Goal: Task Accomplishment & Management: Manage account settings

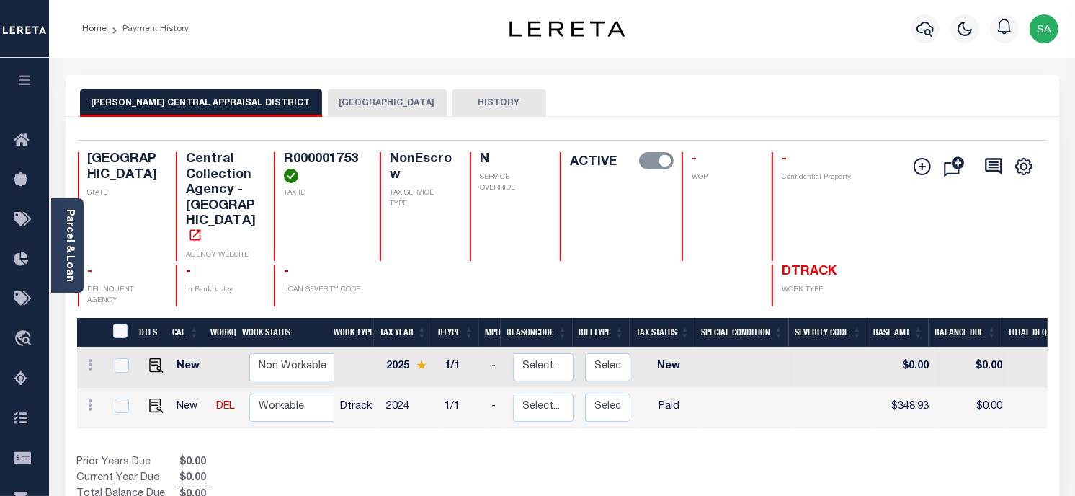
click at [631, 63] on div "Parcel & Loan Loan Details 30012280 LOAN NO NEW" at bounding box center [562, 480] width 1015 height 845
drag, startPoint x: 831, startPoint y: 26, endPoint x: 825, endPoint y: 33, distance: 9.2
click at [827, 30] on div "Profile Sign out" at bounding box center [857, 29] width 414 height 50
click at [76, 257] on div "Parcel & Loan" at bounding box center [67, 245] width 32 height 94
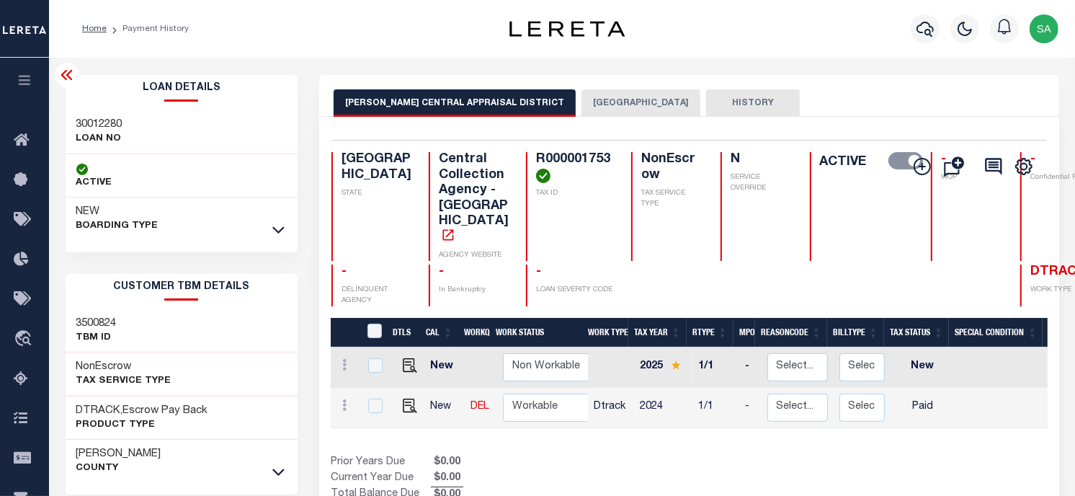
click at [92, 128] on h3 "30012280" at bounding box center [99, 124] width 46 height 14
copy h3 "30012280"
click at [536, 163] on h4 "R000001753" at bounding box center [575, 167] width 78 height 31
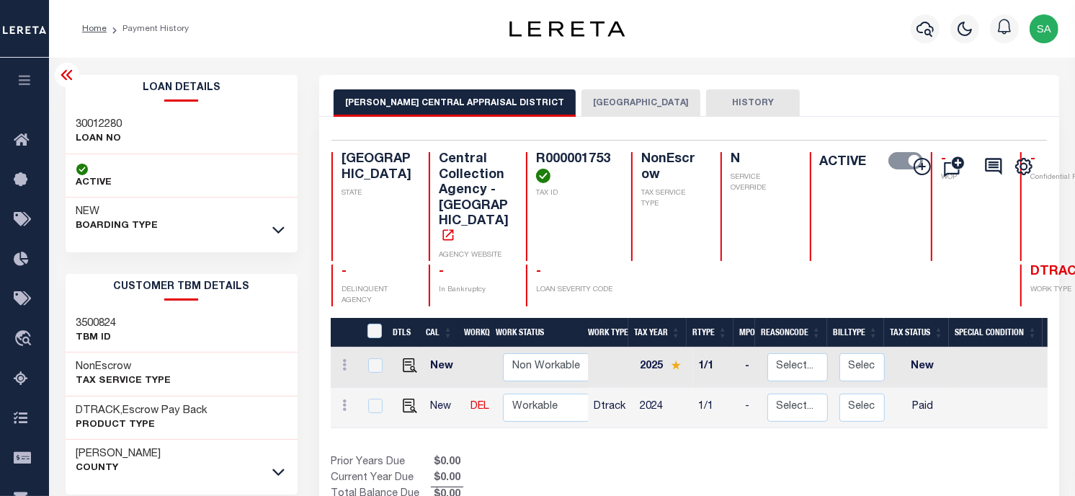
copy h4 "R000001753"
click at [848, 97] on div "HARRISON CENTRAL APPRAISAL DISTRICT HARRISON COUNTY HISTORY" at bounding box center [689, 102] width 711 height 27
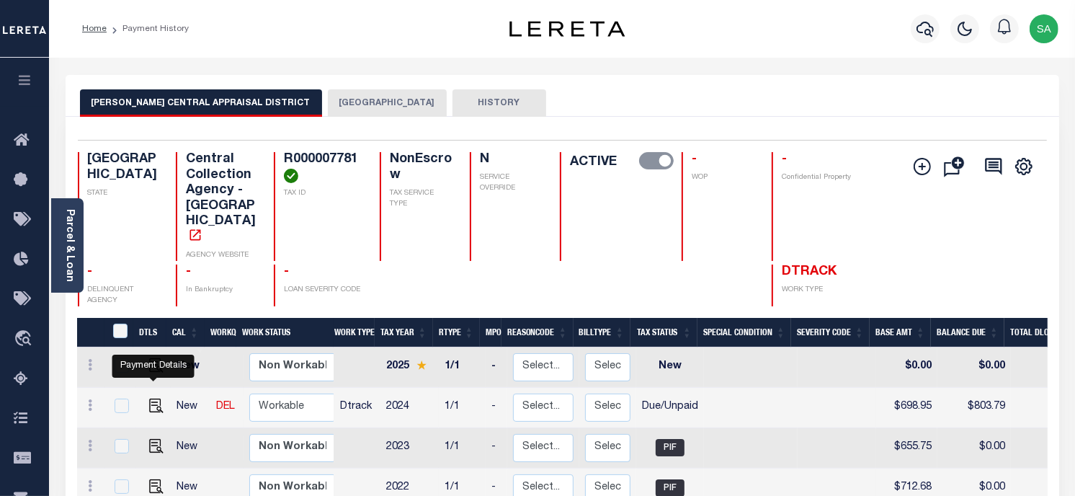
drag, startPoint x: 152, startPoint y: 375, endPoint x: 187, endPoint y: 385, distance: 36.7
click at [152, 398] on img "" at bounding box center [156, 405] width 14 height 14
checkbox input "true"
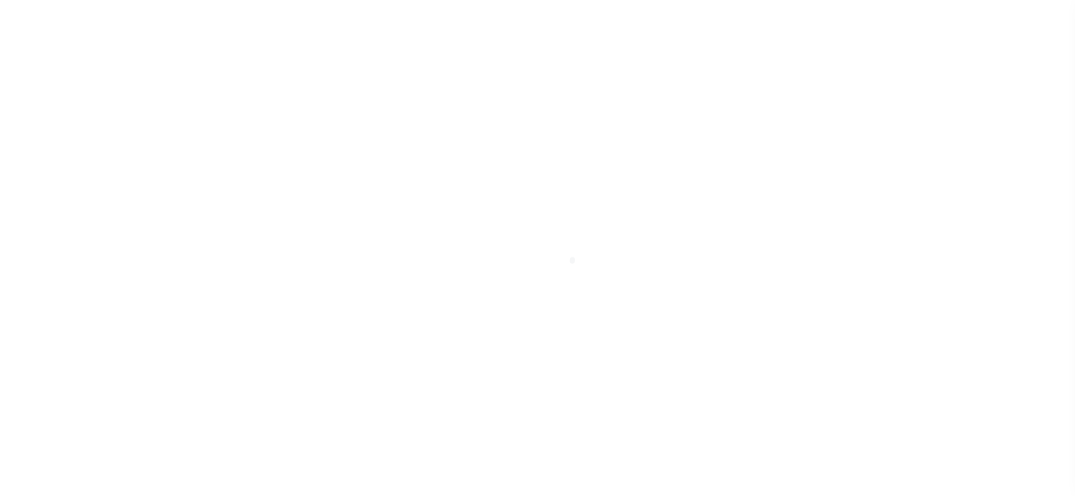
select select "DUE"
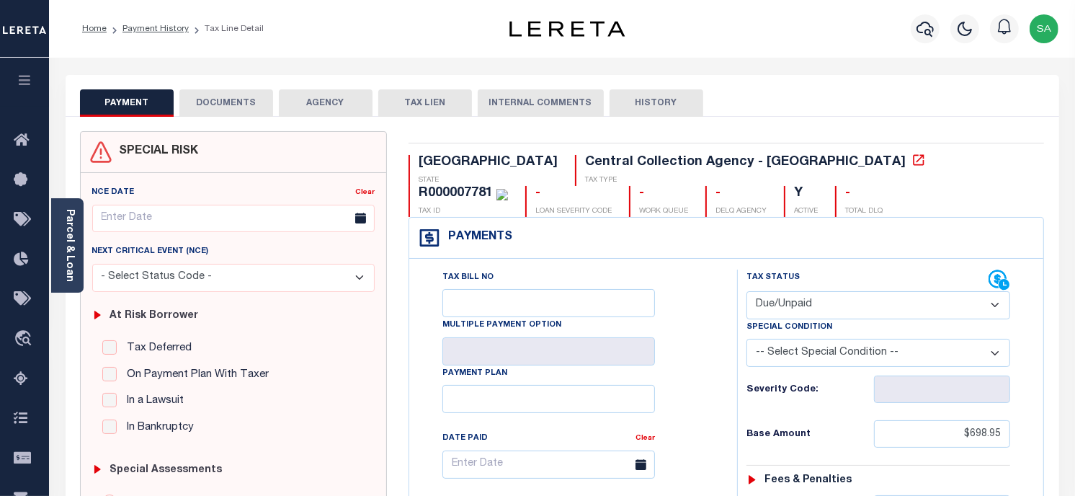
click at [248, 99] on button "DOCUMENTS" at bounding box center [226, 102] width 94 height 27
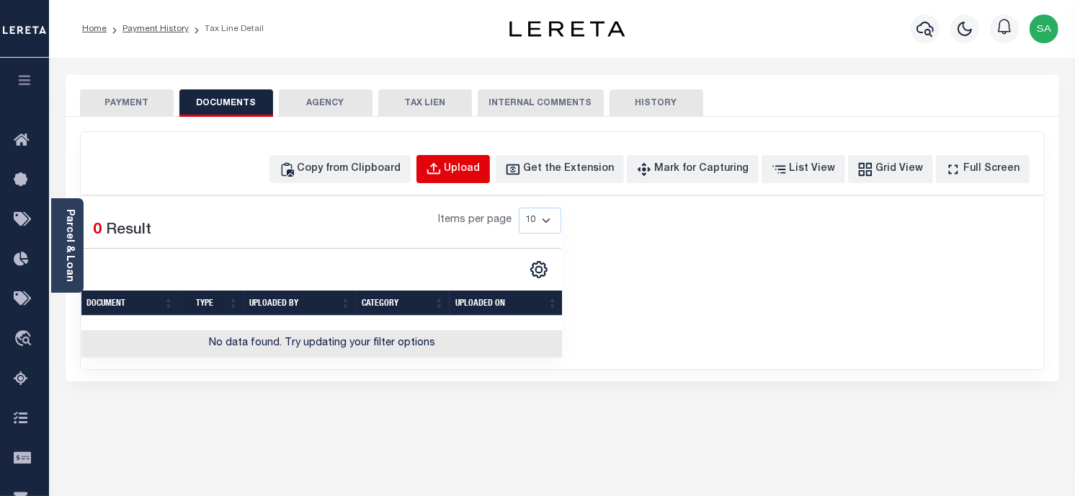
click at [481, 166] on div "Upload" at bounding box center [463, 169] width 36 height 16
select select "POP"
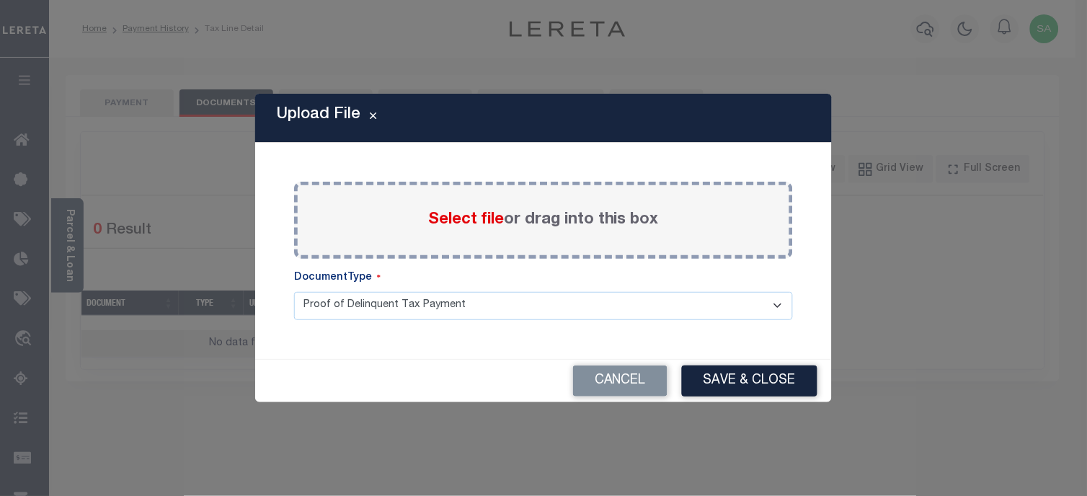
click at [499, 221] on span "Select file" at bounding box center [466, 220] width 76 height 16
click at [0, 0] on input "Select file or drag into this box" at bounding box center [0, 0] width 0 height 0
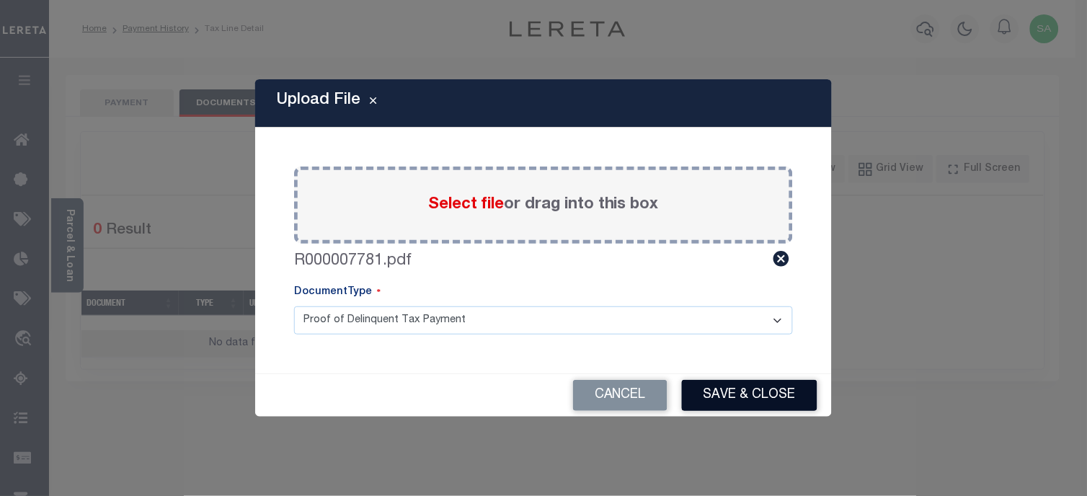
click at [737, 395] on button "Save & Close" at bounding box center [749, 395] width 135 height 31
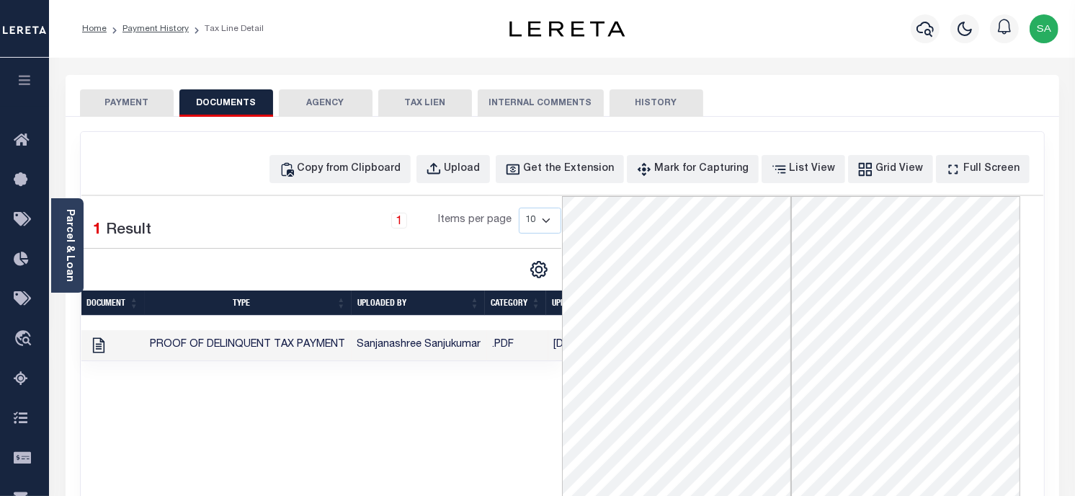
click at [109, 99] on button "PAYMENT" at bounding box center [127, 102] width 94 height 27
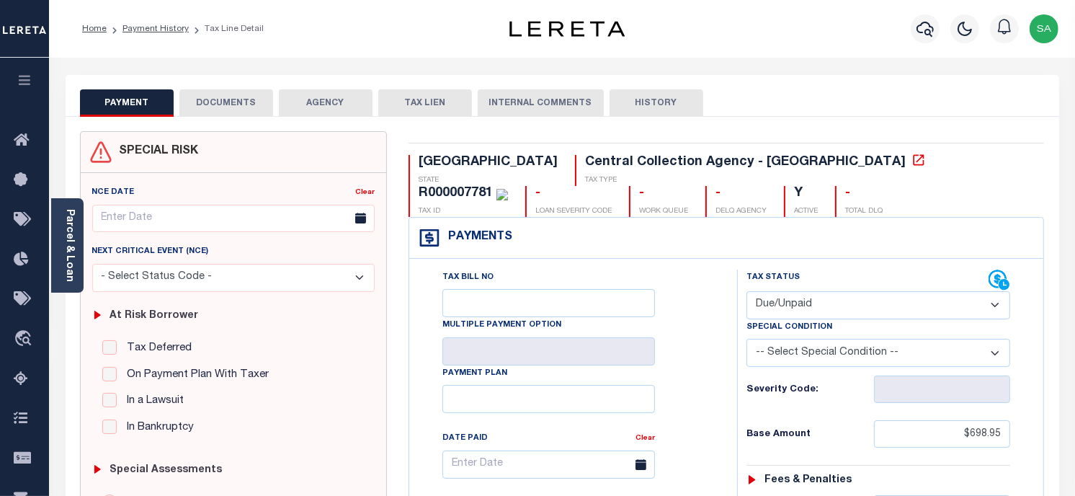
click at [847, 46] on div "Profile Sign out" at bounding box center [857, 29] width 414 height 50
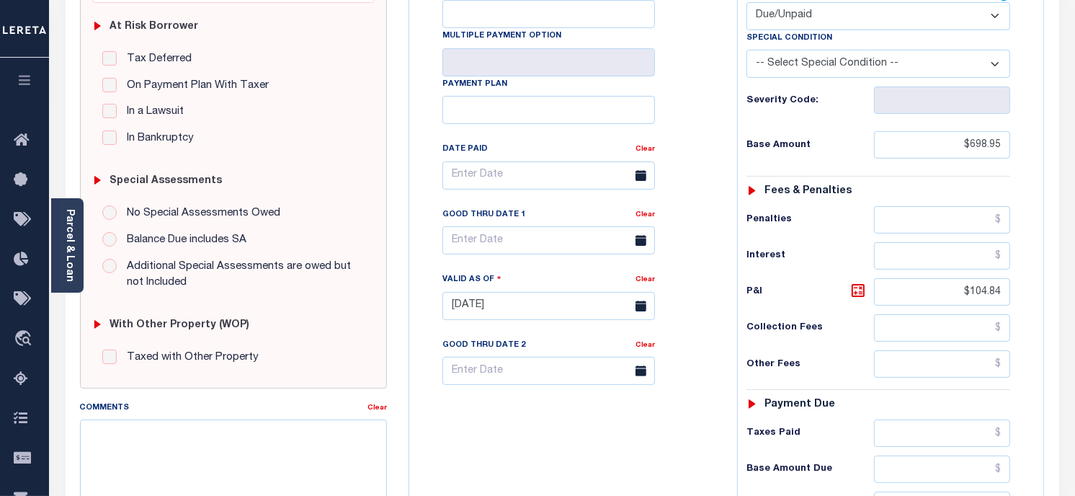
scroll to position [400, 0]
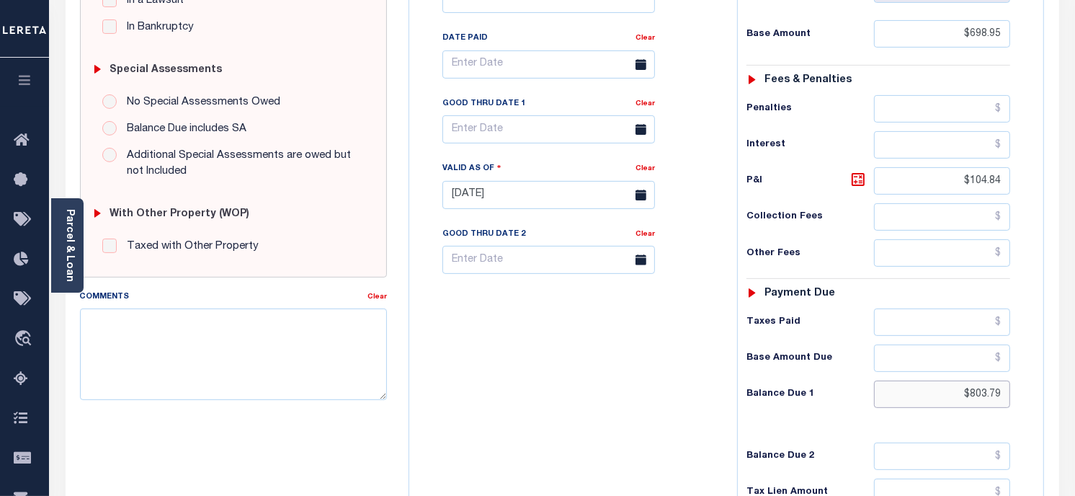
drag, startPoint x: 1004, startPoint y: 397, endPoint x: 898, endPoint y: 385, distance: 106.5
click at [898, 385] on input "$803.79" at bounding box center [942, 393] width 137 height 27
paste input "998.10"
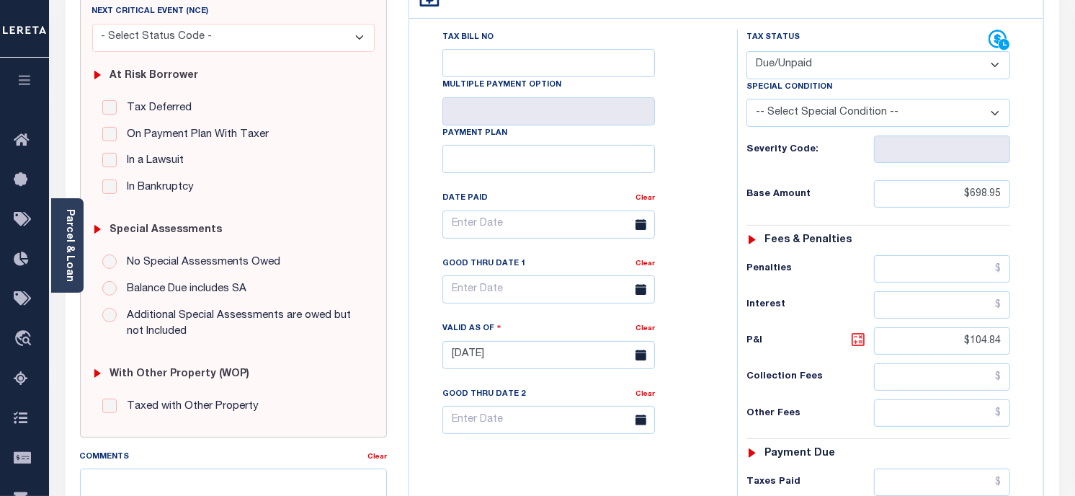
type input "$998.10"
type input "[DATE]"
click at [865, 342] on icon at bounding box center [858, 339] width 17 height 17
type input "$299.15"
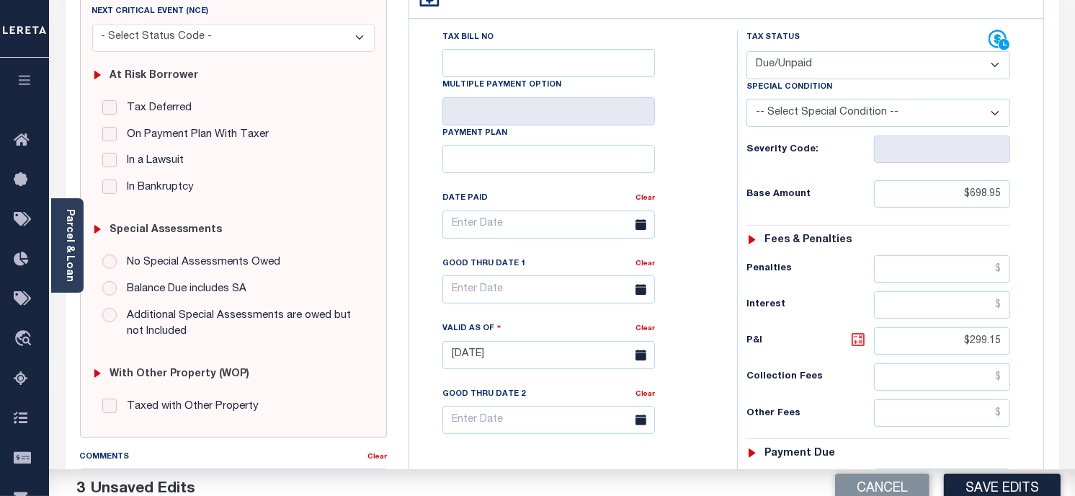
click at [865, 342] on icon at bounding box center [858, 339] width 17 height 17
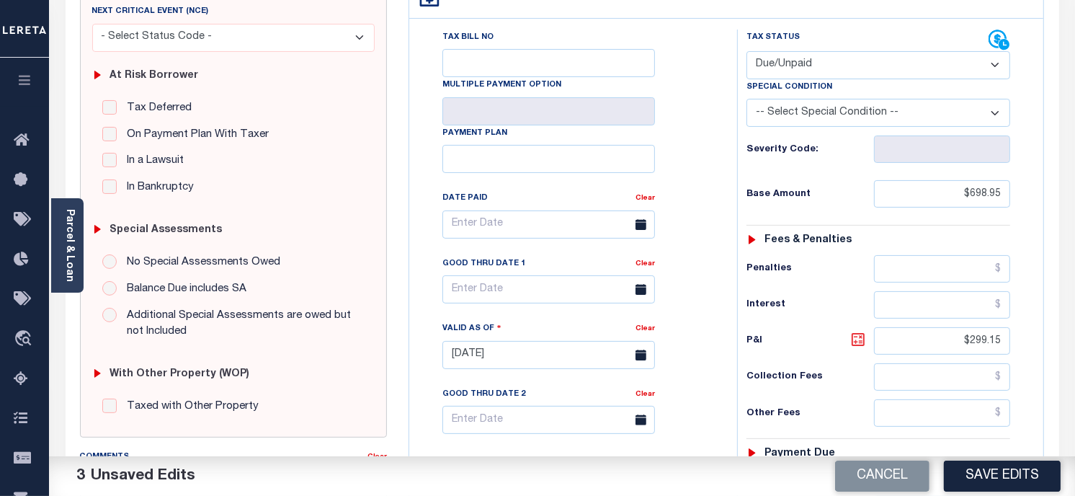
click at [865, 342] on icon at bounding box center [858, 339] width 17 height 17
click at [514, 284] on input "text" at bounding box center [548, 289] width 213 height 28
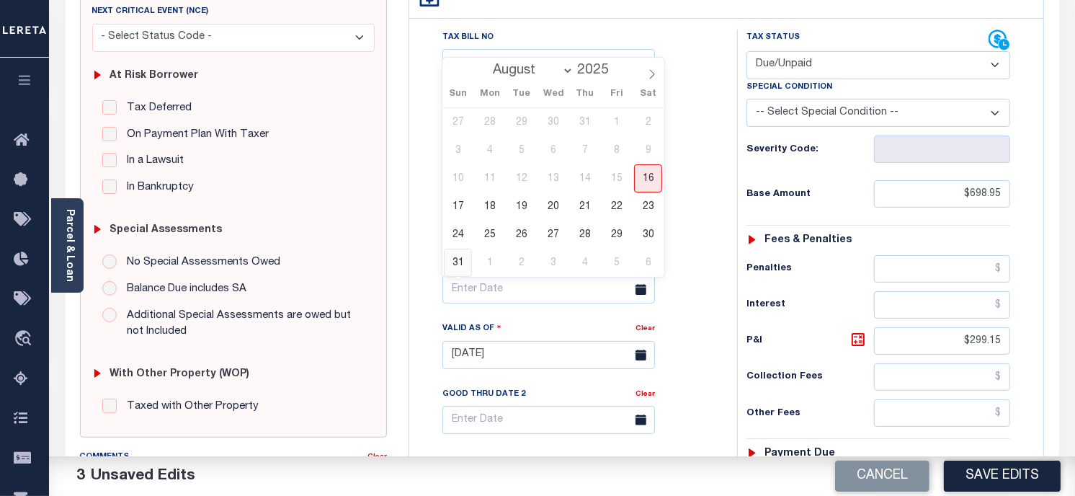
click at [463, 265] on span "31" at bounding box center [458, 263] width 28 height 28
type input "[DATE]"
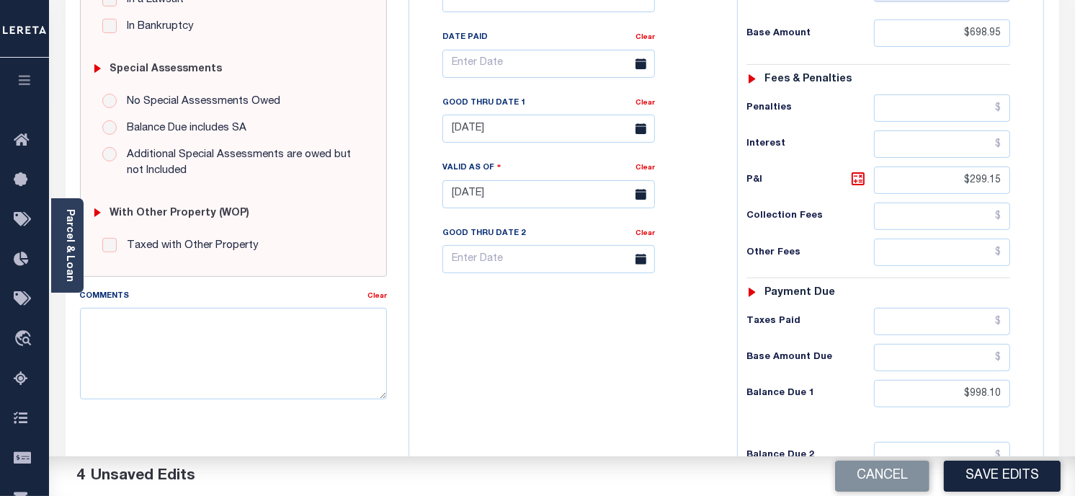
scroll to position [400, 0]
click at [860, 181] on icon at bounding box center [858, 179] width 17 height 17
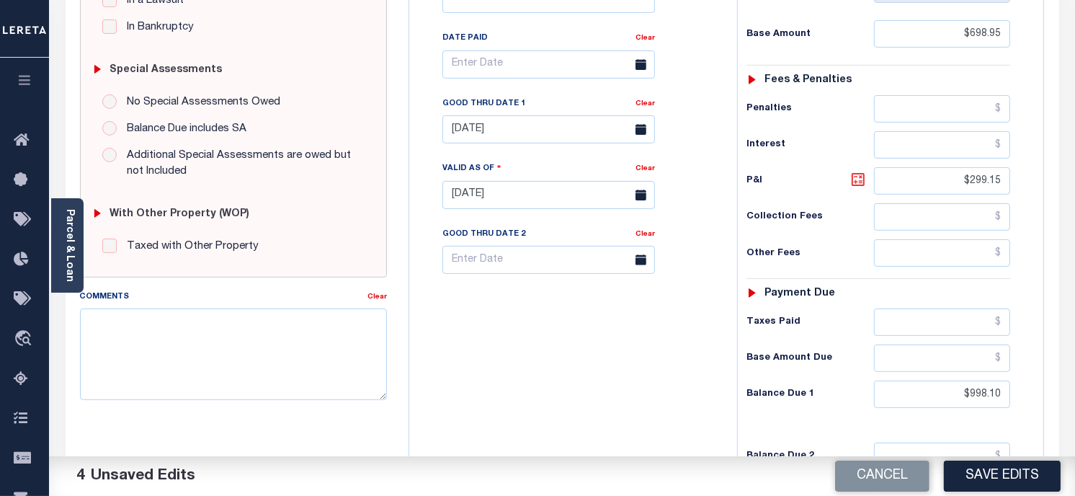
click at [860, 181] on icon at bounding box center [858, 179] width 17 height 17
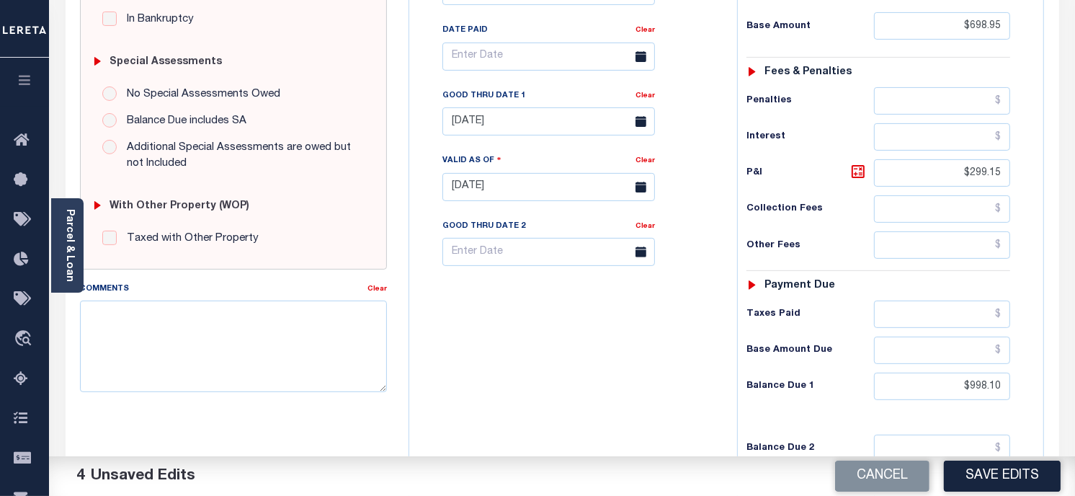
scroll to position [355, 0]
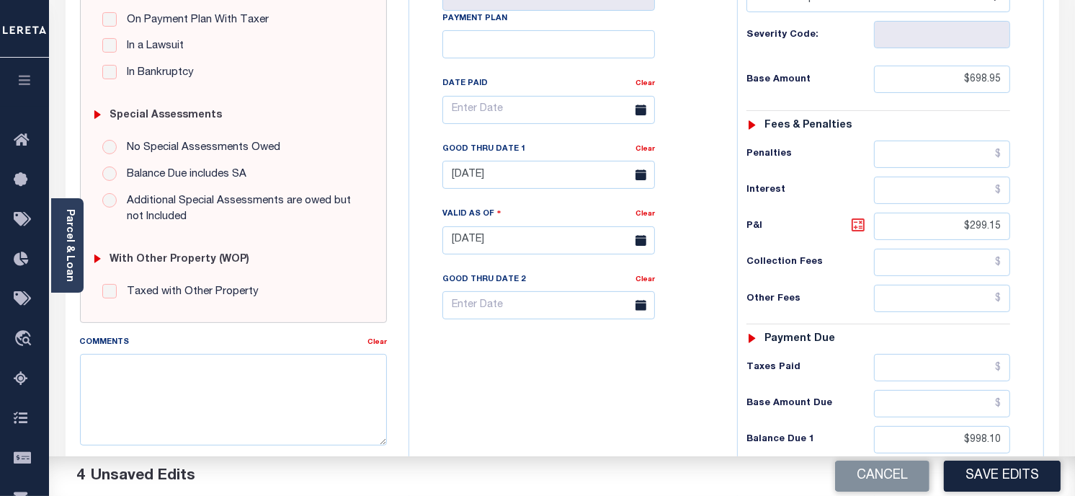
click at [861, 229] on icon at bounding box center [858, 224] width 9 height 9
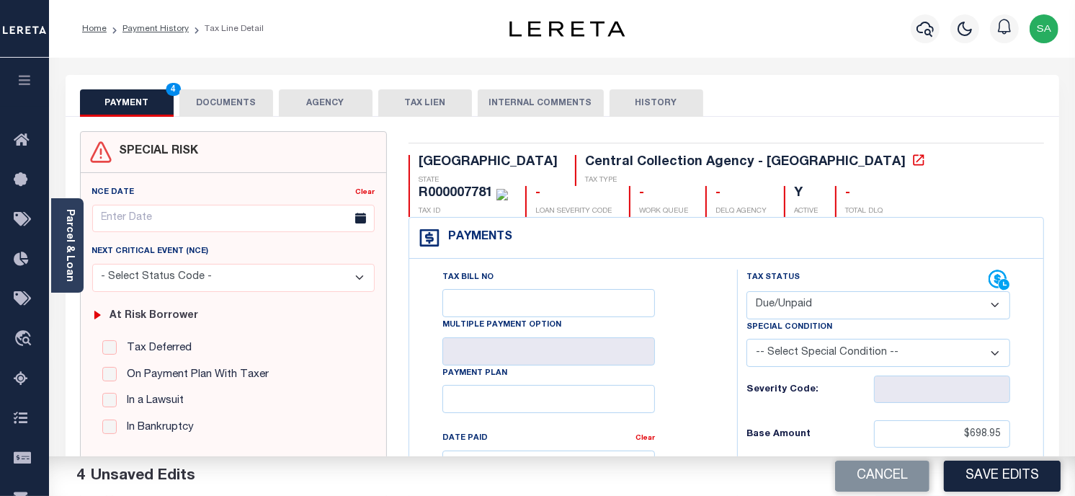
click at [493, 187] on div "R000007781" at bounding box center [456, 193] width 74 height 13
copy div "R000007781"
drag, startPoint x: 207, startPoint y: 95, endPoint x: 270, endPoint y: 188, distance: 112.5
click at [207, 96] on button "DOCUMENTS" at bounding box center [226, 102] width 94 height 27
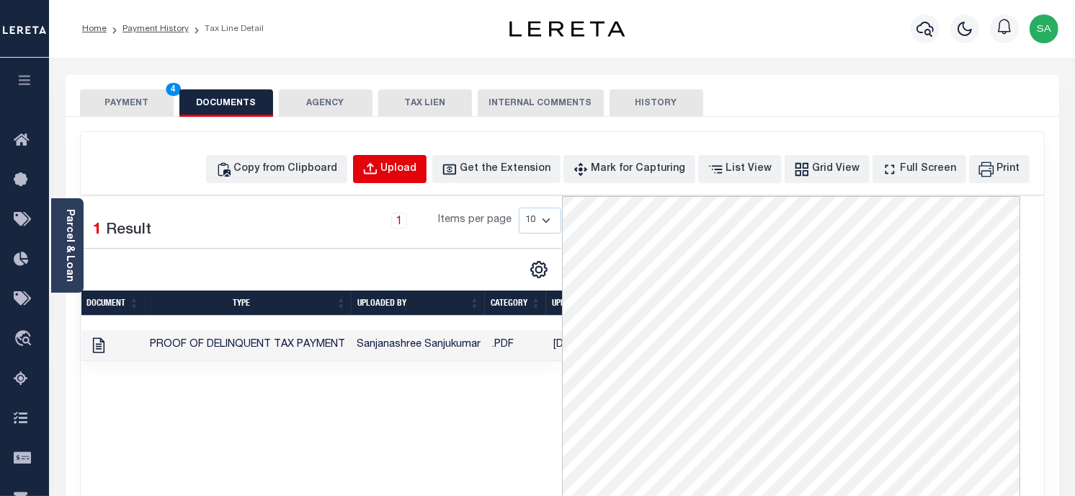
click at [416, 171] on div "Upload" at bounding box center [399, 169] width 36 height 16
select select "POP"
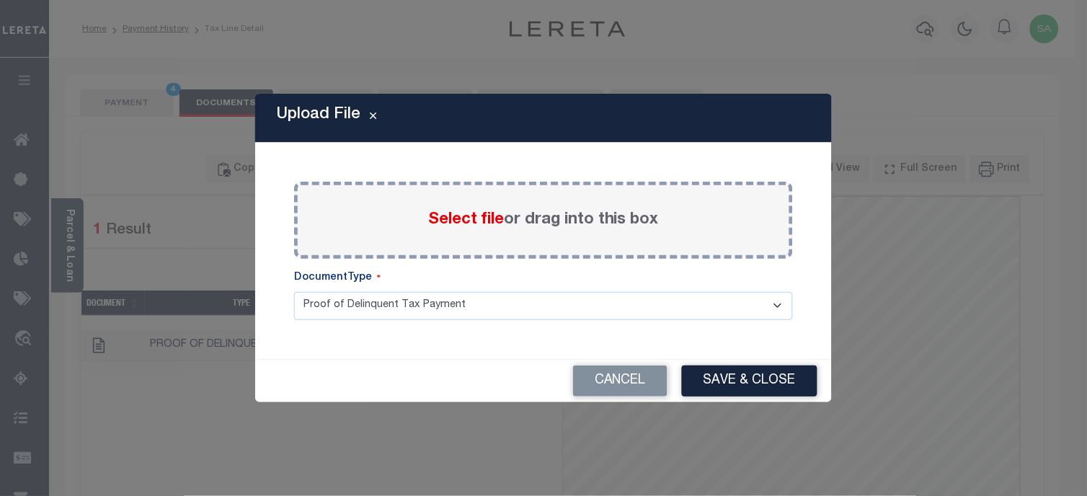
click at [495, 208] on label "Select file or drag into this box" at bounding box center [543, 220] width 231 height 24
click at [0, 0] on input "Select file or drag into this box" at bounding box center [0, 0] width 0 height 0
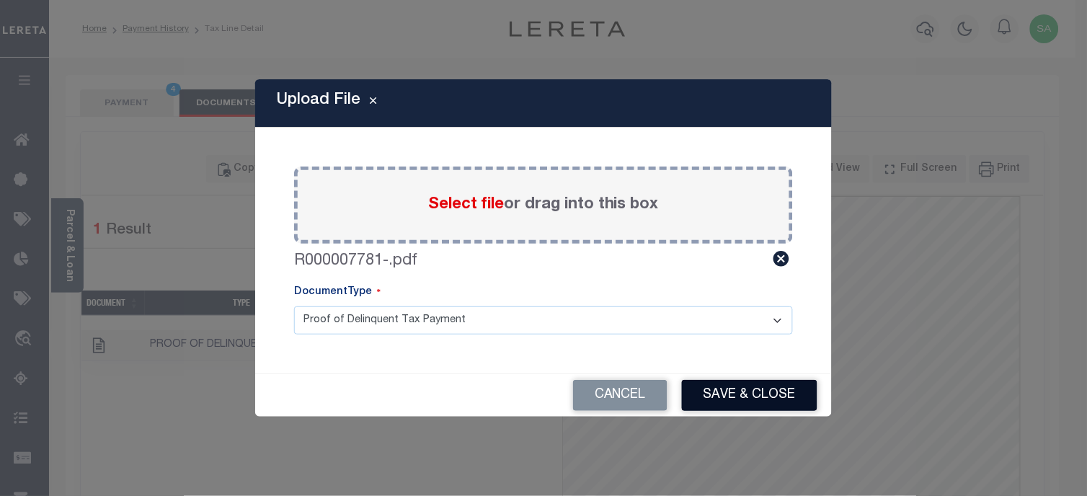
click at [759, 399] on button "Save & Close" at bounding box center [749, 395] width 135 height 31
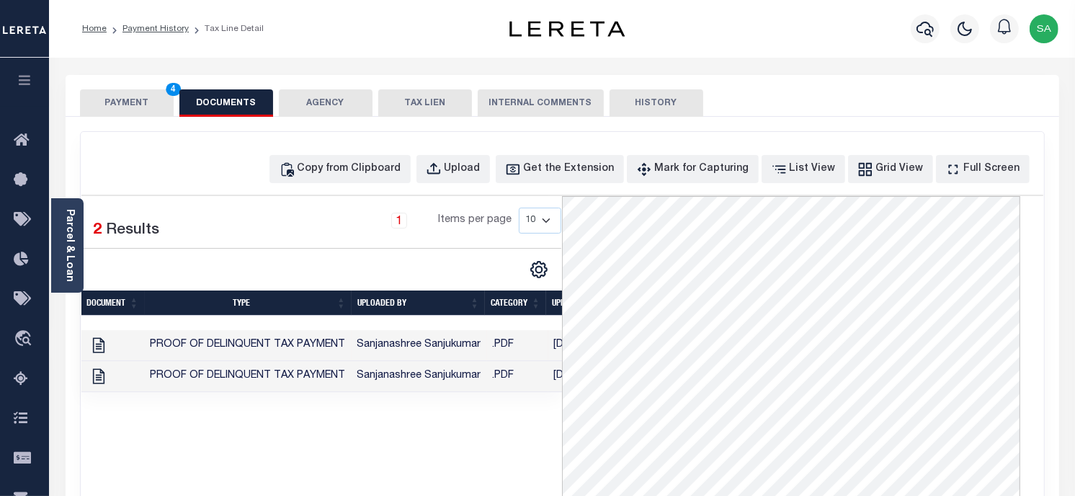
click at [140, 102] on button "PAYMENT 4" at bounding box center [127, 102] width 94 height 27
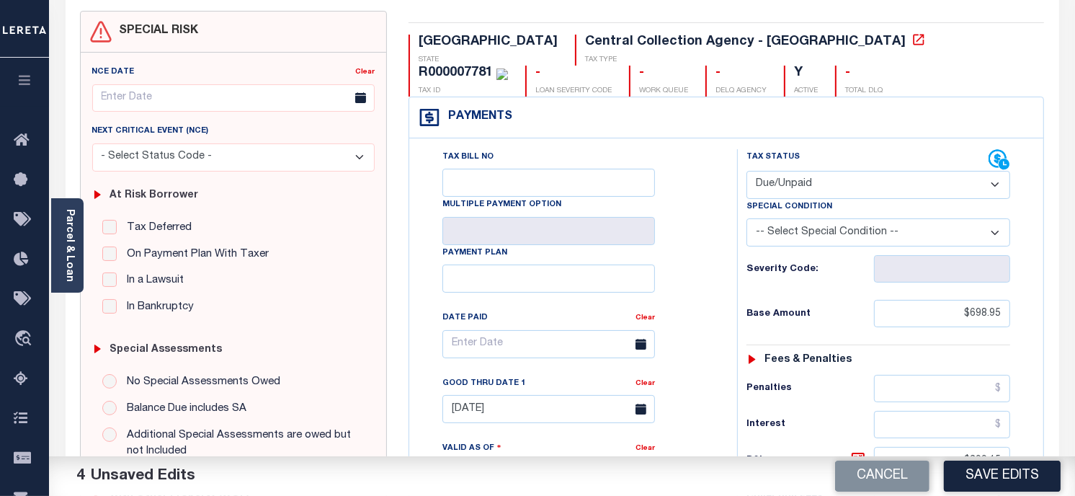
scroll to position [320, 0]
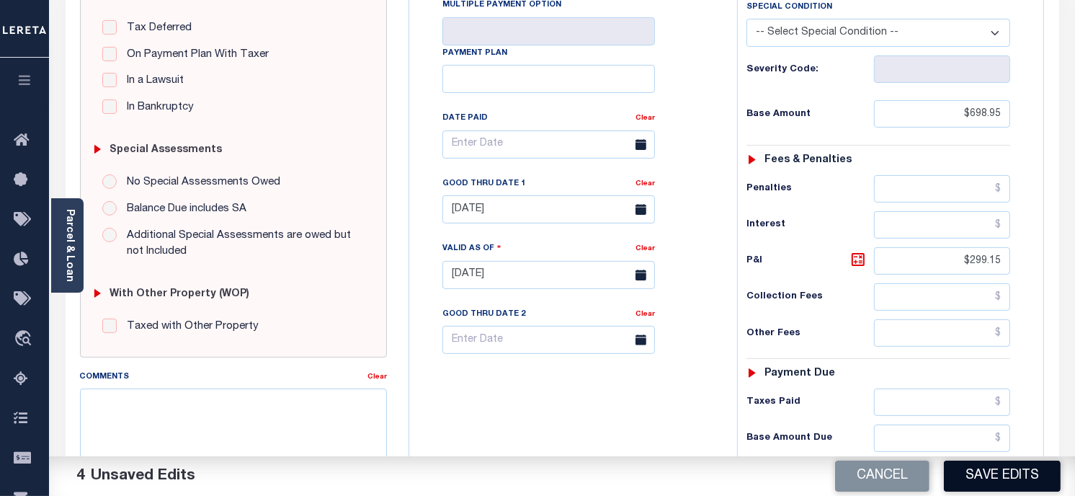
click at [1021, 485] on button "Save Edits" at bounding box center [1002, 475] width 117 height 31
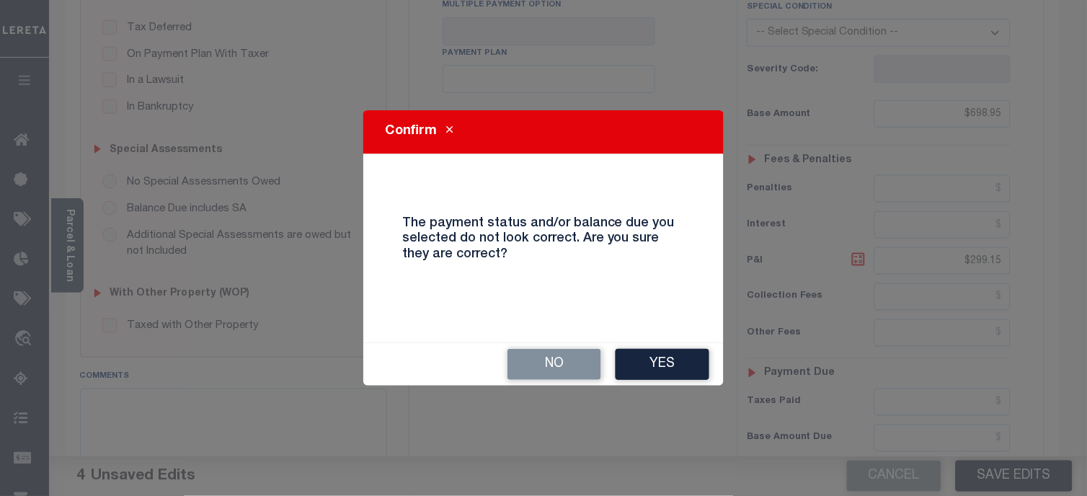
drag, startPoint x: 646, startPoint y: 355, endPoint x: 861, endPoint y: 408, distance: 221.9
click at [646, 355] on button "Yes" at bounding box center [662, 364] width 94 height 31
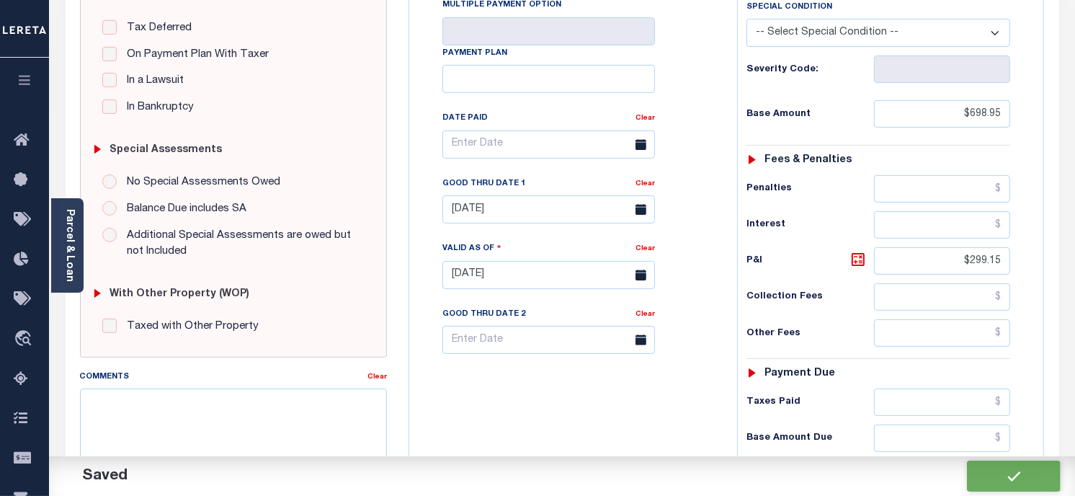
checkbox input "false"
type input "$698.95"
type input "$299.15"
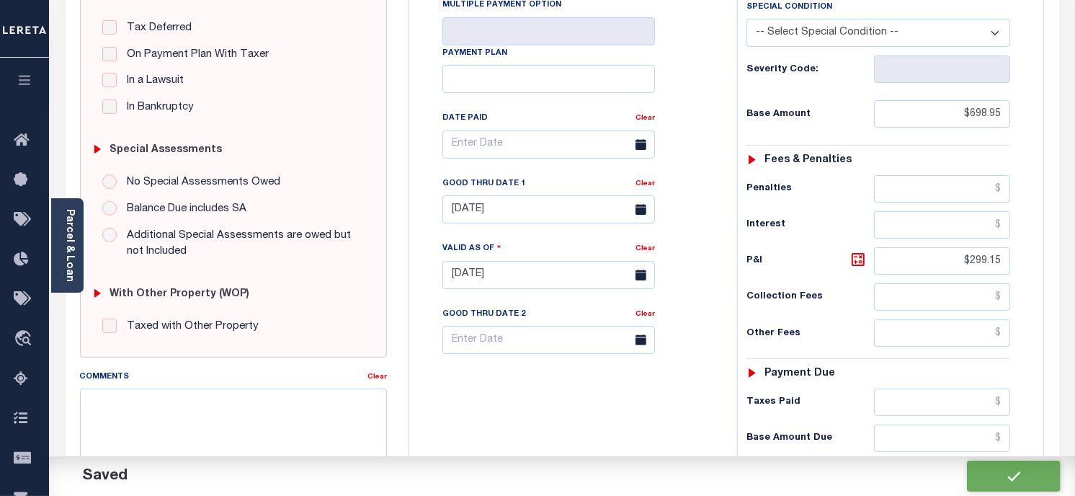
type input "$998.1"
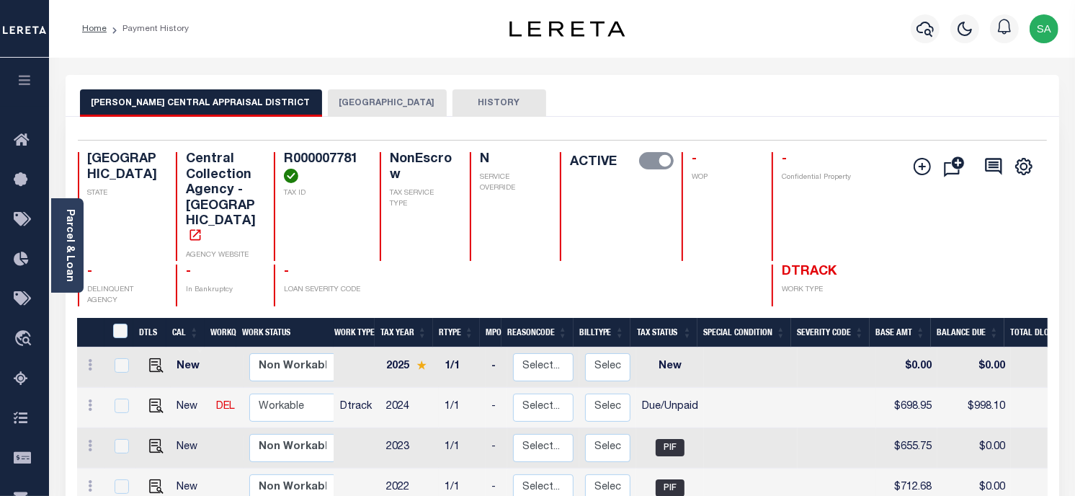
click at [609, 72] on div "Parcel & Loan Loan Details 3422019353 LOAN NO NEW" at bounding box center [562, 480] width 1015 height 845
click at [815, 47] on div "Profile Sign out" at bounding box center [857, 29] width 414 height 50
click at [74, 249] on link "Parcel & Loan" at bounding box center [69, 245] width 10 height 73
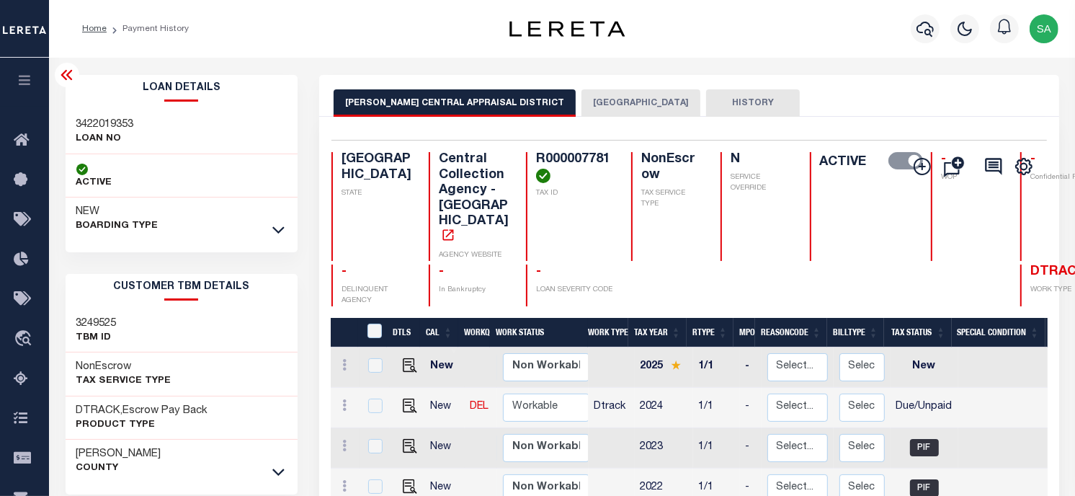
click at [98, 113] on div "3422019353 LOAN NO" at bounding box center [182, 132] width 232 height 44
copy h3 "3422019353"
click at [536, 169] on h4 "R000007781" at bounding box center [575, 167] width 78 height 31
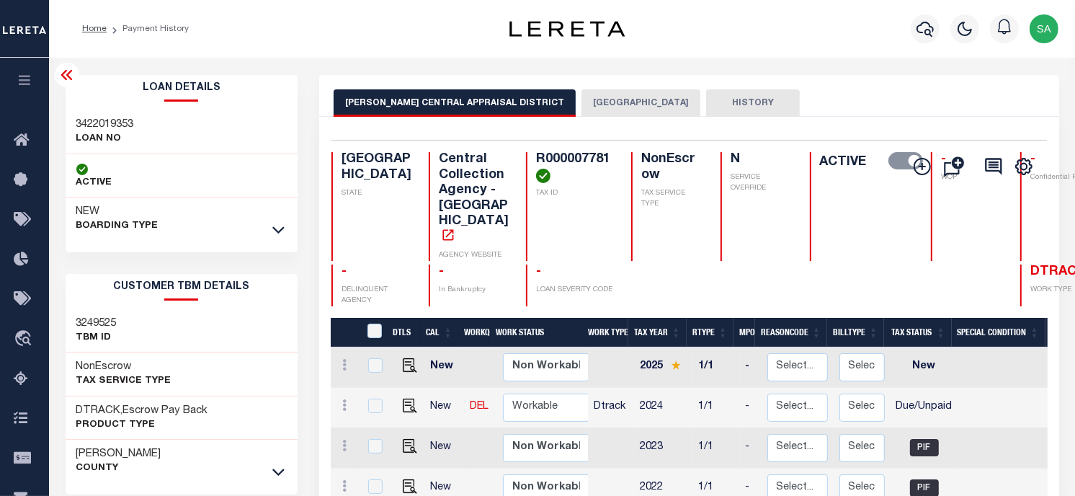
click at [536, 157] on h4 "R000007781" at bounding box center [575, 167] width 78 height 31
copy h4 "R000007781"
drag, startPoint x: 808, startPoint y: 85, endPoint x: 755, endPoint y: 24, distance: 80.2
click at [808, 85] on div "HARRISON CENTRAL APPRAISAL DISTRICT HARRISON COUNTY HISTORY" at bounding box center [689, 96] width 740 height 42
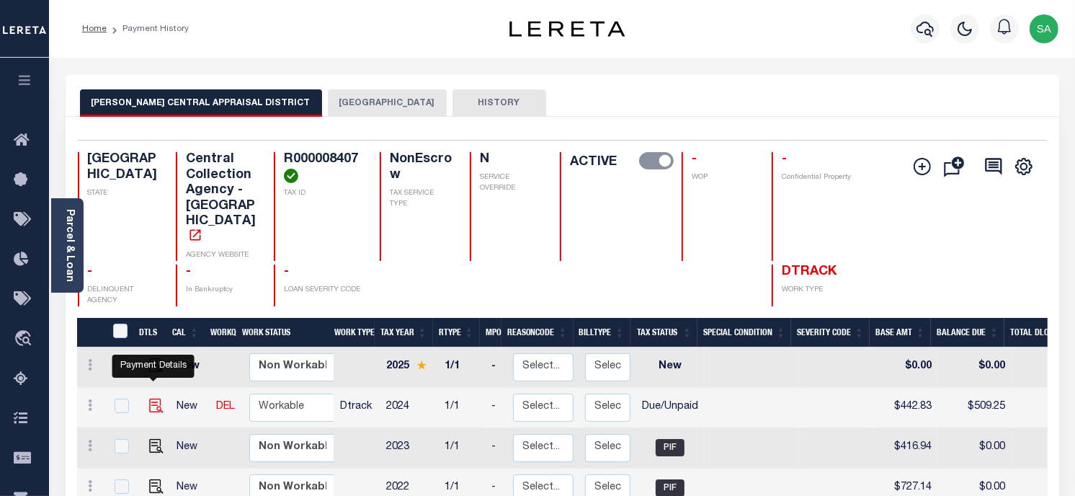
click at [149, 398] on img "" at bounding box center [156, 405] width 14 height 14
checkbox input "true"
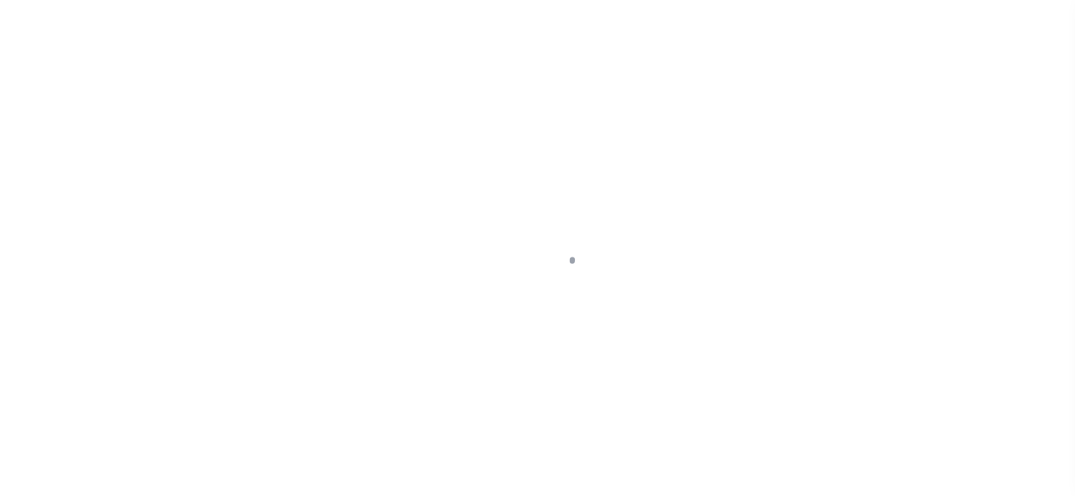
checkbox input "false"
type input "[DATE]"
select select "DUE"
type input "$442.83"
type input "$66.42"
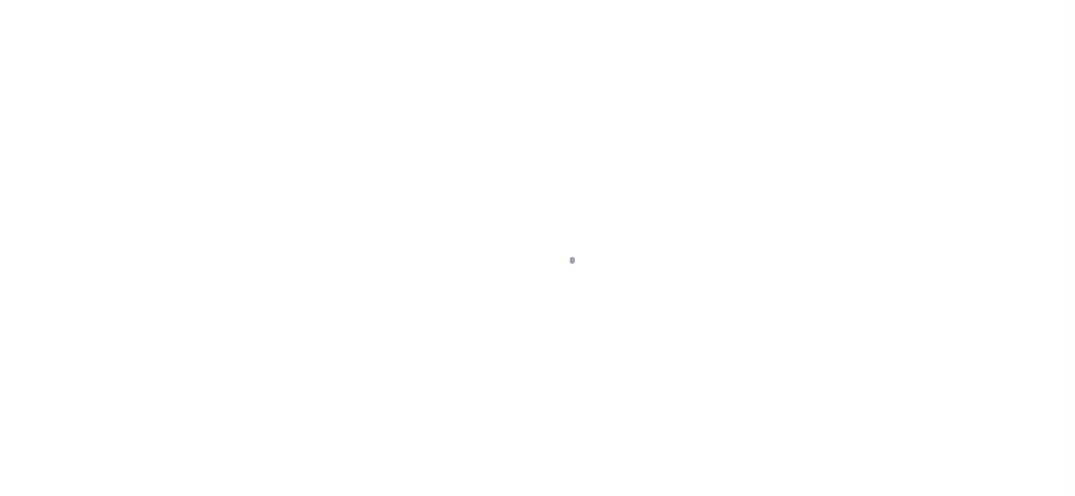
type input "$509.25"
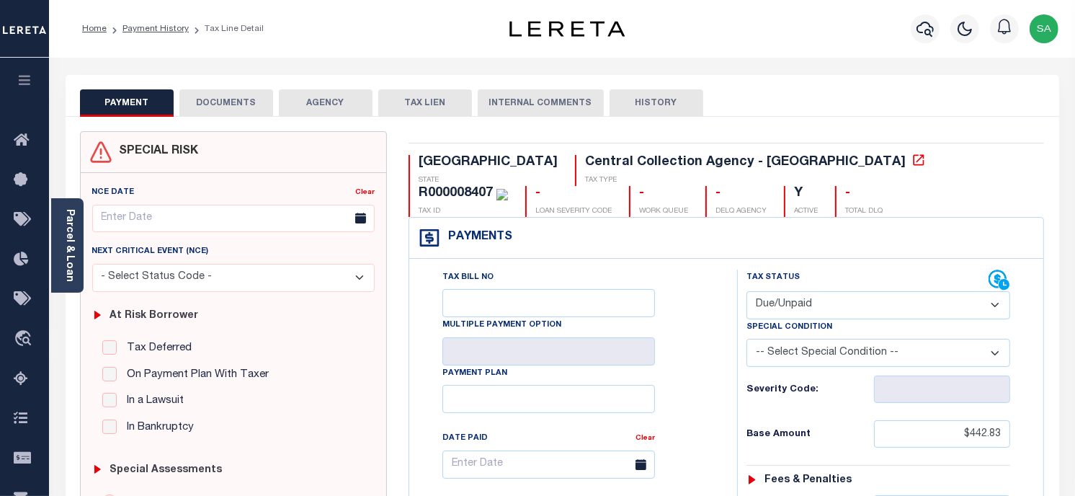
click at [224, 108] on button "DOCUMENTS" at bounding box center [226, 102] width 94 height 27
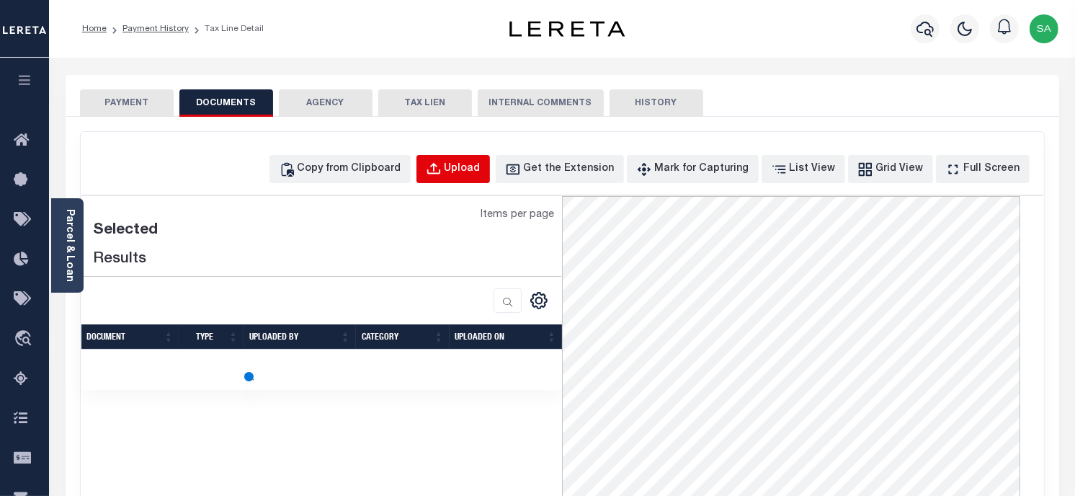
click at [481, 173] on div "Upload" at bounding box center [463, 169] width 36 height 16
select select "POP"
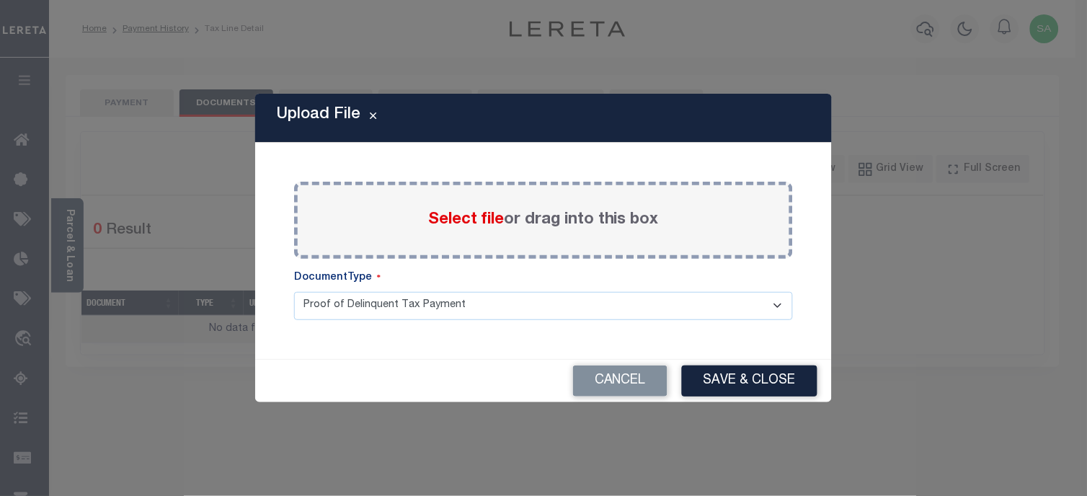
click at [512, 225] on label "Select file or drag into this box" at bounding box center [543, 220] width 231 height 24
click at [0, 0] on input "Select file or drag into this box" at bounding box center [0, 0] width 0 height 0
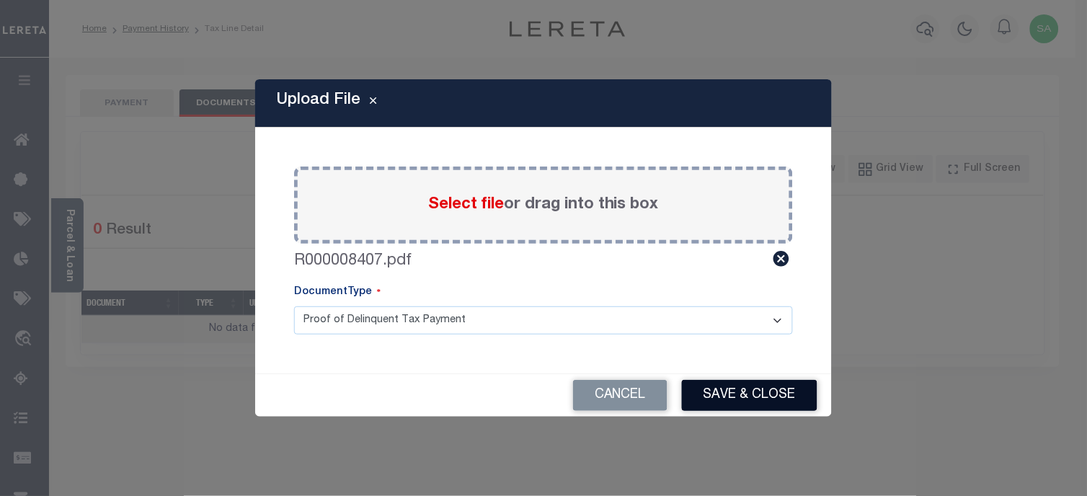
click at [696, 389] on button "Save & Close" at bounding box center [749, 395] width 135 height 31
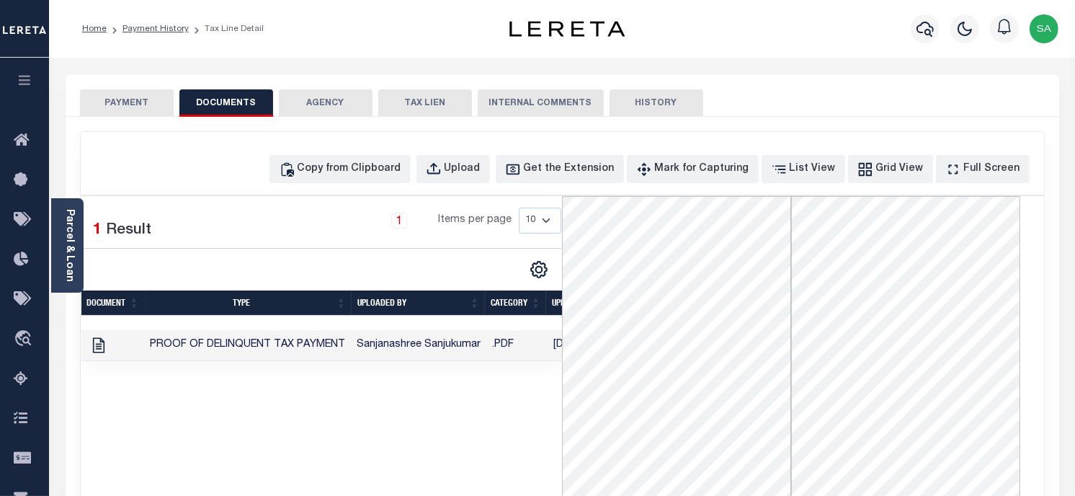
click at [130, 95] on button "PAYMENT" at bounding box center [127, 102] width 94 height 27
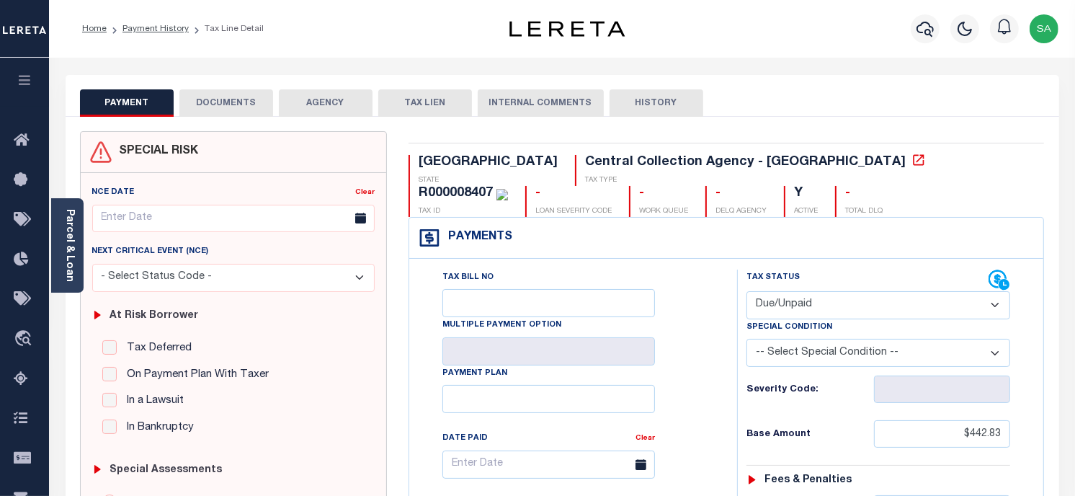
click at [819, 97] on div "PAYMENT DOCUMENTS AGENCY DELINQUENT PAYEE TAX LIEN HISTORY" at bounding box center [562, 102] width 965 height 27
click at [831, 45] on div "Profile Sign out" at bounding box center [857, 29] width 414 height 50
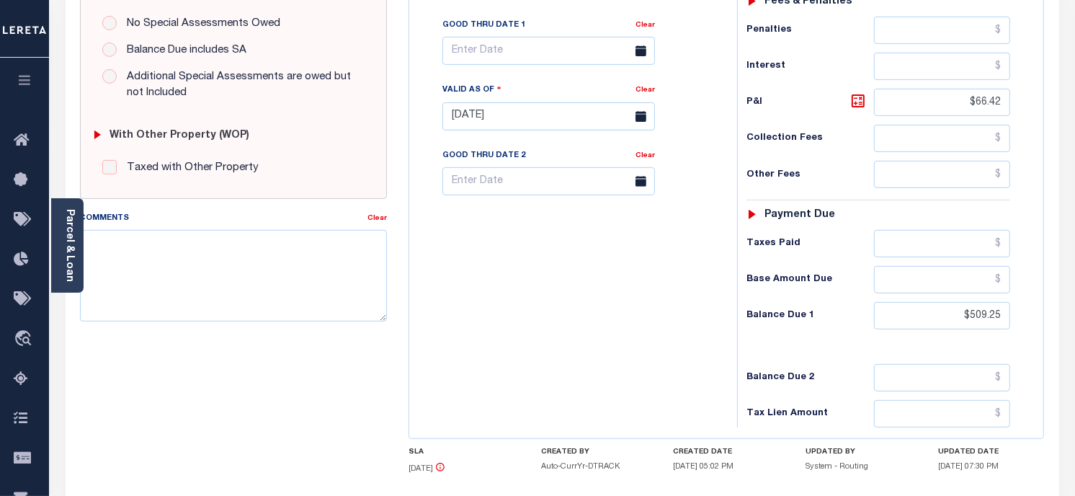
scroll to position [480, 0]
drag, startPoint x: 1007, startPoint y: 320, endPoint x: 896, endPoint y: 311, distance: 110.6
click at [896, 311] on input "$509.25" at bounding box center [942, 313] width 137 height 27
paste input "632.36"
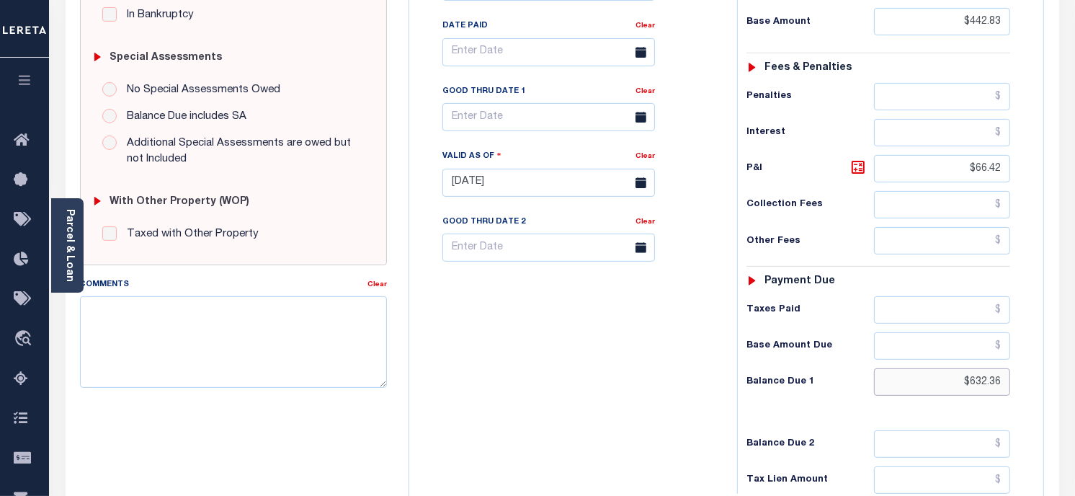
scroll to position [320, 0]
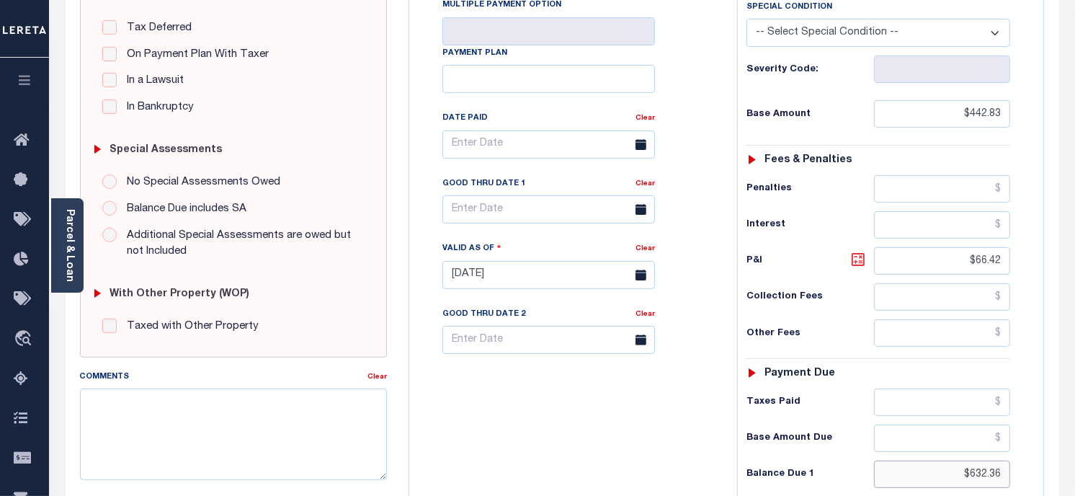
type input "$632.36"
type input "[DATE]"
click at [859, 260] on icon at bounding box center [858, 259] width 17 height 17
type input "$189.53"
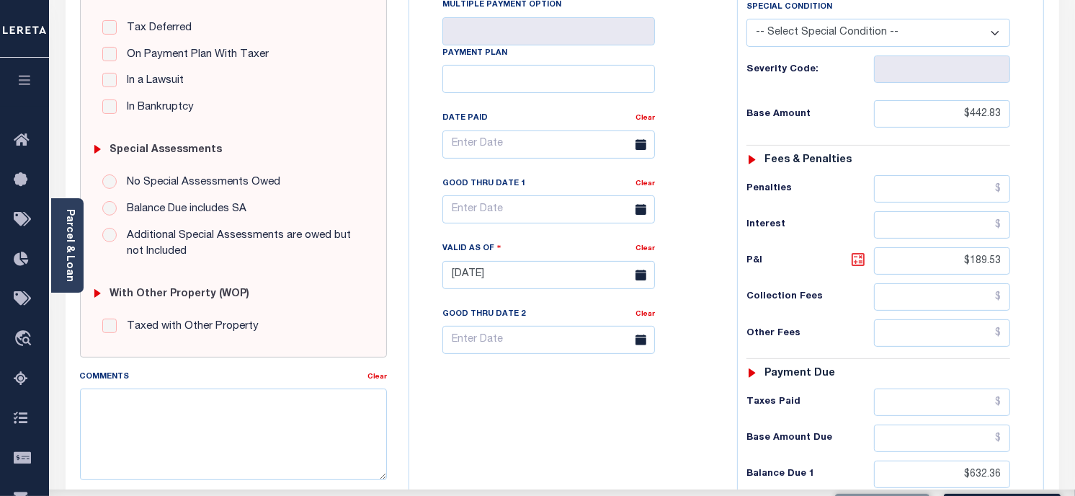
click at [859, 260] on icon at bounding box center [858, 259] width 17 height 17
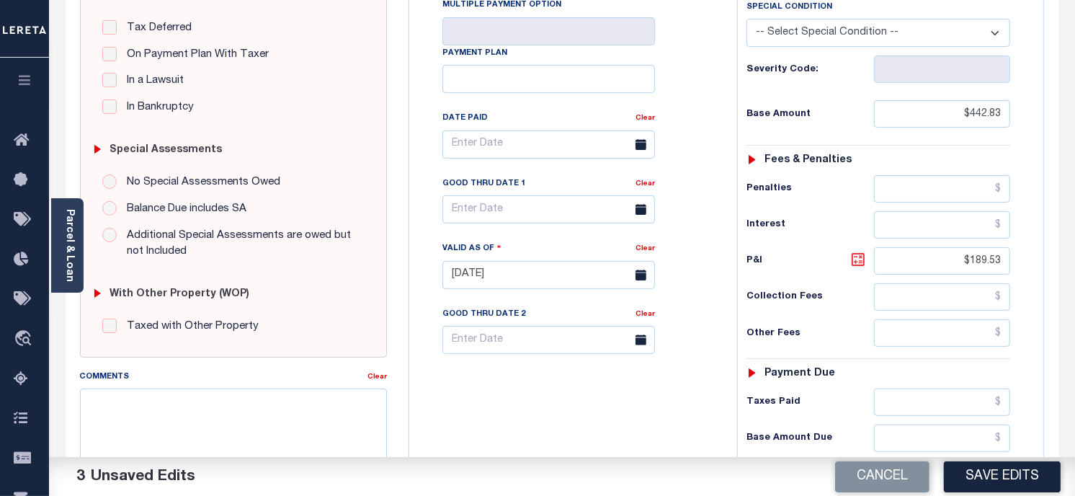
click at [859, 260] on icon at bounding box center [858, 259] width 17 height 17
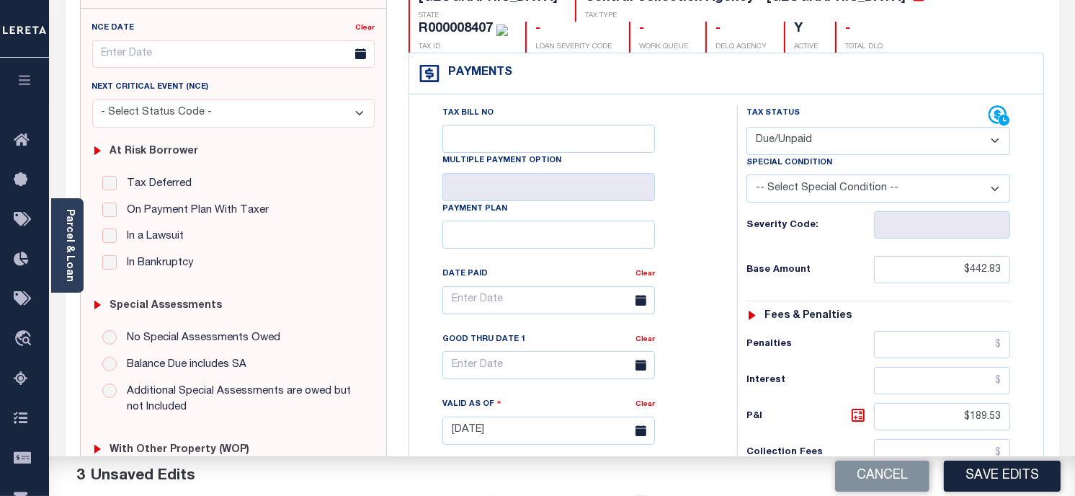
scroll to position [160, 0]
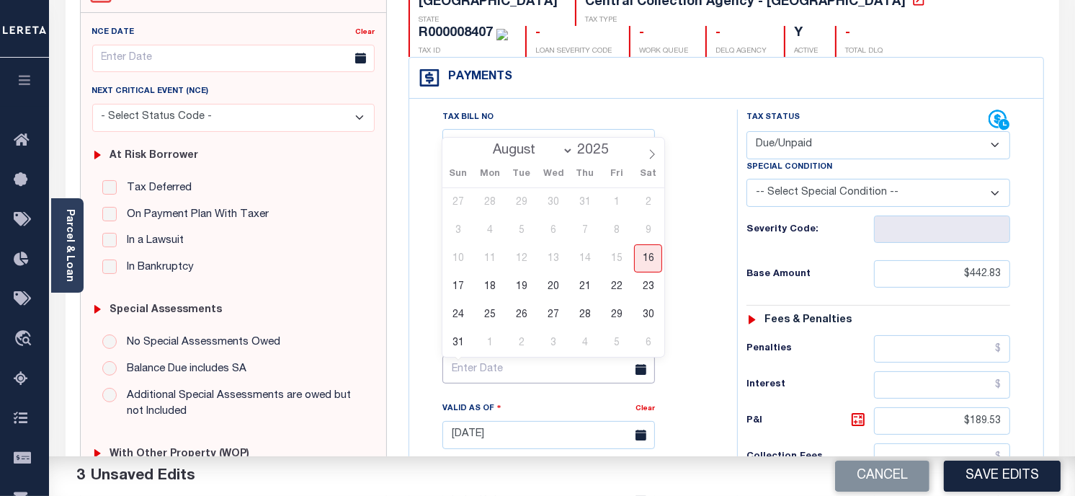
click at [531, 369] on input "text" at bounding box center [548, 369] width 213 height 28
click at [468, 344] on span "31" at bounding box center [458, 343] width 28 height 28
type input "[DATE]"
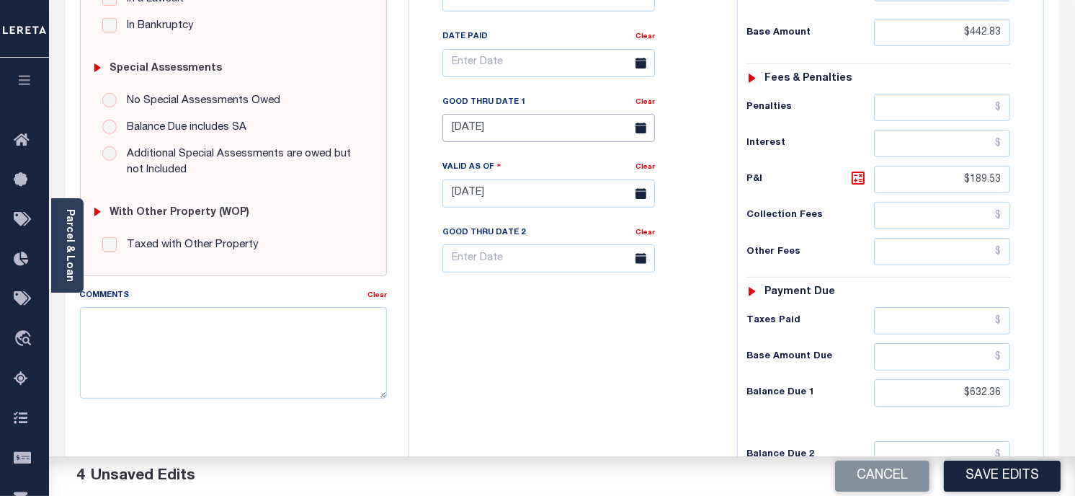
scroll to position [400, 0]
click at [862, 186] on icon at bounding box center [858, 179] width 17 height 17
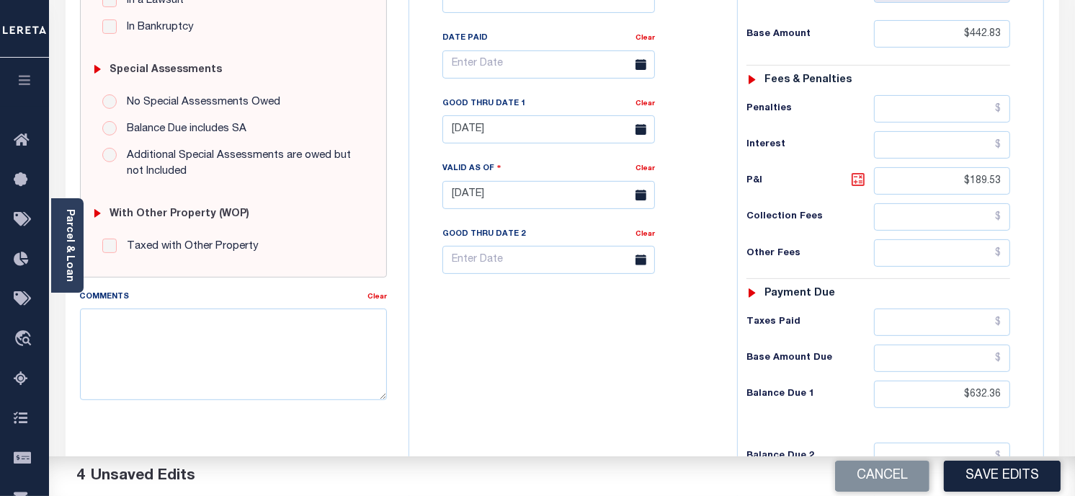
click at [862, 186] on icon at bounding box center [858, 179] width 17 height 17
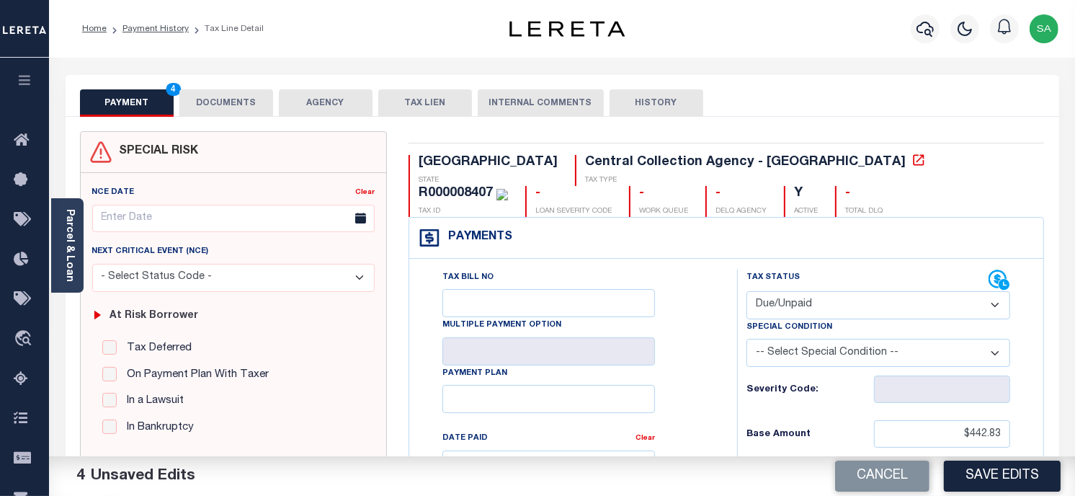
click at [224, 97] on button "DOCUMENTS" at bounding box center [226, 102] width 94 height 27
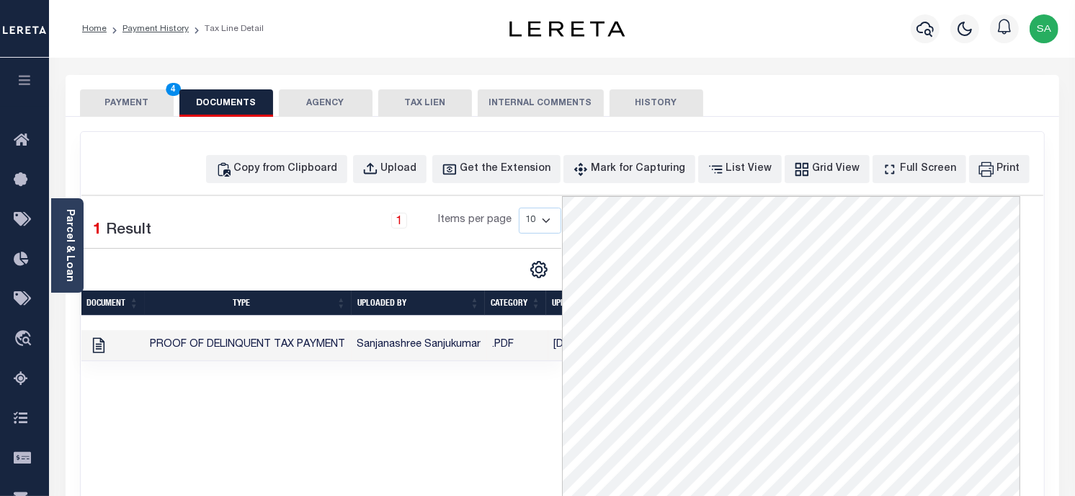
click at [95, 102] on button "PAYMENT 4" at bounding box center [127, 102] width 94 height 27
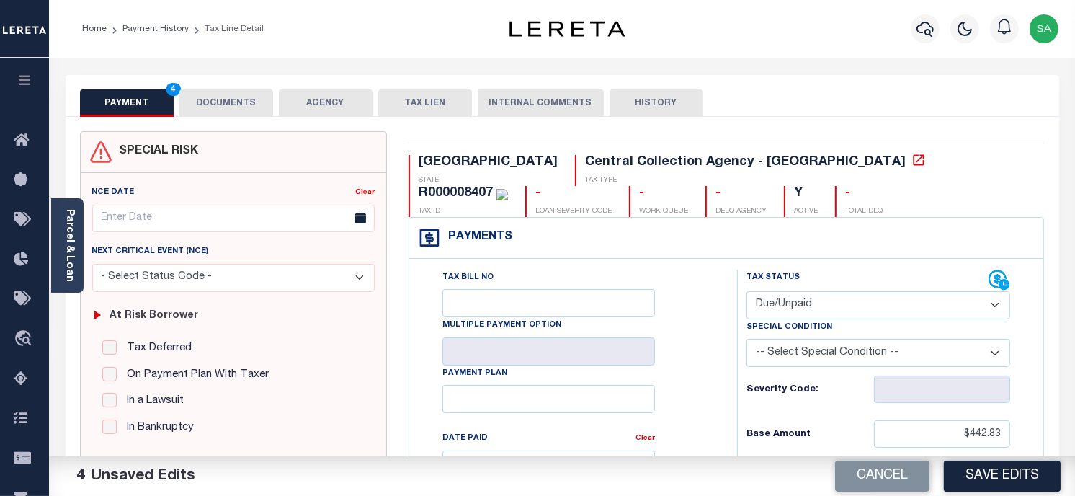
click at [236, 99] on button "DOCUMENTS" at bounding box center [226, 102] width 94 height 27
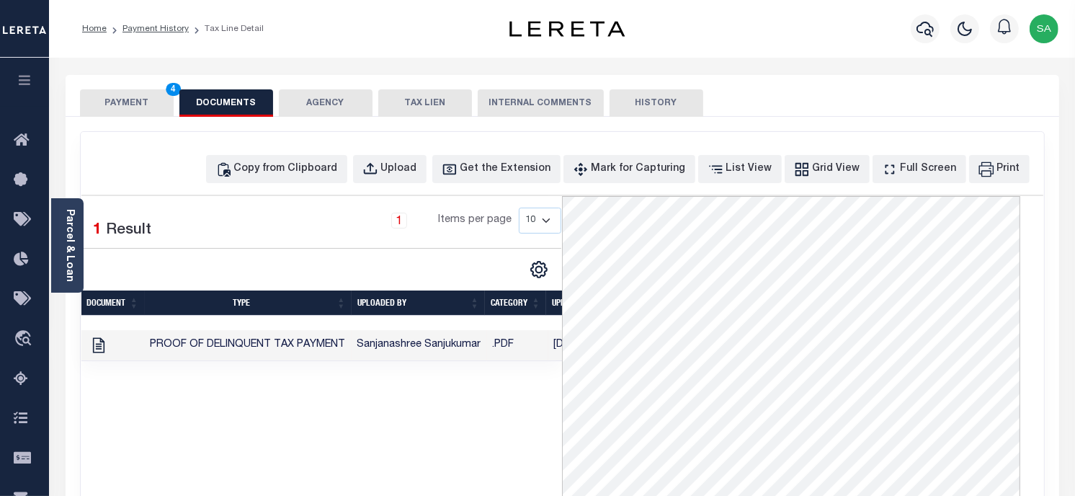
click at [120, 97] on button "PAYMENT 4" at bounding box center [127, 102] width 94 height 27
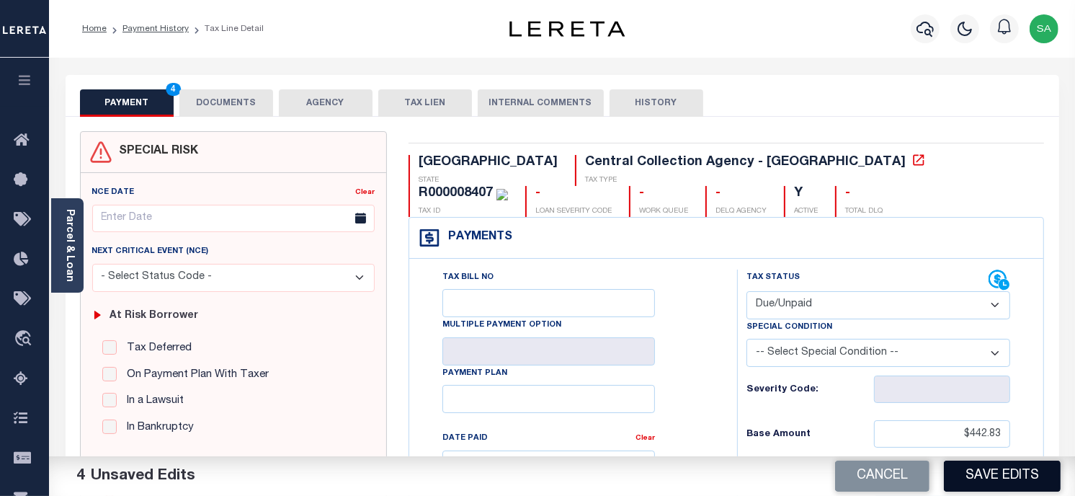
click at [1012, 483] on button "Save Edits" at bounding box center [1002, 475] width 117 height 31
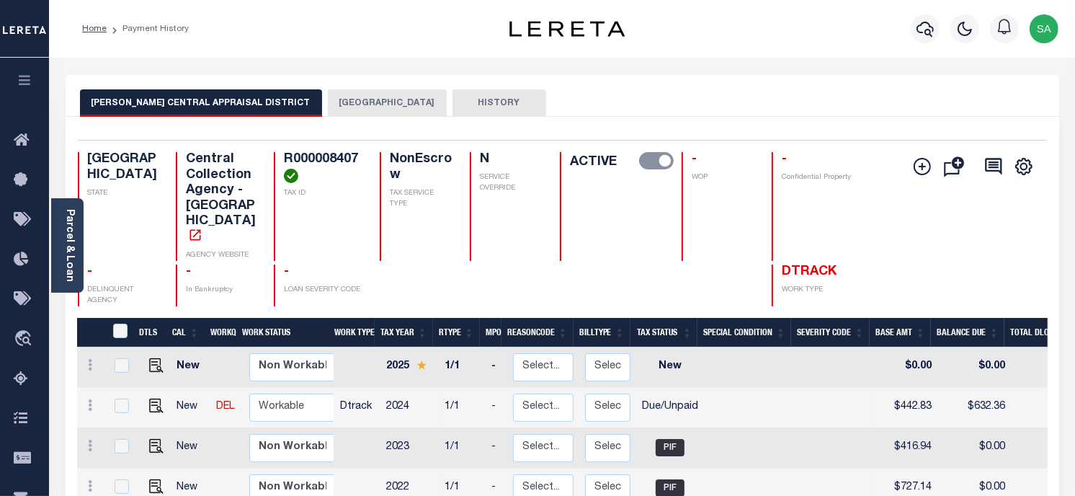
click at [788, 73] on div "Parcel & Loan Loan Details 3402009670 LOAN NO TKO" at bounding box center [562, 480] width 1015 height 845
click at [830, 50] on div "Profile Sign out" at bounding box center [857, 29] width 414 height 50
click at [732, 103] on div "HARRISON CENTRAL APPRAISAL DISTRICT HARRISON COUNTY HISTORY" at bounding box center [562, 102] width 965 height 27
drag, startPoint x: 789, startPoint y: 65, endPoint x: 772, endPoint y: 96, distance: 35.1
click at [790, 63] on div "Parcel & Loan Loan Details 3402009670 LOAN NO TKO" at bounding box center [562, 480] width 1015 height 845
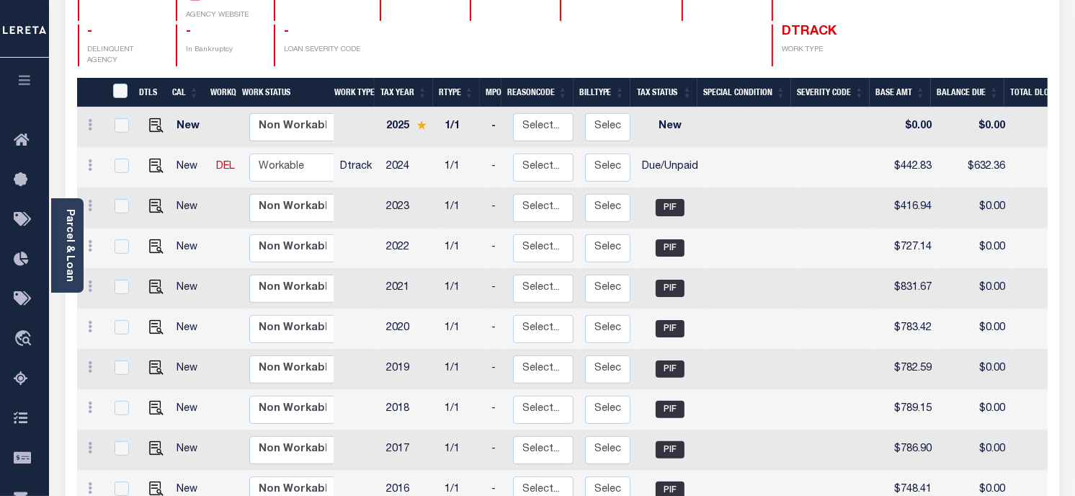
scroll to position [0, 239]
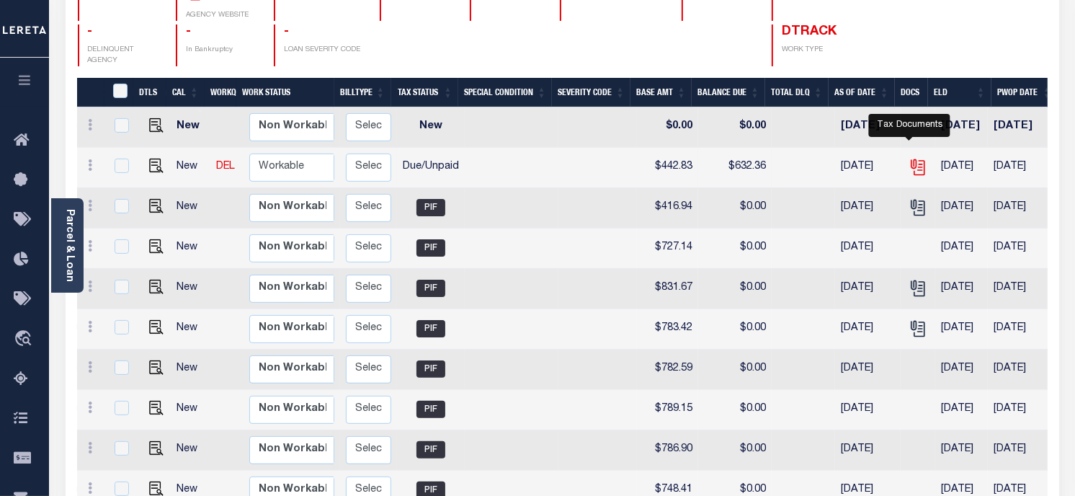
click at [909, 158] on icon "" at bounding box center [918, 167] width 19 height 19
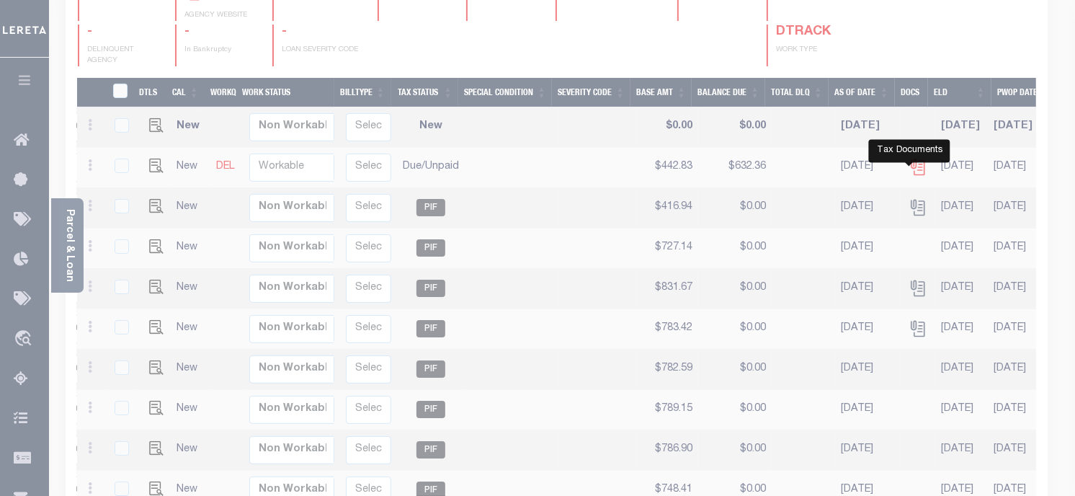
scroll to position [267, 0]
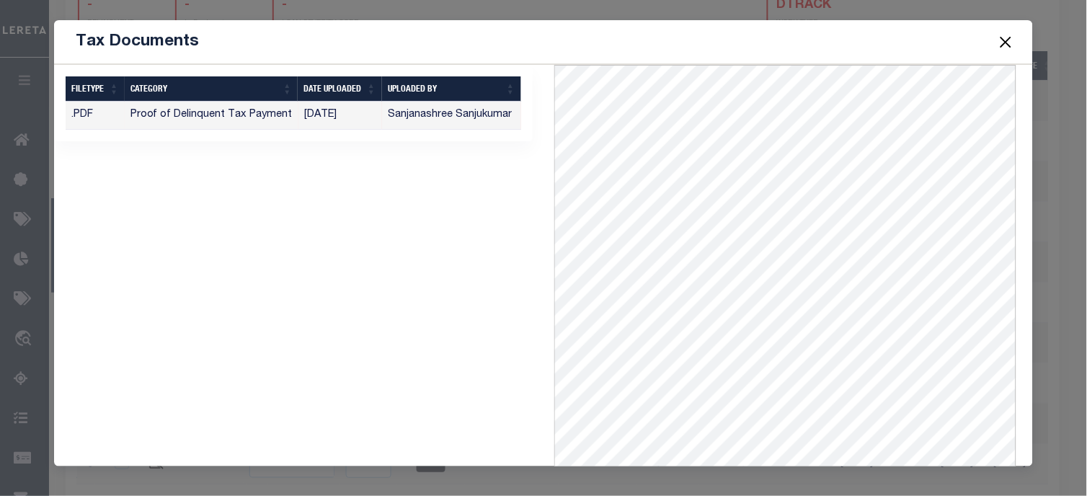
drag, startPoint x: 1006, startPoint y: 40, endPoint x: 984, endPoint y: 37, distance: 21.8
click at [1002, 38] on button "Close" at bounding box center [1005, 41] width 19 height 19
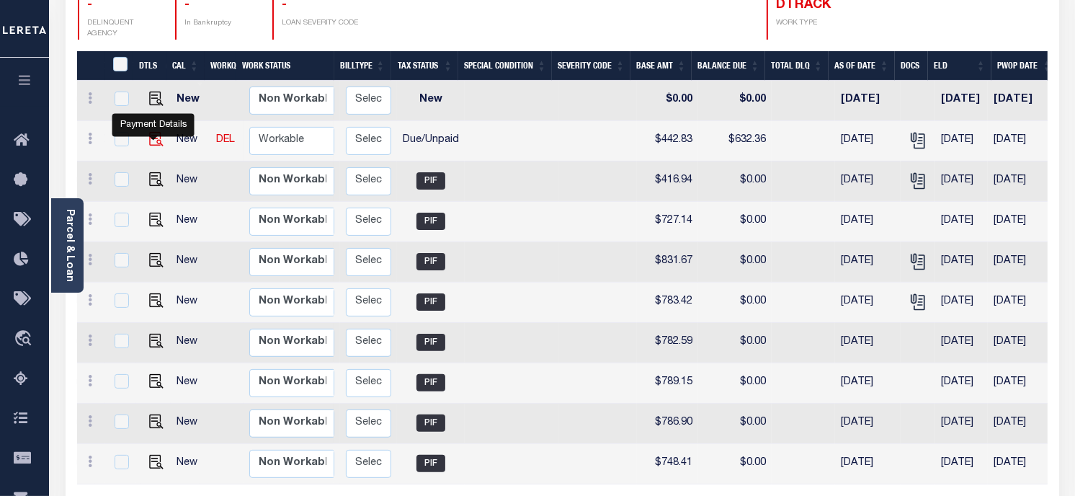
click at [151, 133] on img "" at bounding box center [156, 139] width 14 height 14
checkbox input "true"
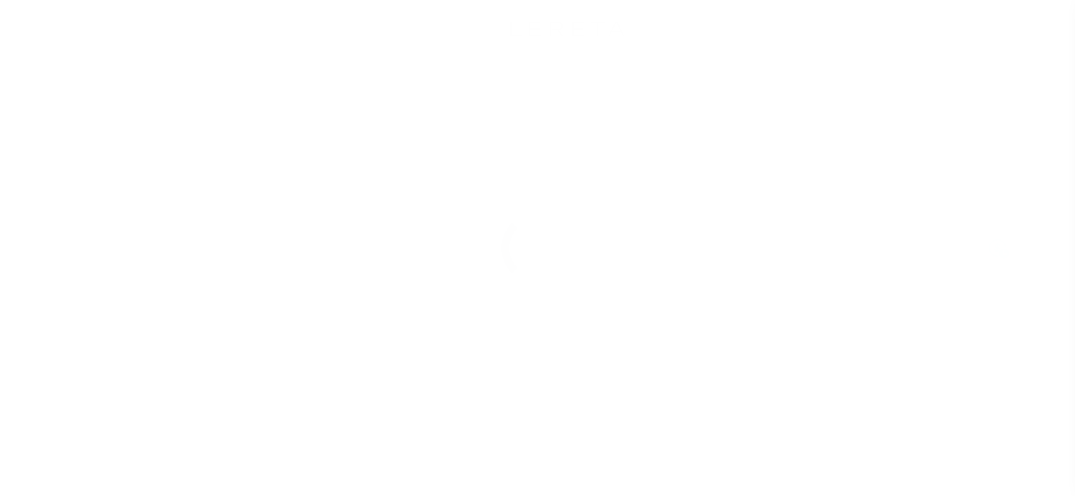
select select "DUE"
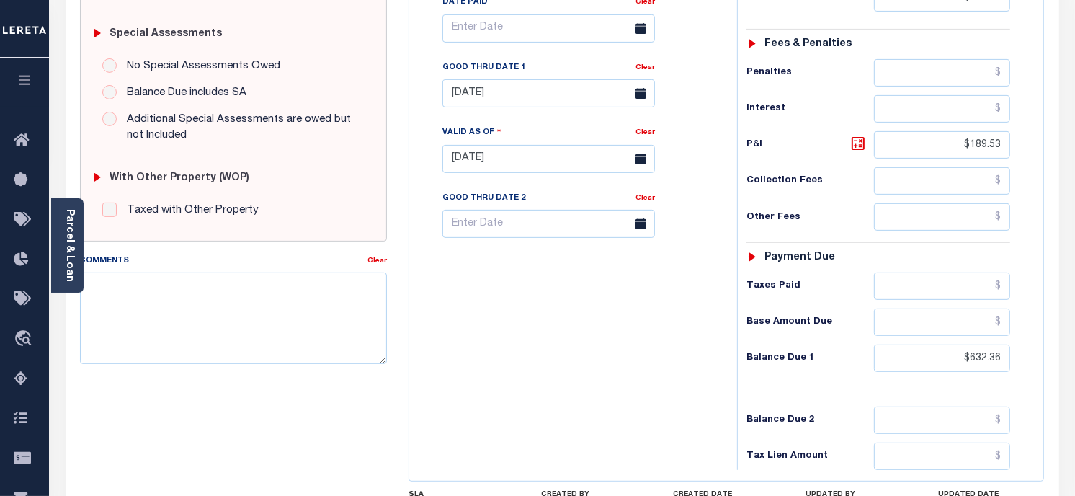
scroll to position [400, 0]
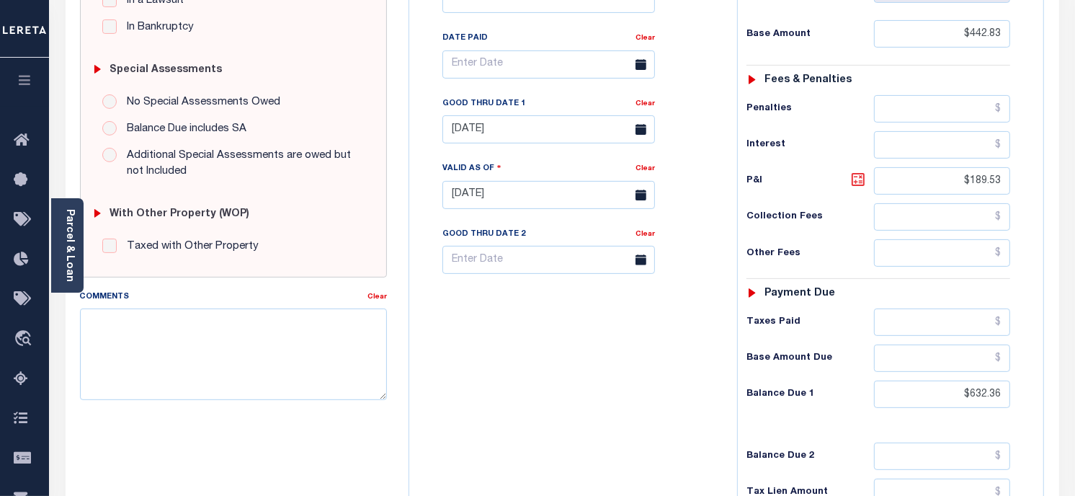
click at [861, 179] on icon at bounding box center [858, 179] width 9 height 9
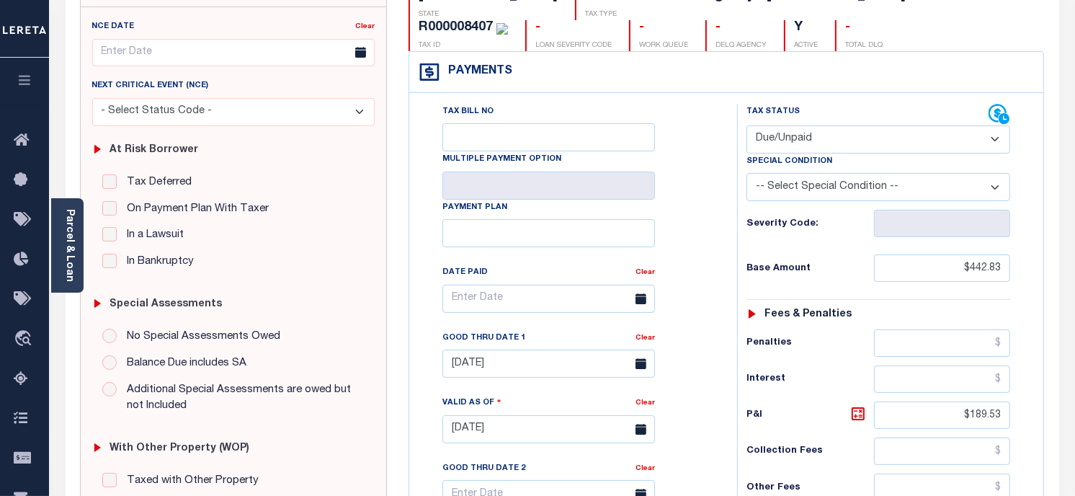
scroll to position [0, 0]
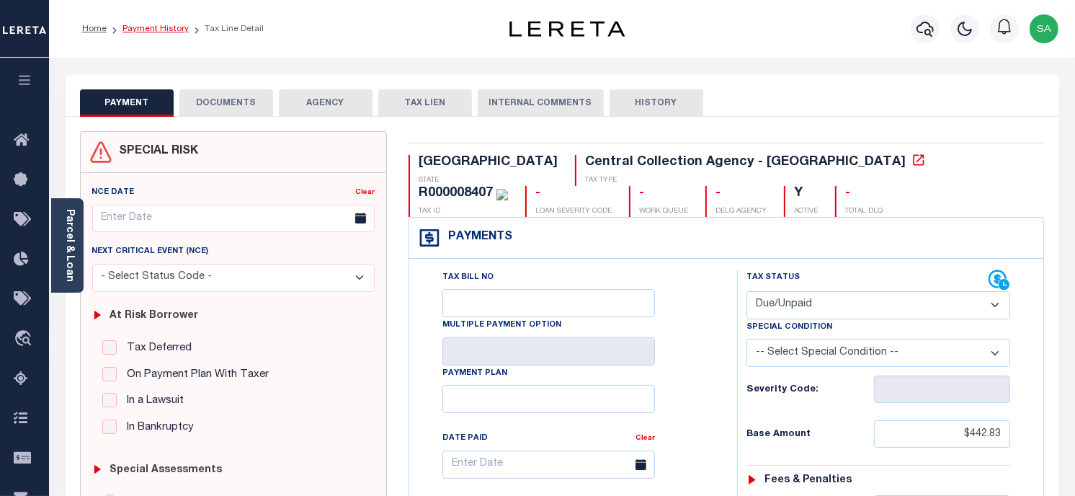
click at [151, 27] on link "Payment History" at bounding box center [155, 28] width 66 height 9
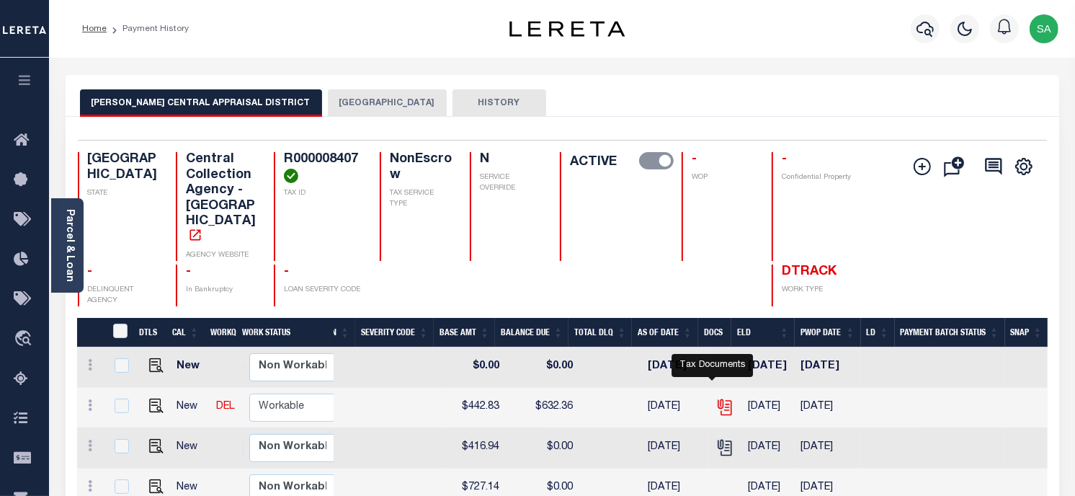
click at [721, 401] on icon "" at bounding box center [726, 408] width 11 height 15
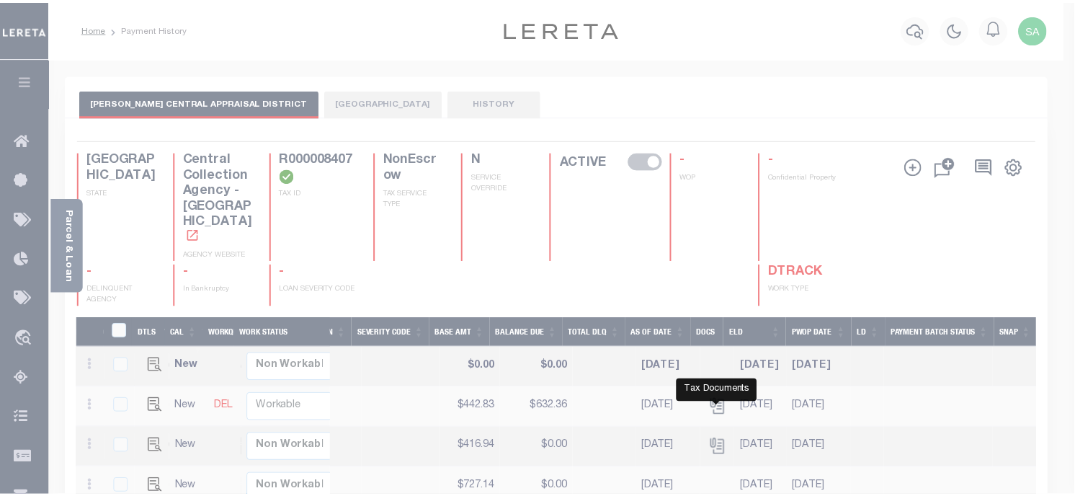
scroll to position [0, 424]
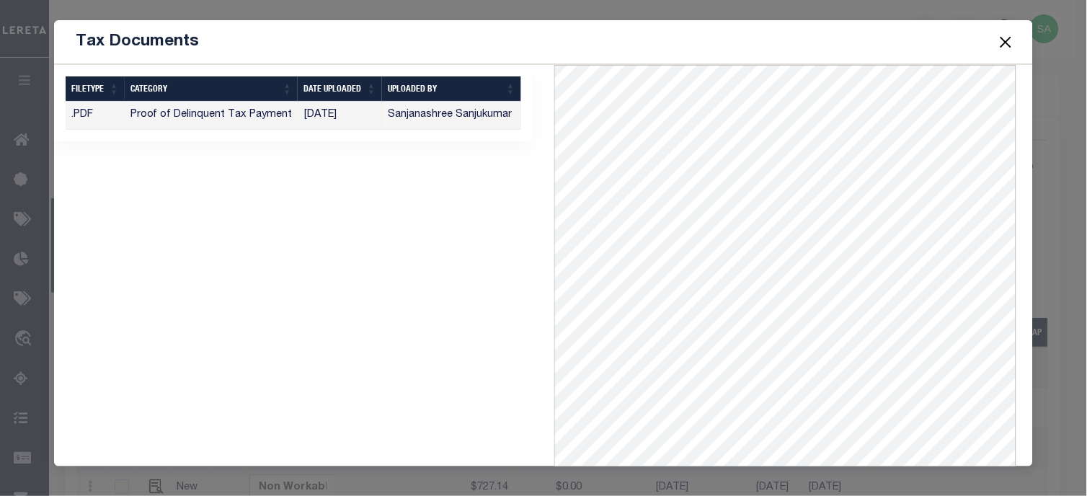
click at [1007, 45] on button "Close" at bounding box center [1005, 41] width 19 height 19
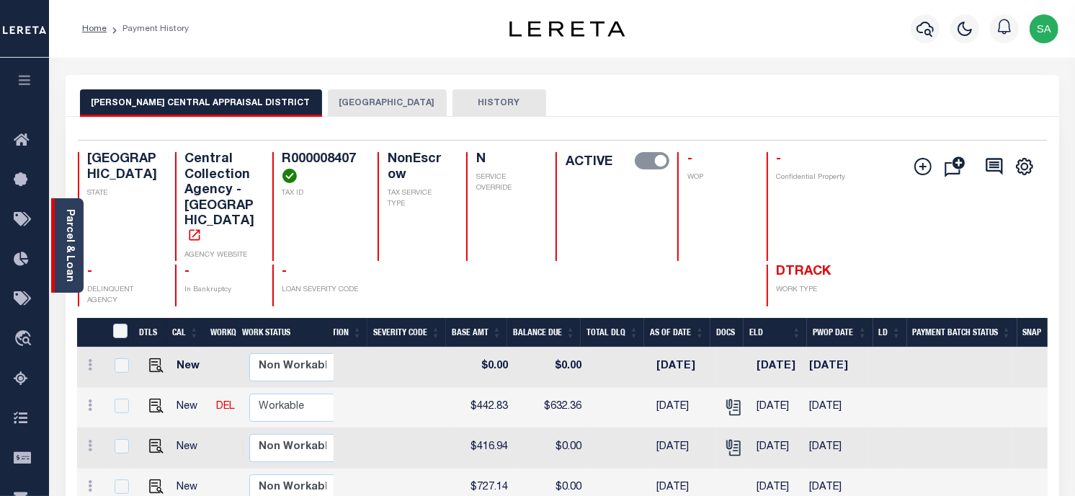
click at [67, 240] on link "Parcel & Loan" at bounding box center [69, 245] width 10 height 73
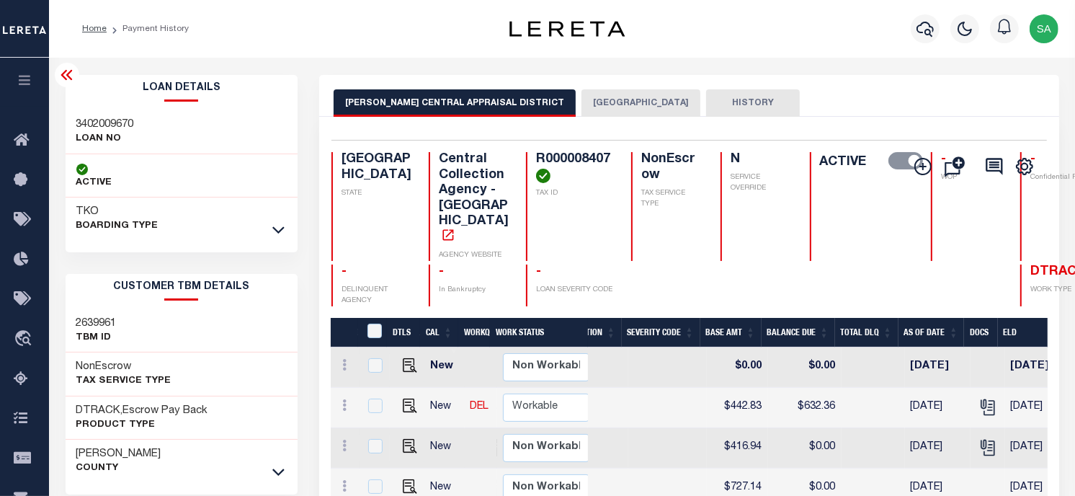
click at [102, 122] on h3 "3402009670" at bounding box center [105, 124] width 58 height 14
copy h3 "3402009670"
click at [536, 160] on h4 "R000008407" at bounding box center [575, 167] width 78 height 31
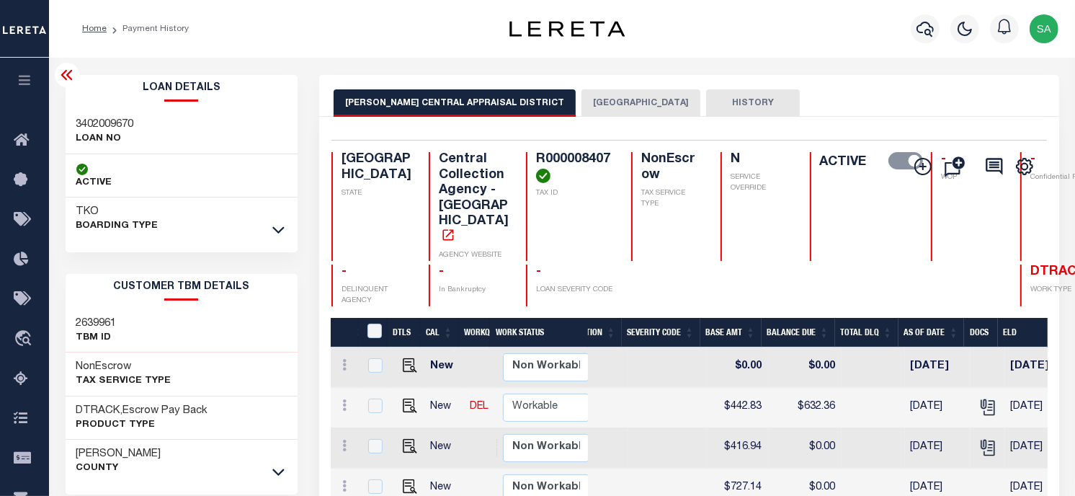
copy h4 "R000008407"
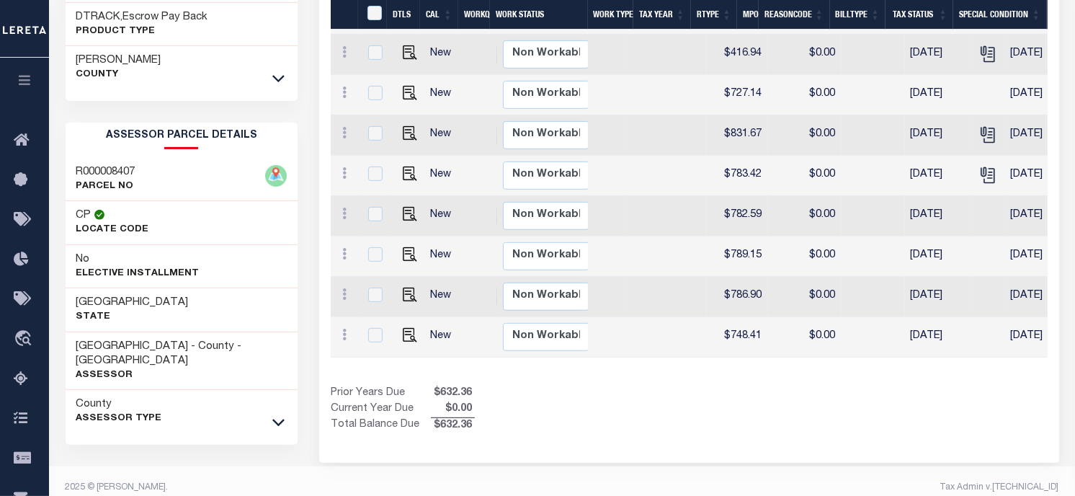
scroll to position [0, 424]
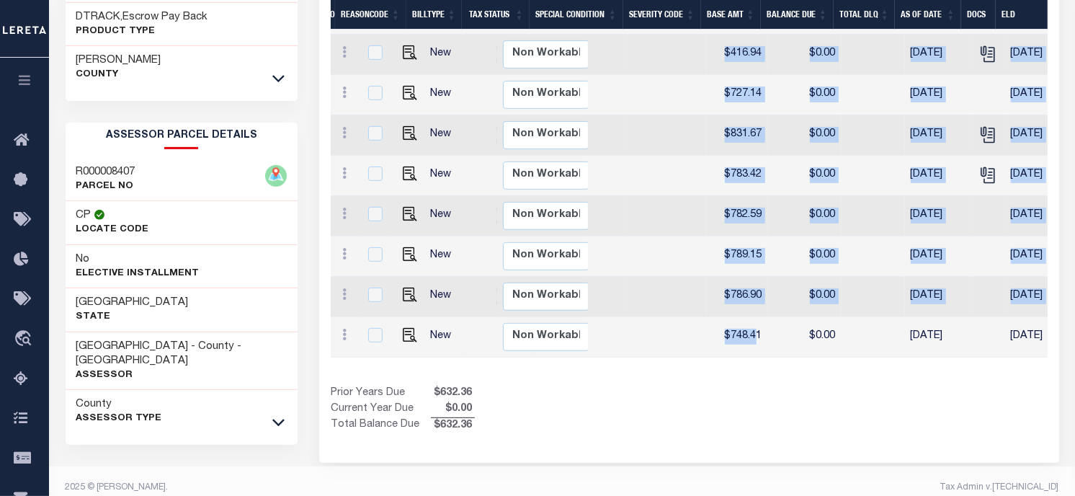
drag, startPoint x: 747, startPoint y: 353, endPoint x: 502, endPoint y: 356, distance: 245.0
click at [502, 356] on div "DTLS CAL WorkQ Work Status Work Type Tax Year RType MPO ReasonCode BillType Tax…" at bounding box center [689, 155] width 717 height 403
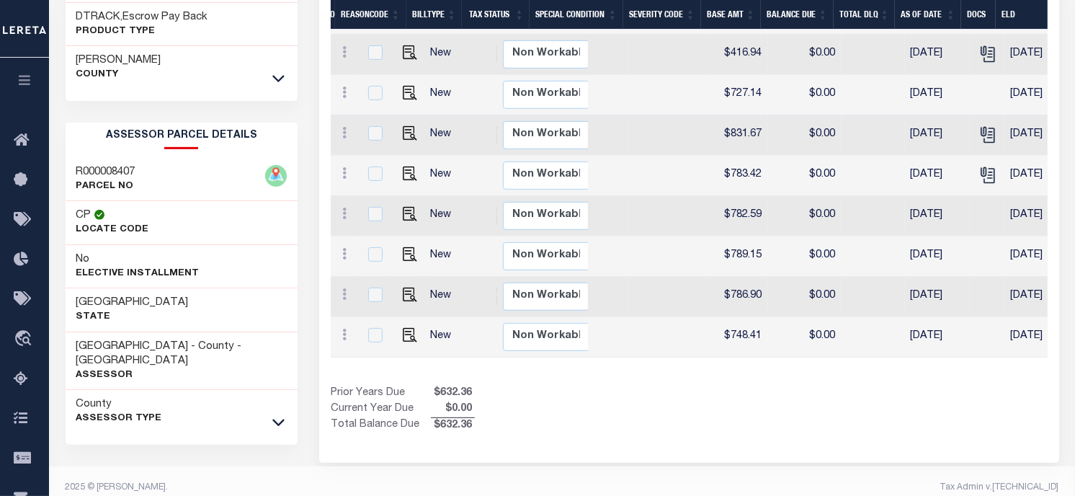
click at [820, 377] on div "DTLS CAL WorkQ Work Status Work Type Tax Year RType MPO ReasonCode BillType Tax…" at bounding box center [689, 178] width 717 height 509
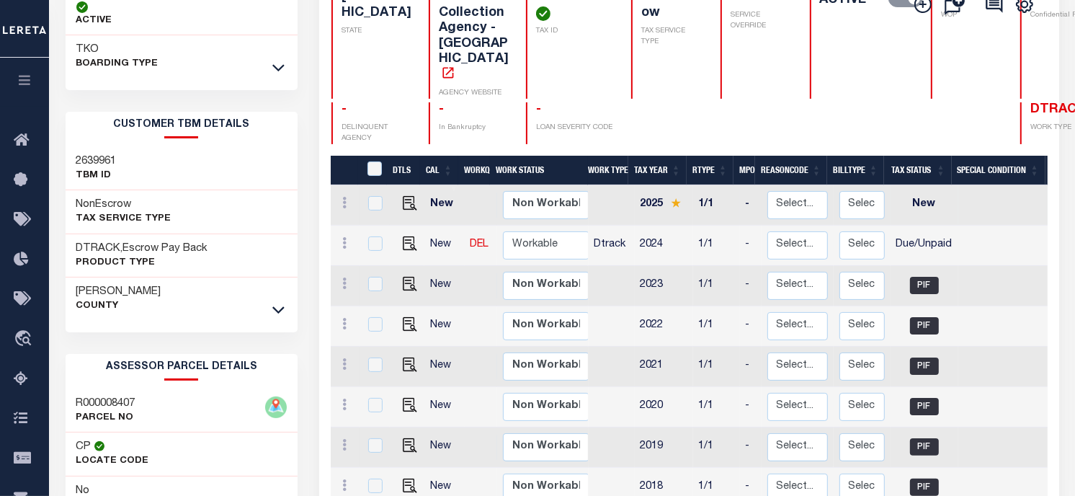
scroll to position [0, 0]
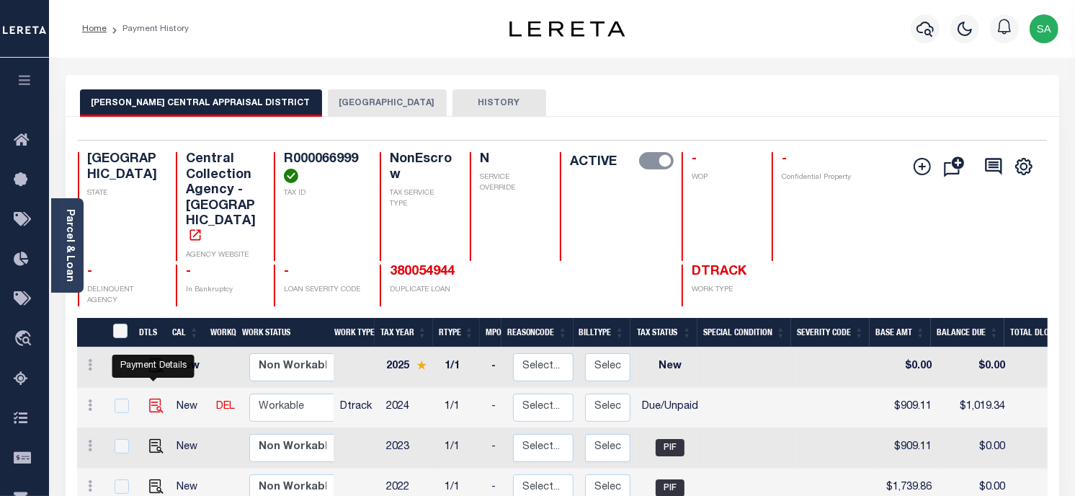
click at [155, 398] on img "" at bounding box center [156, 405] width 14 height 14
checkbox input "true"
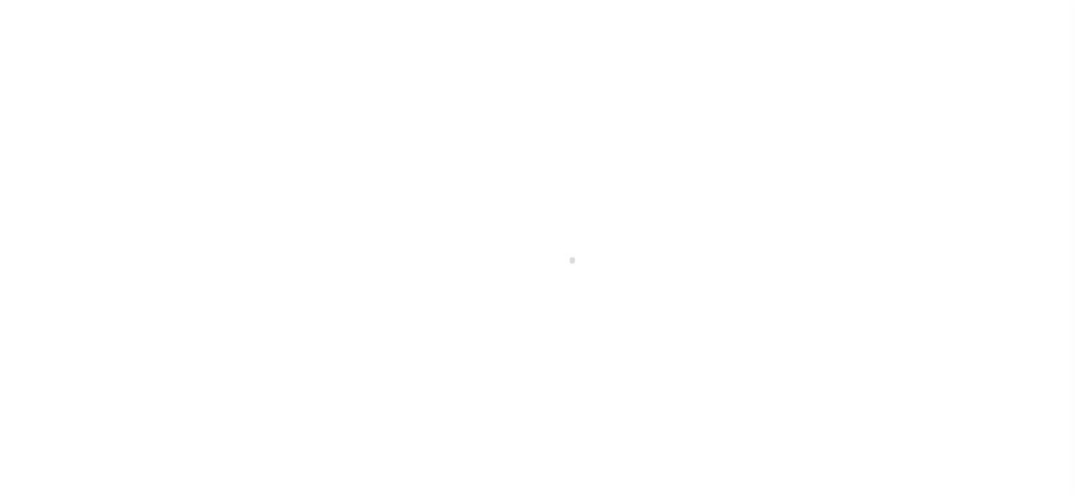
checkbox input "false"
type input "[DATE]"
select select "DUE"
type input "$909.11"
type input "$132.96"
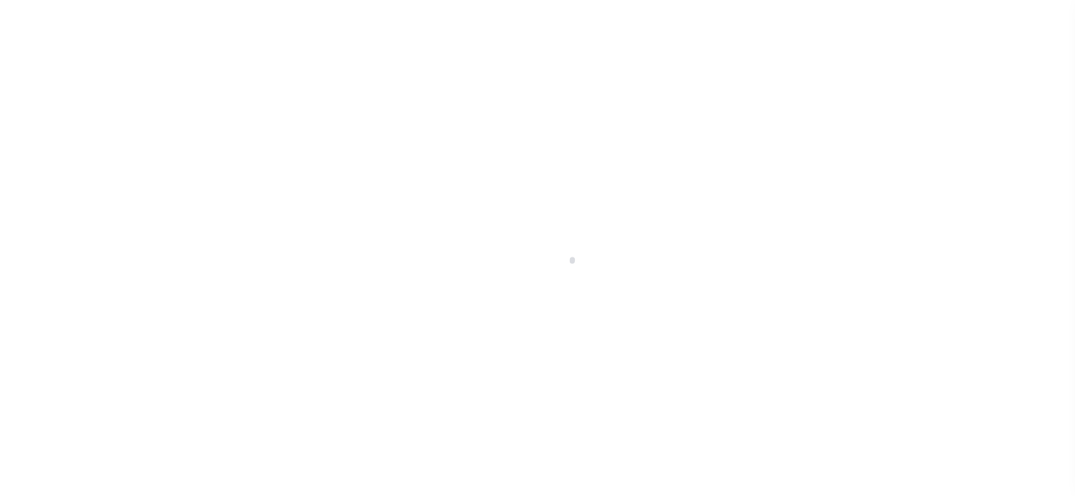
type input "$22.73"
type input "$1,019.34"
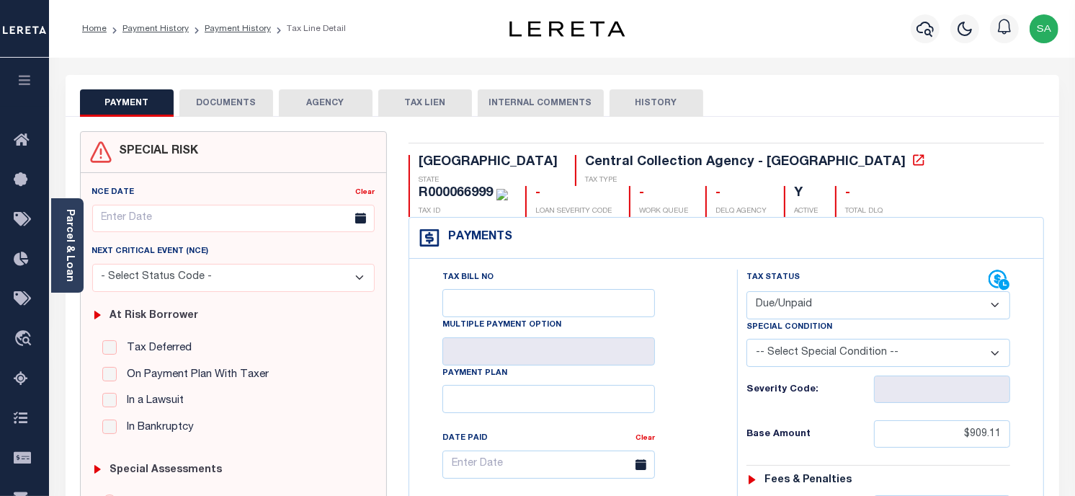
drag, startPoint x: 195, startPoint y: 104, endPoint x: 253, endPoint y: 188, distance: 102.1
click at [195, 104] on button "DOCUMENTS" at bounding box center [226, 102] width 94 height 27
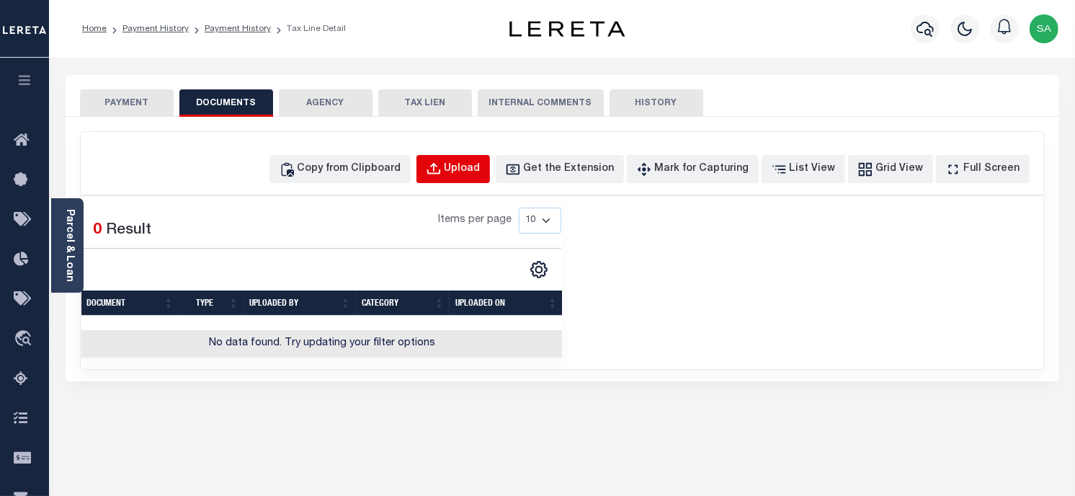
click at [481, 171] on div "Upload" at bounding box center [463, 169] width 36 height 16
select select "POP"
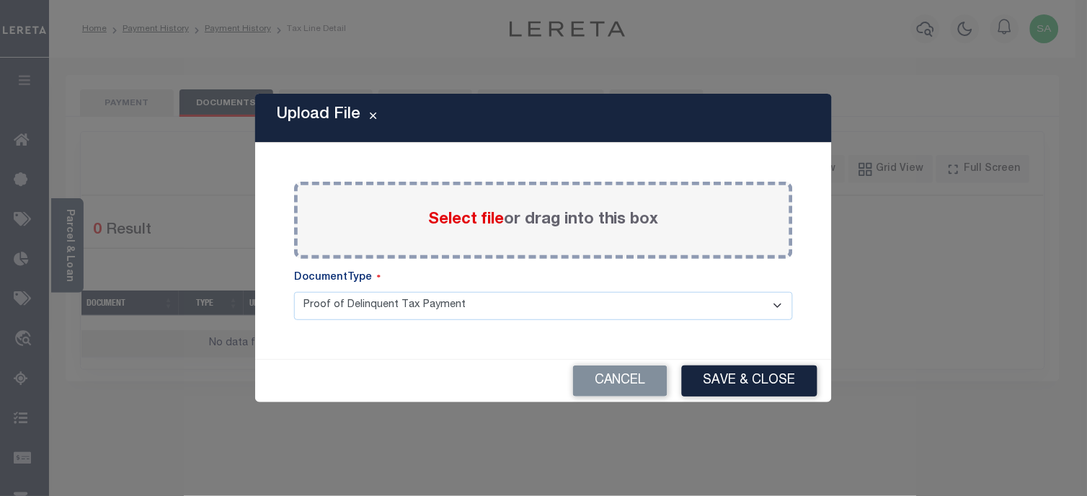
click at [501, 216] on span "Select file" at bounding box center [466, 220] width 76 height 16
click at [0, 0] on input "Select file or drag into this box" at bounding box center [0, 0] width 0 height 0
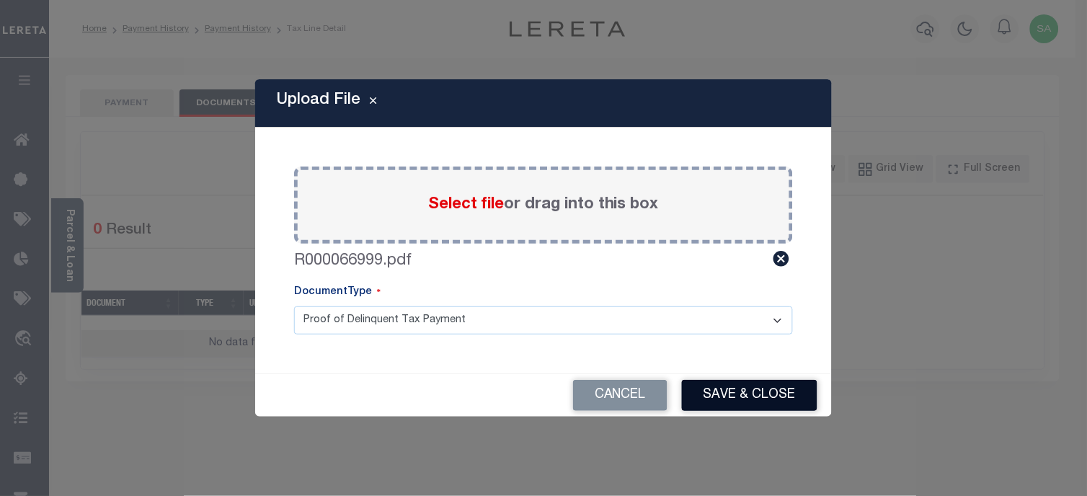
click at [721, 403] on button "Save & Close" at bounding box center [749, 395] width 135 height 31
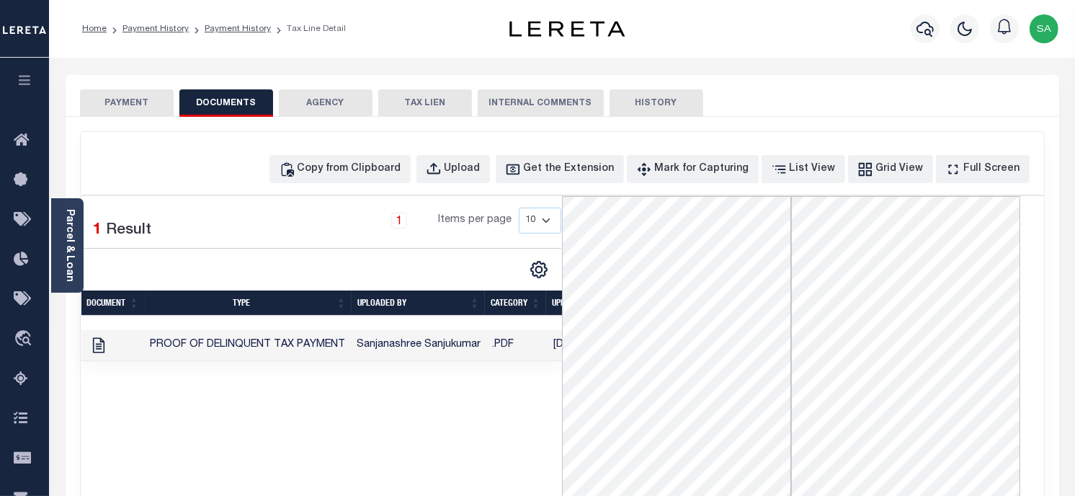
click at [133, 98] on button "PAYMENT" at bounding box center [127, 102] width 94 height 27
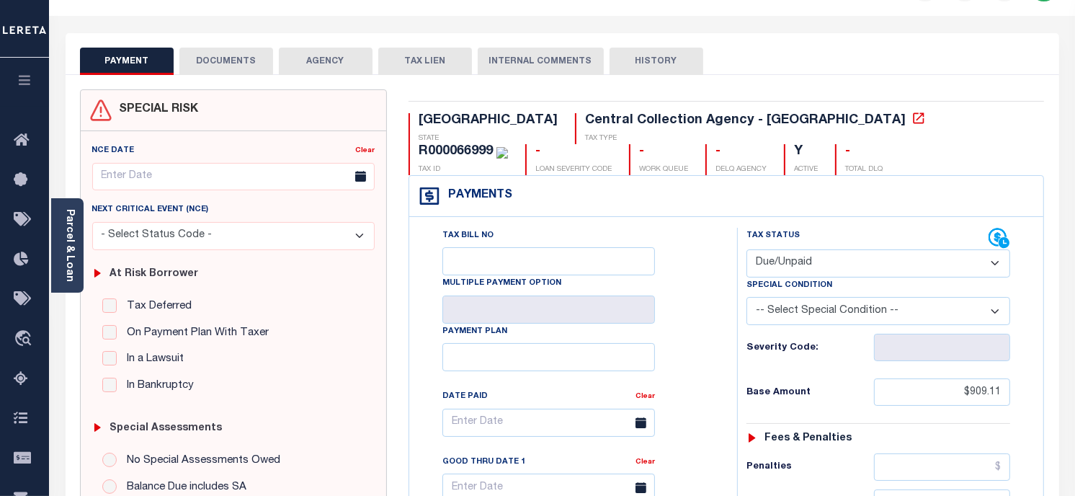
scroll to position [80, 0]
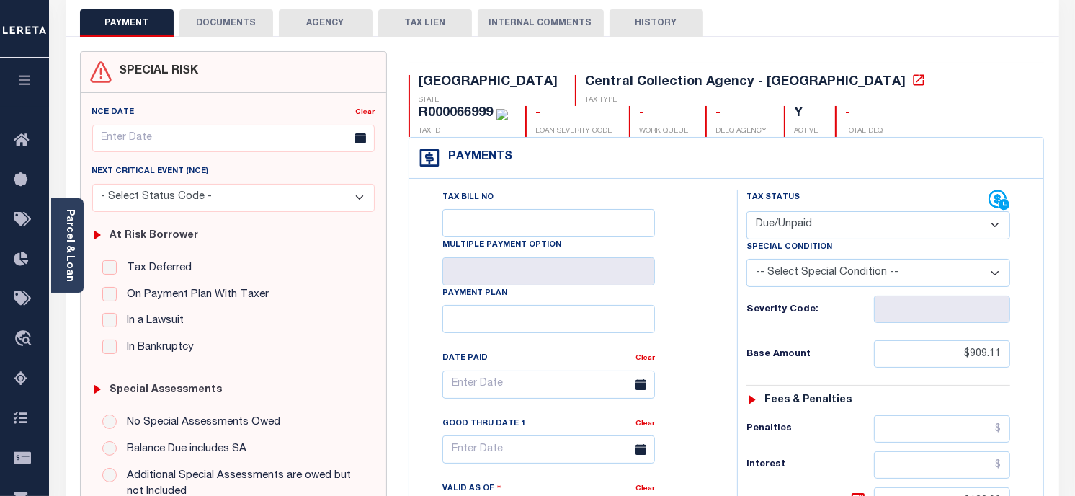
click at [826, 281] on select "-- Select Special Condition -- 3RD PARTY TAX LIEN AGENCY TAX LIEN (A.K.A Inside…" at bounding box center [878, 273] width 264 height 28
select select "15"
click at [746, 260] on select "-- Select Special Condition -- 3RD PARTY TAX LIEN AGENCY TAX LIEN (A.K.A Inside…" at bounding box center [878, 273] width 264 height 28
type input "[DATE]"
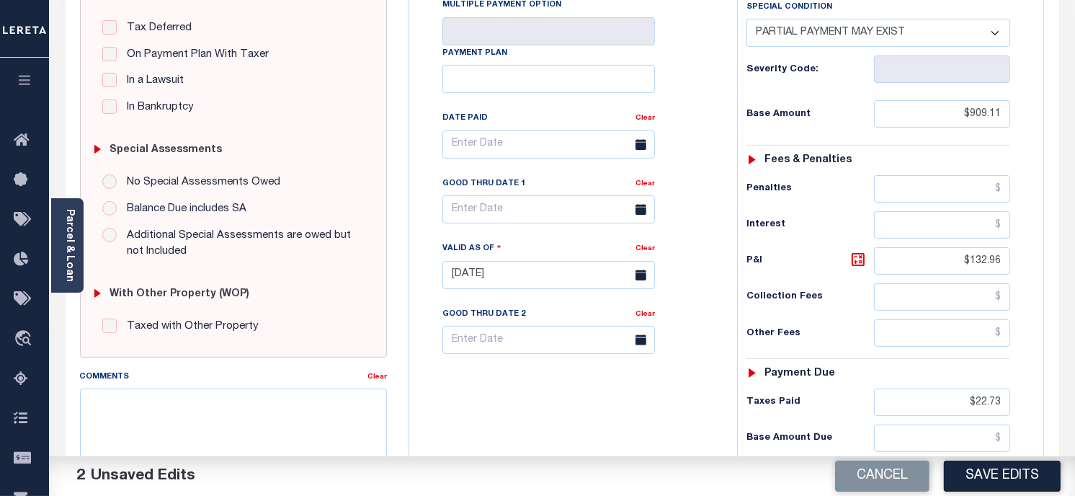
scroll to position [594, 0]
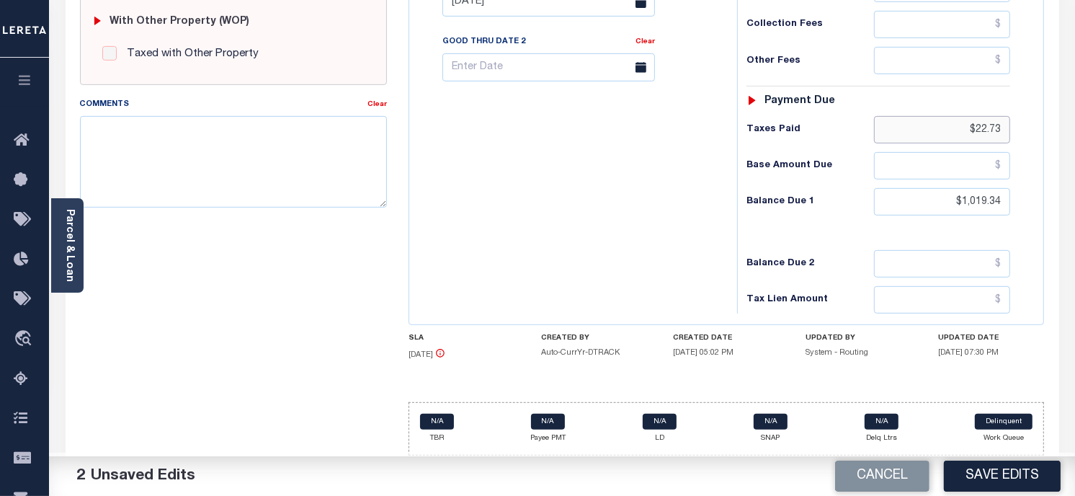
drag, startPoint x: 1007, startPoint y: 128, endPoint x: 891, endPoint y: 101, distance: 119.2
paste input "442.90"
type input "$442.90"
click at [954, 161] on input "text" at bounding box center [942, 165] width 137 height 27
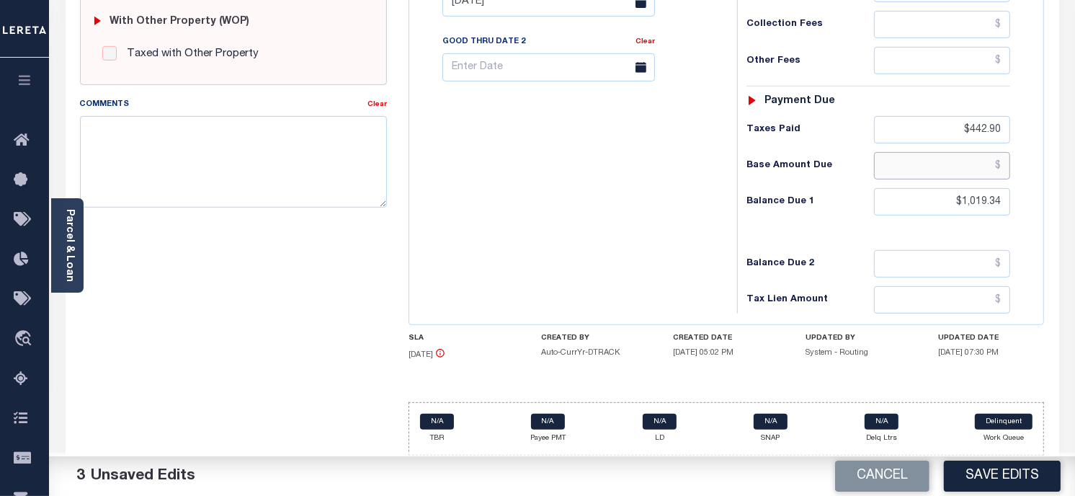
paste input "466.21"
type input "$466.21"
paste input "665.75"
drag, startPoint x: 1007, startPoint y: 203, endPoint x: 924, endPoint y: 190, distance: 83.9
click at [924, 190] on input "$1,019.34" at bounding box center [942, 201] width 137 height 27
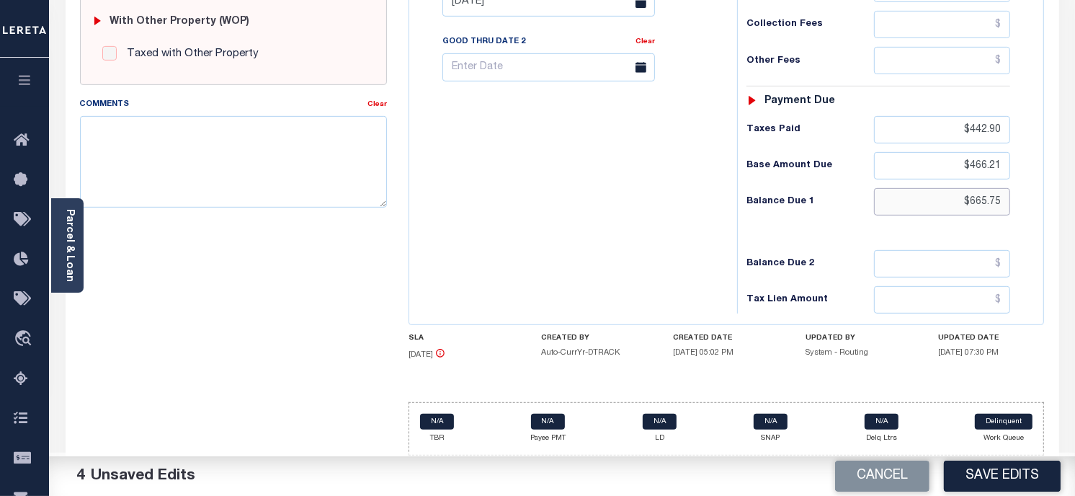
type input "$665.75"
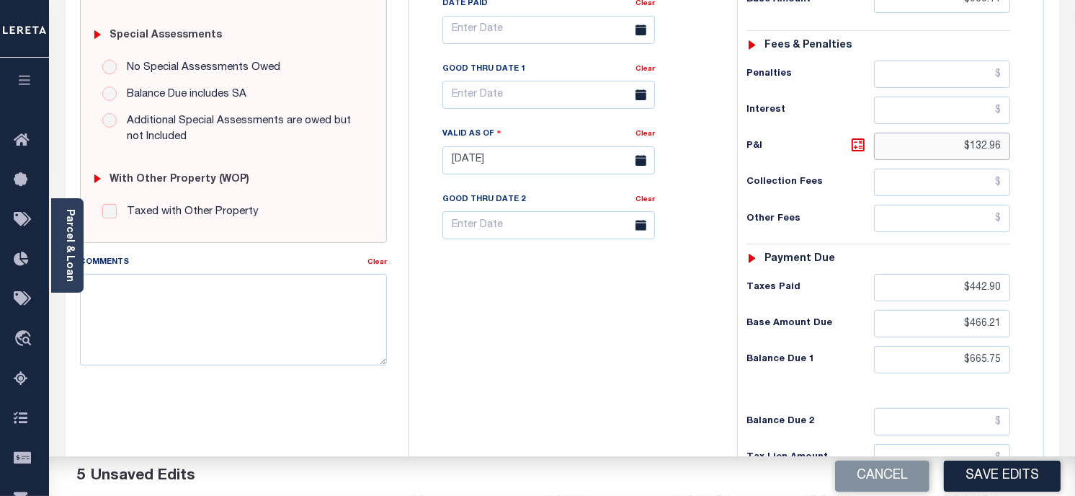
drag, startPoint x: 1002, startPoint y: 156, endPoint x: 899, endPoint y: 147, distance: 103.5
click at [899, 147] on input "$132.96" at bounding box center [942, 146] width 137 height 27
paste input "199.54"
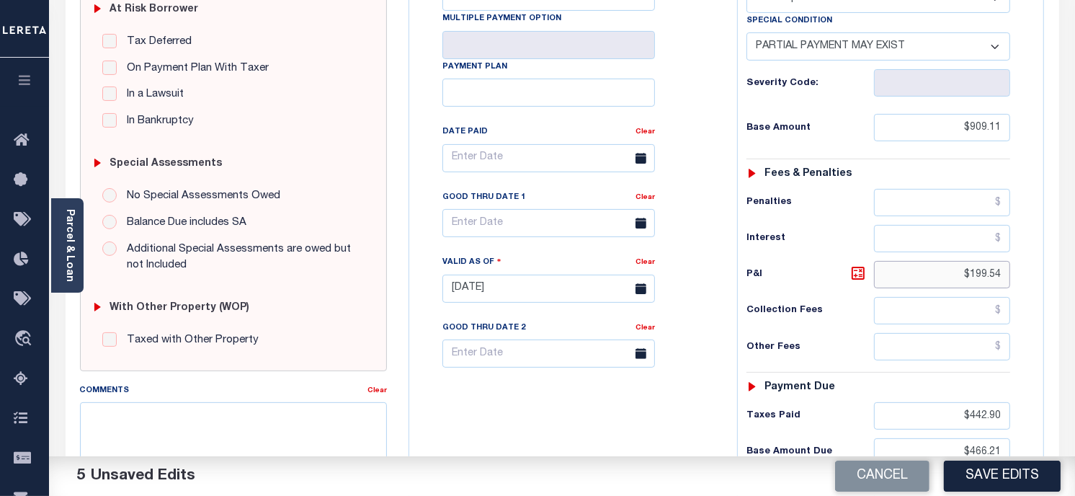
scroll to position [275, 0]
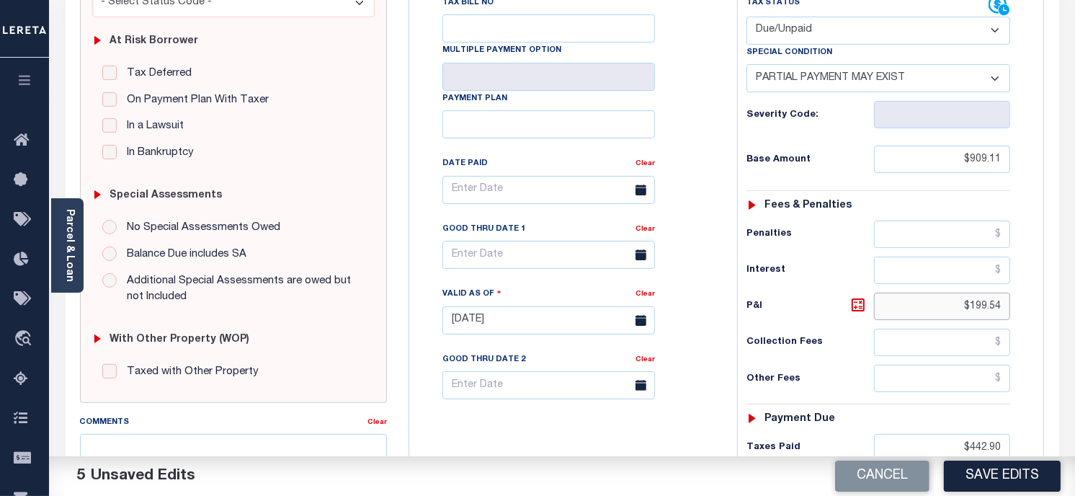
type input "$199.54"
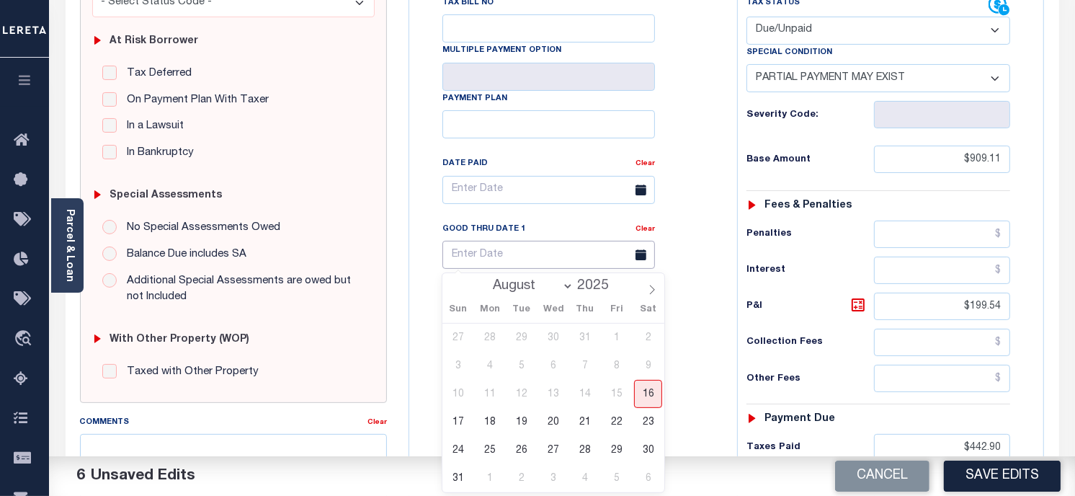
click at [513, 259] on body "Home Payment History Payment History Tax Line Detail Profile Sign out" at bounding box center [537, 269] width 1075 height 1088
click at [463, 471] on span "31" at bounding box center [458, 478] width 28 height 28
type input "08/31/2025"
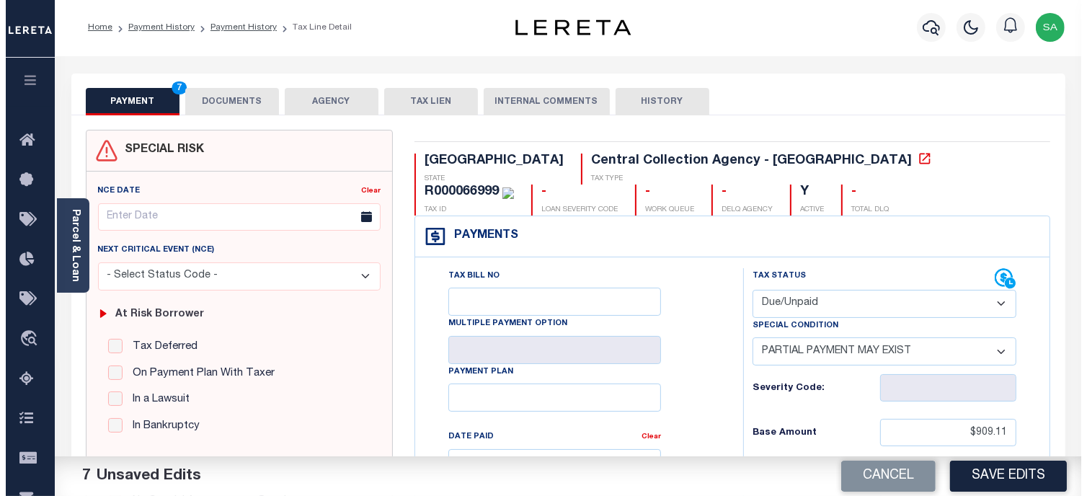
scroll to position [0, 0]
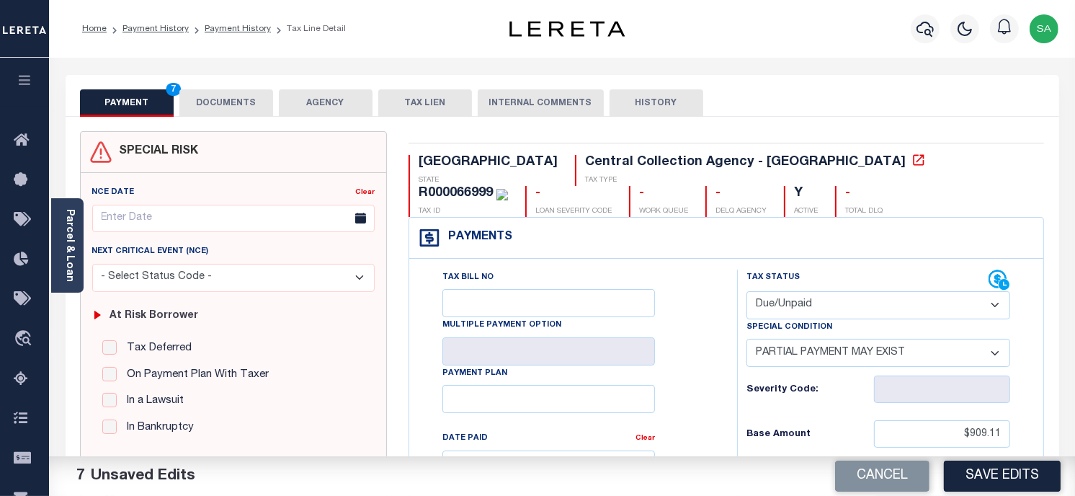
click at [214, 104] on button "DOCUMENTS" at bounding box center [226, 102] width 94 height 27
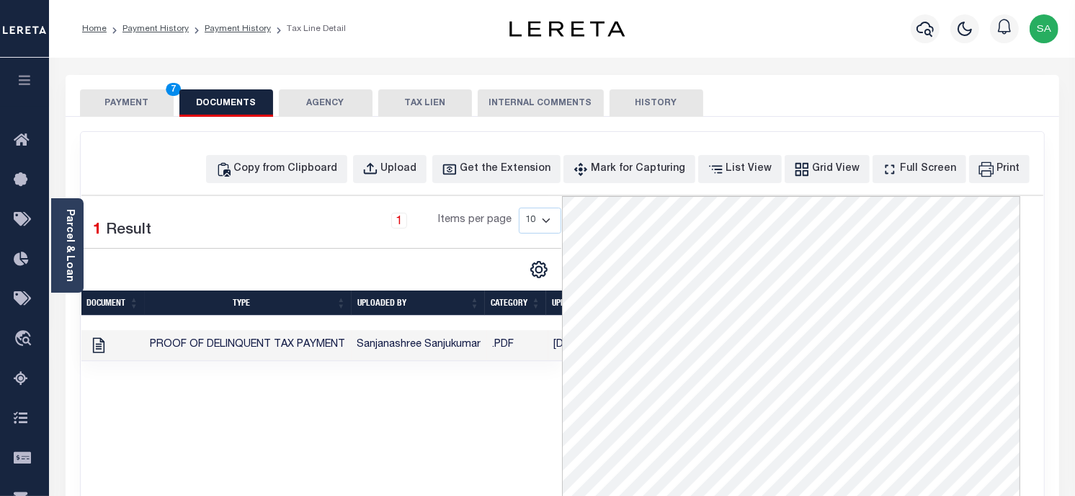
click at [128, 104] on button "PAYMENT 7" at bounding box center [127, 102] width 94 height 27
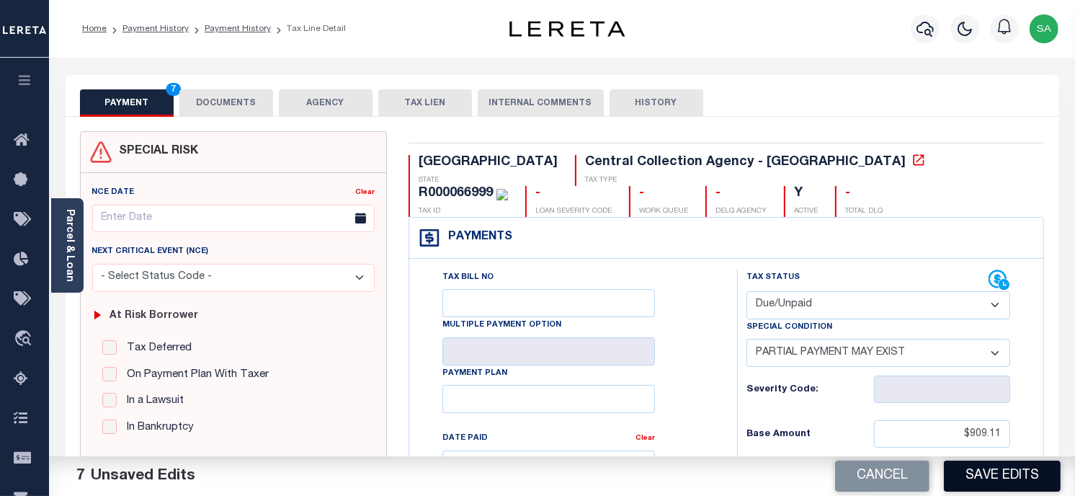
click at [997, 485] on button "Save Edits" at bounding box center [1002, 475] width 117 height 31
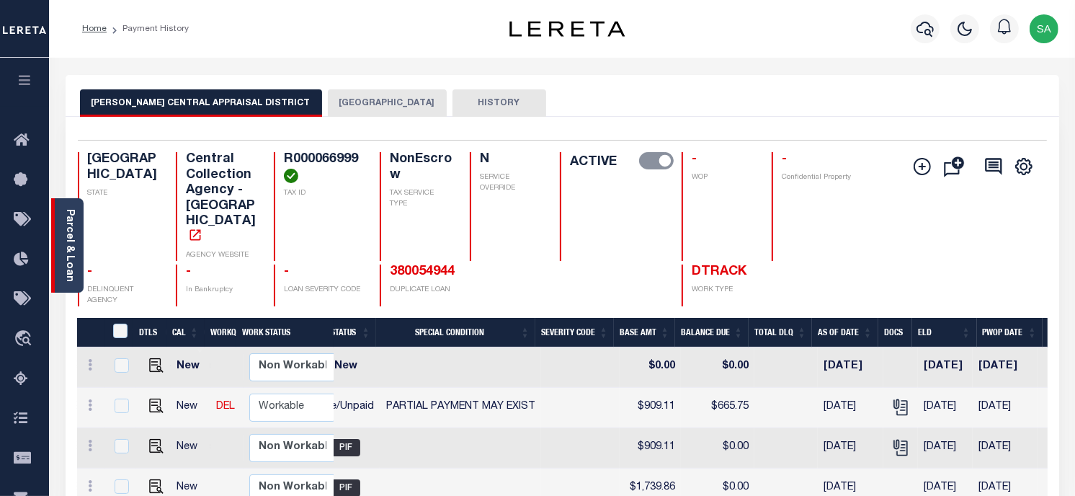
click at [72, 262] on link "Parcel & Loan" at bounding box center [69, 245] width 10 height 73
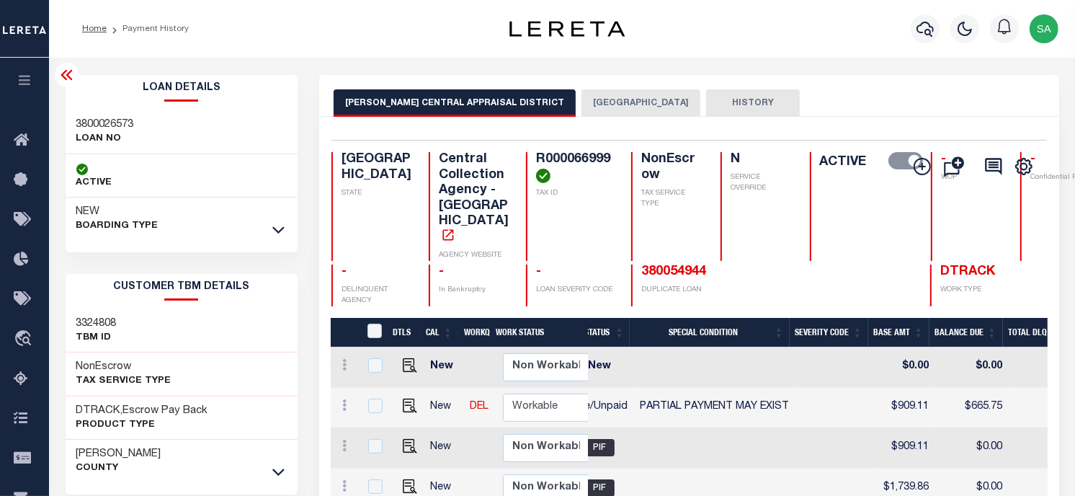
click at [110, 110] on div "3800026573 LOAN NO" at bounding box center [182, 132] width 232 height 44
copy h3 "3800026573"
click at [536, 159] on h4 "R000066999" at bounding box center [575, 167] width 78 height 31
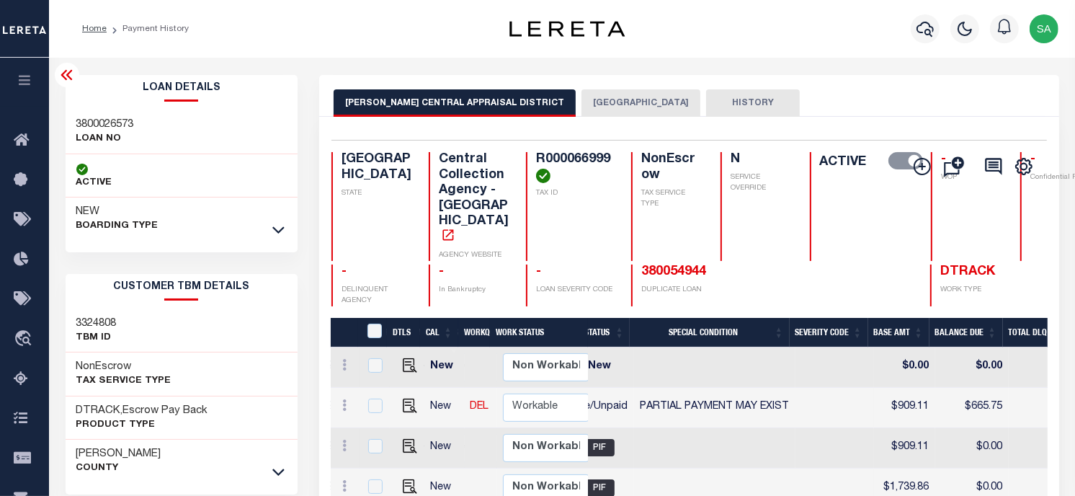
copy h4 "R000066999"
drag, startPoint x: 862, startPoint y: 73, endPoint x: 648, endPoint y: 2, distance: 224.7
click at [862, 73] on div "Parcel & Loan Loan Details 3800026573 LOAN NO NEW" at bounding box center [562, 480] width 1015 height 845
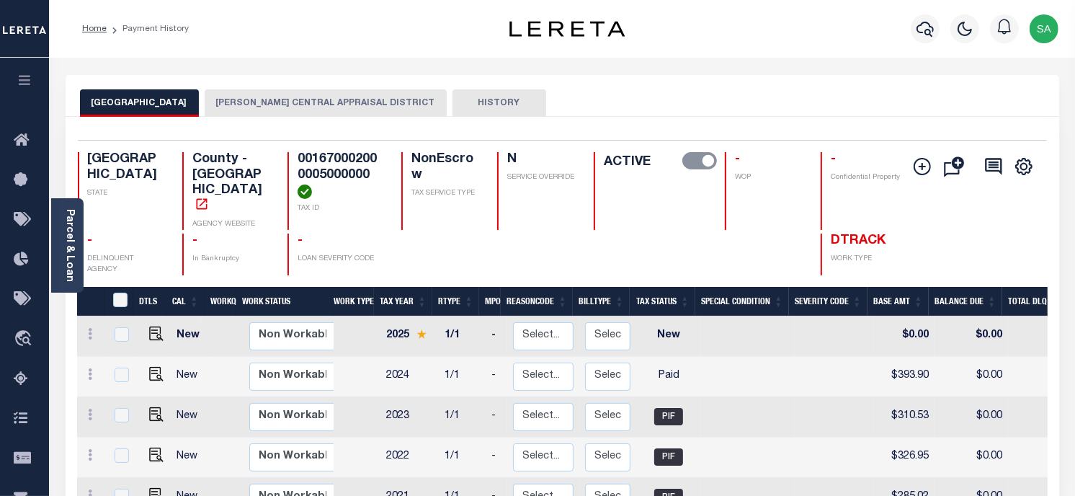
drag, startPoint x: 234, startPoint y: 108, endPoint x: 262, endPoint y: 116, distance: 29.2
click at [234, 108] on button "[PERSON_NAME] CENTRAL APPRAISAL DISTRICT" at bounding box center [326, 102] width 242 height 27
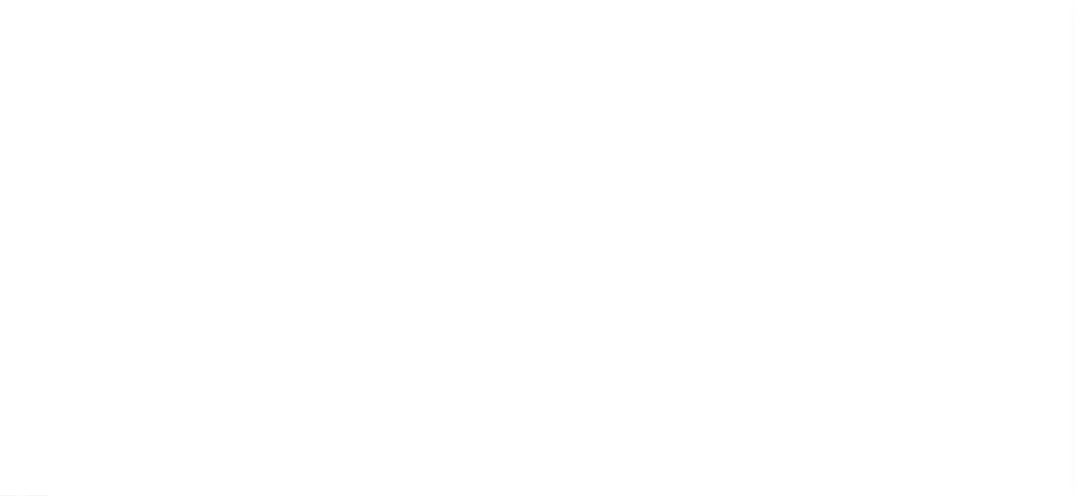
click at [694, 127] on div at bounding box center [537, 248] width 1075 height 496
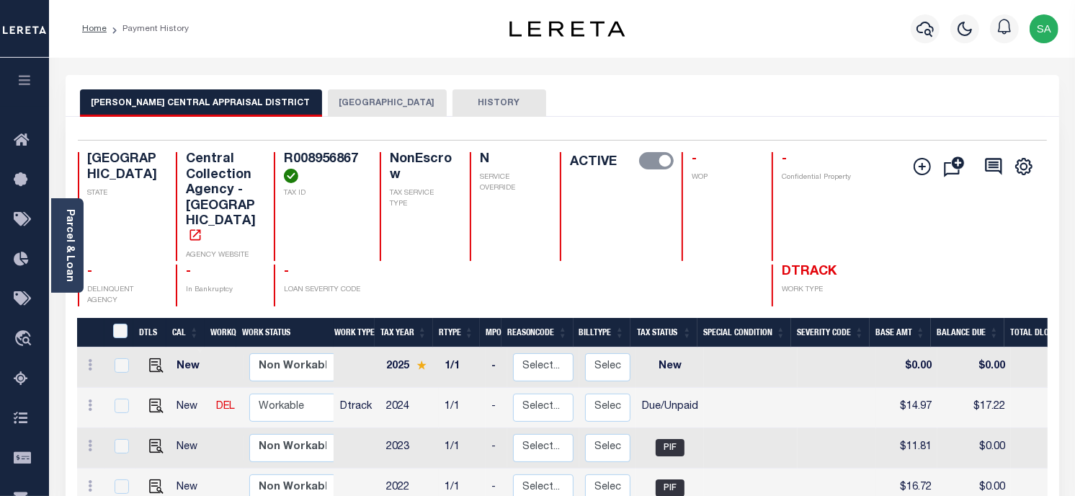
click at [801, 71] on div "Parcel & Loan Loan Details 3409029705 LOAN NO TKO" at bounding box center [562, 480] width 1015 height 845
click at [759, 63] on div "Parcel & Loan Loan Details 3409029705 LOAN NO TKO" at bounding box center [562, 480] width 1015 height 845
click at [746, 92] on div "HARRISON CENTRAL APPRAISAL DISTRICT HARRISON COUNTY HISTORY" at bounding box center [562, 102] width 965 height 27
click at [623, 53] on div "Home Payment History Profile" at bounding box center [562, 29] width 1026 height 58
drag, startPoint x: 819, startPoint y: 43, endPoint x: 975, endPoint y: 272, distance: 276.4
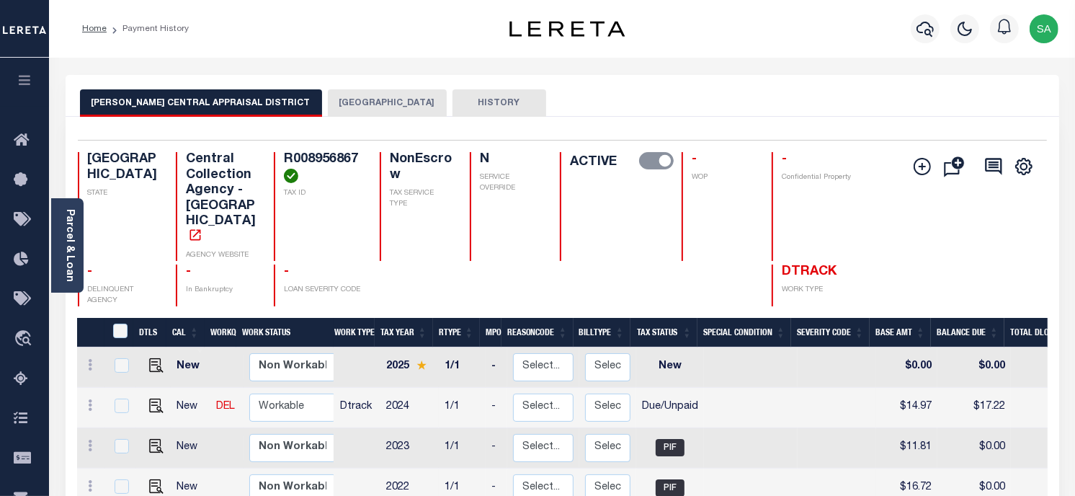
click at [819, 45] on div "Profile Sign out" at bounding box center [857, 29] width 414 height 50
click at [783, 98] on div "HARRISON CENTRAL APPRAISAL DISTRICT HARRISON COUNTY HISTORY" at bounding box center [562, 102] width 965 height 27
drag, startPoint x: 712, startPoint y: 92, endPoint x: 928, endPoint y: 76, distance: 216.7
click at [721, 92] on div "HARRISON CENTRAL APPRAISAL DISTRICT HARRISON COUNTY HISTORY" at bounding box center [562, 102] width 965 height 27
click at [817, 59] on div "Parcel & Loan Loan Details 3409029705 LOAN NO TKO" at bounding box center [562, 480] width 1015 height 845
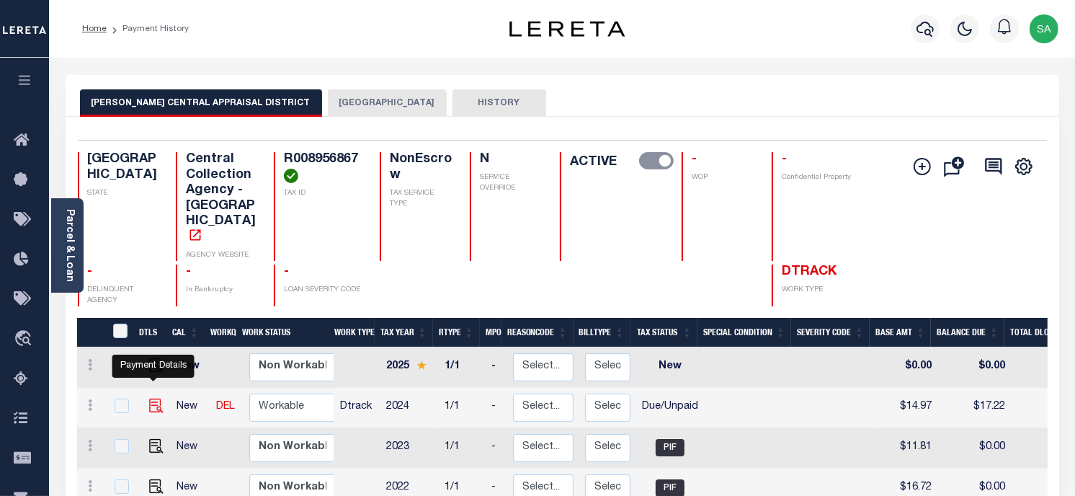
click at [153, 398] on img "" at bounding box center [156, 405] width 14 height 14
checkbox input "true"
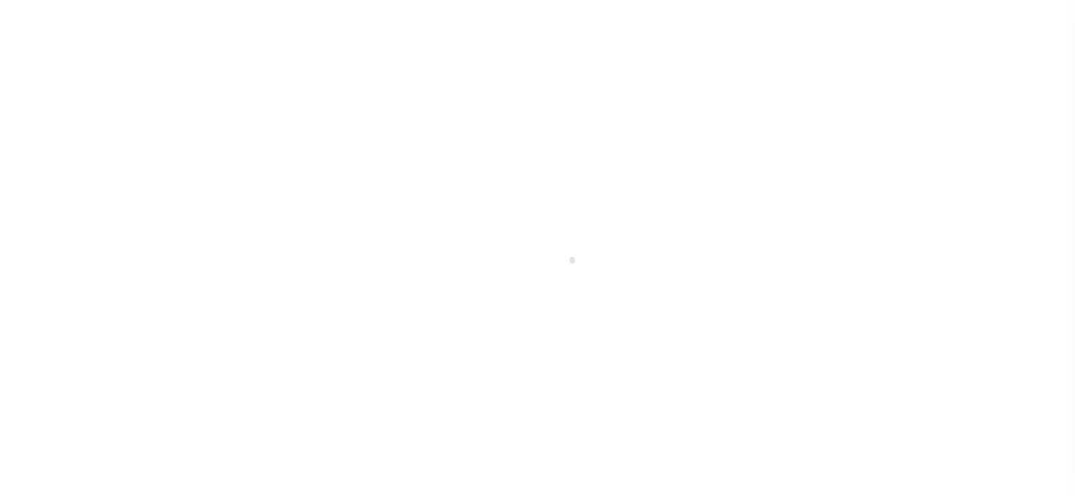
checkbox input "false"
type input "[DATE]"
select select "DUE"
type input "$14.97"
type input "$2.25"
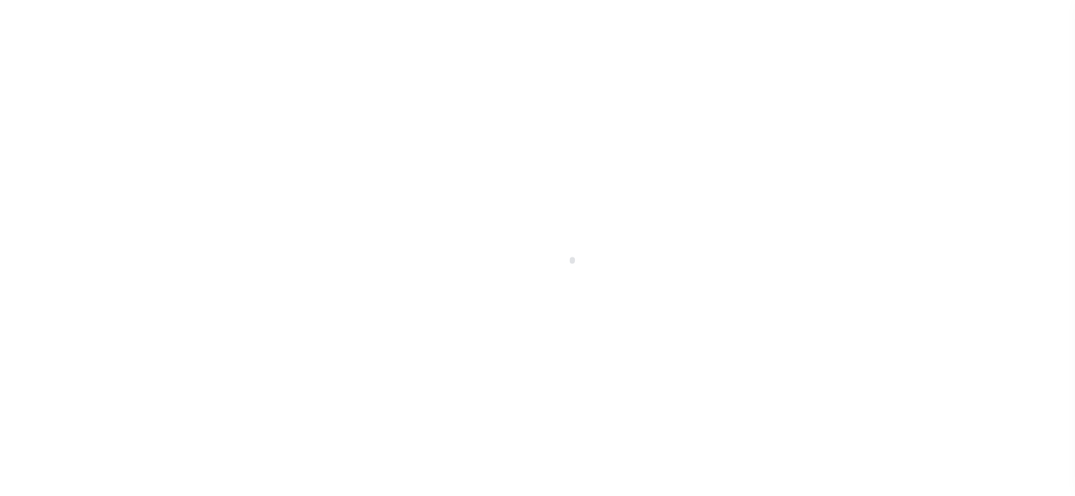
type input "$17.22"
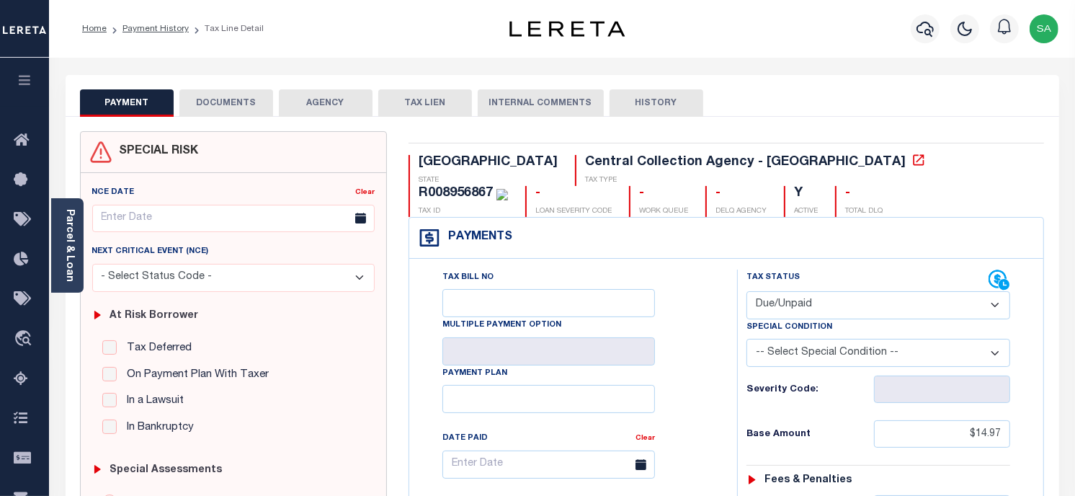
click at [209, 104] on button "DOCUMENTS" at bounding box center [226, 102] width 94 height 27
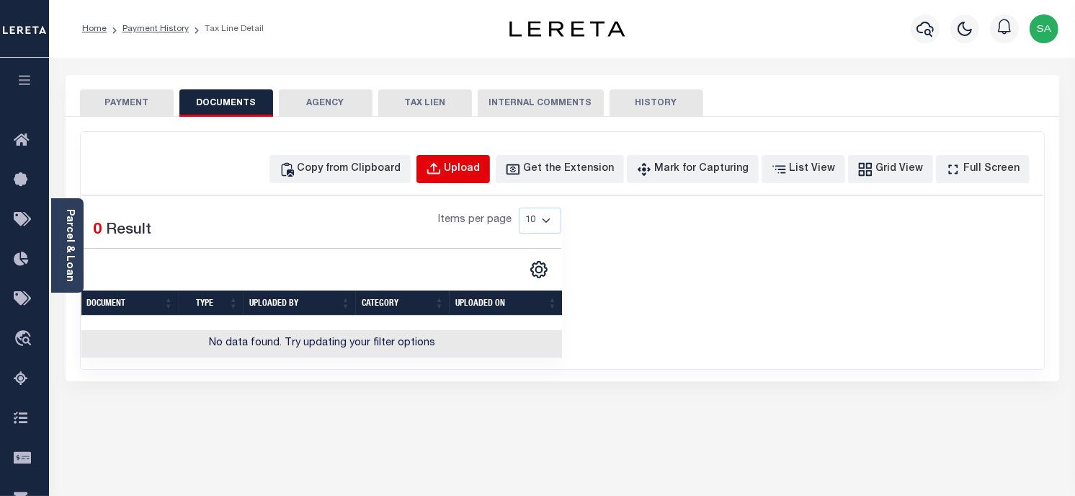
click at [447, 164] on button "Upload" at bounding box center [452, 169] width 73 height 28
select select "POP"
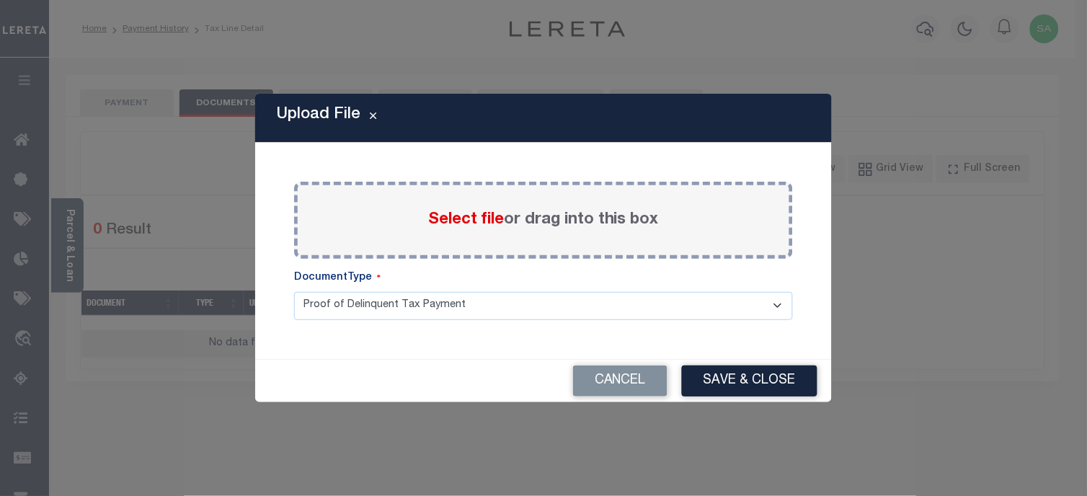
click at [521, 218] on label "Select file or drag into this box" at bounding box center [543, 220] width 231 height 24
click at [0, 0] on input "Select file or drag into this box" at bounding box center [0, 0] width 0 height 0
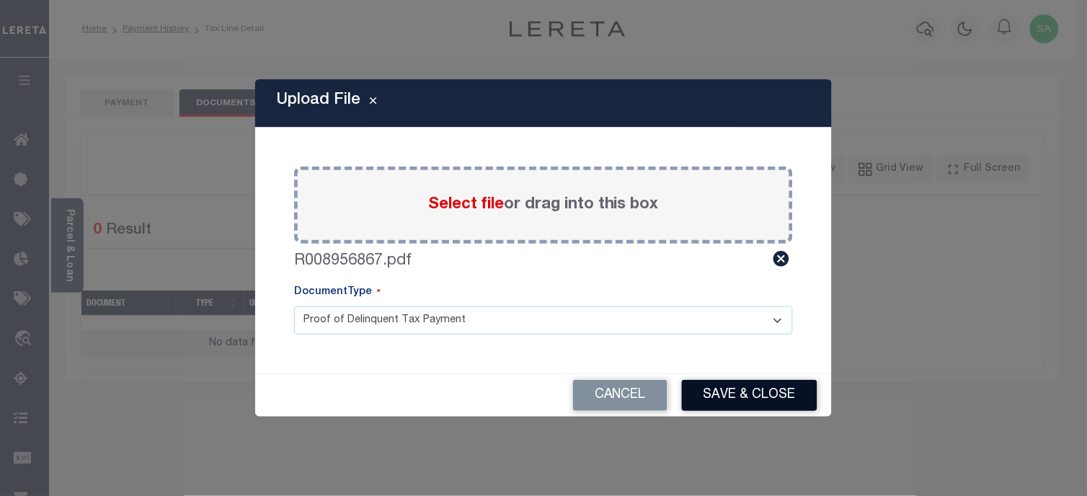
click at [739, 386] on button "Save & Close" at bounding box center [749, 395] width 135 height 31
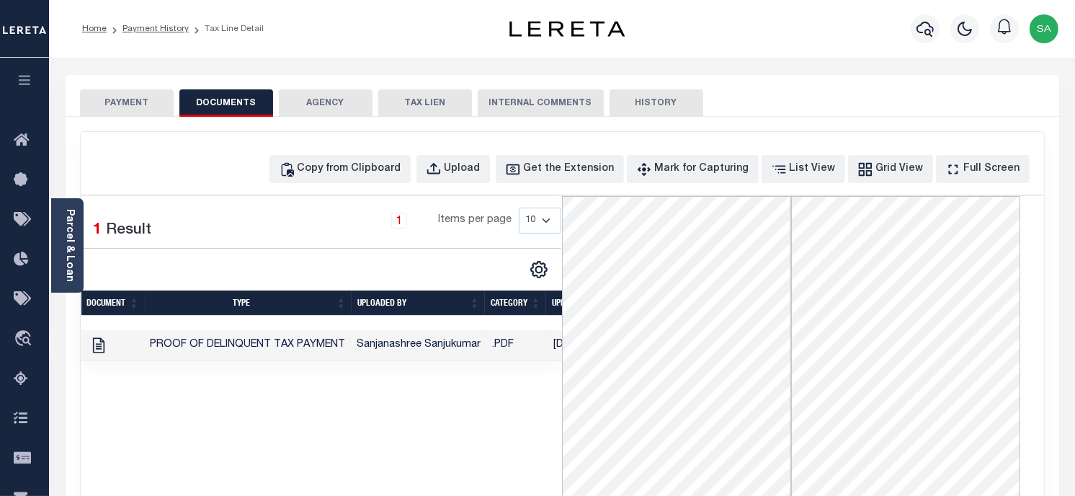
click at [138, 97] on button "PAYMENT" at bounding box center [127, 102] width 94 height 27
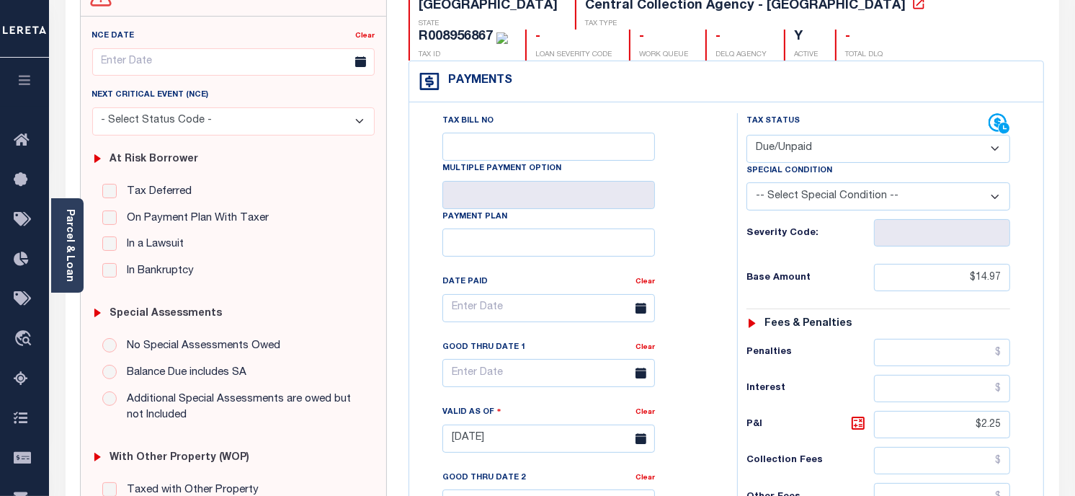
scroll to position [480, 0]
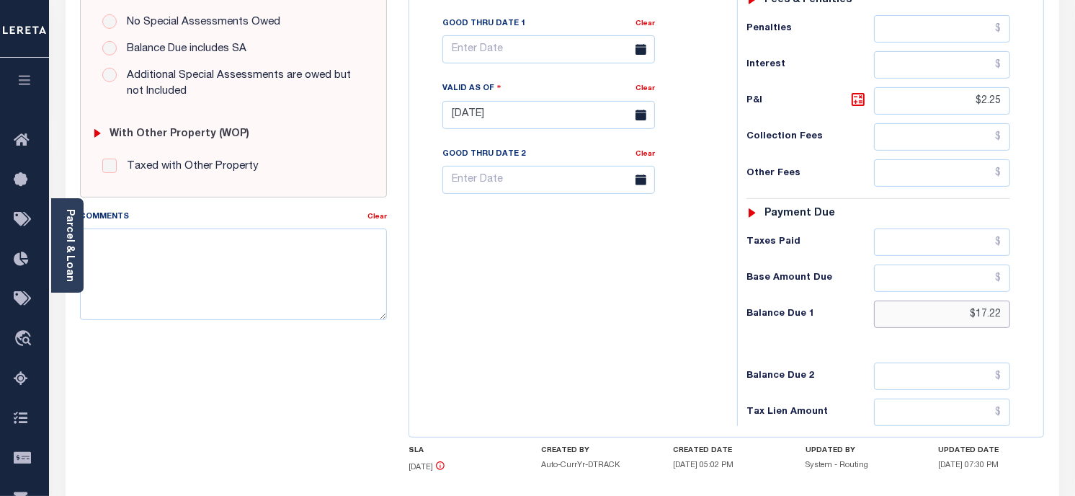
paste input "21.37"
drag, startPoint x: 1009, startPoint y: 312, endPoint x: 951, endPoint y: 307, distance: 58.6
click at [951, 307] on input "$17.22" at bounding box center [942, 313] width 137 height 27
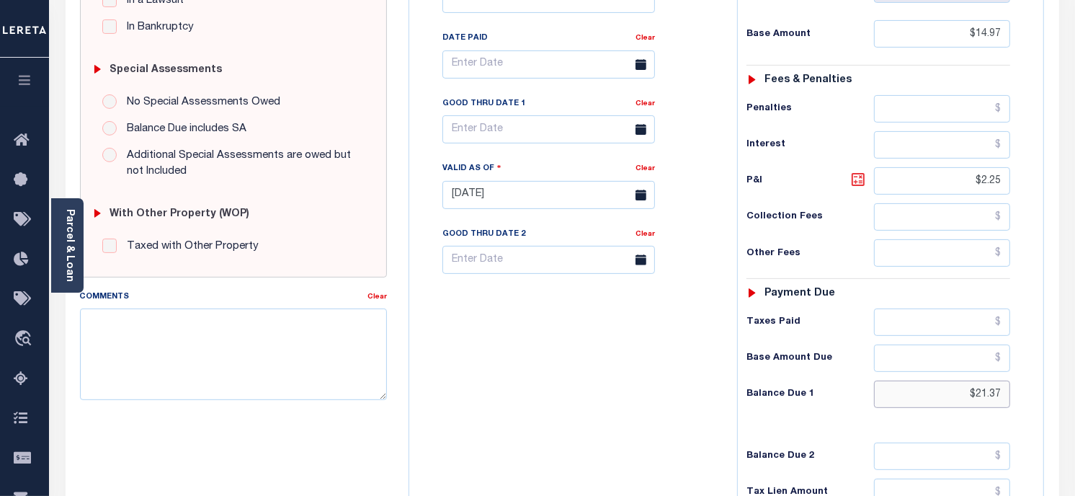
type input "$21.37"
click at [857, 188] on icon at bounding box center [858, 179] width 17 height 17
type input "[DATE]"
type input "$6.40"
click at [857, 188] on icon at bounding box center [858, 179] width 17 height 17
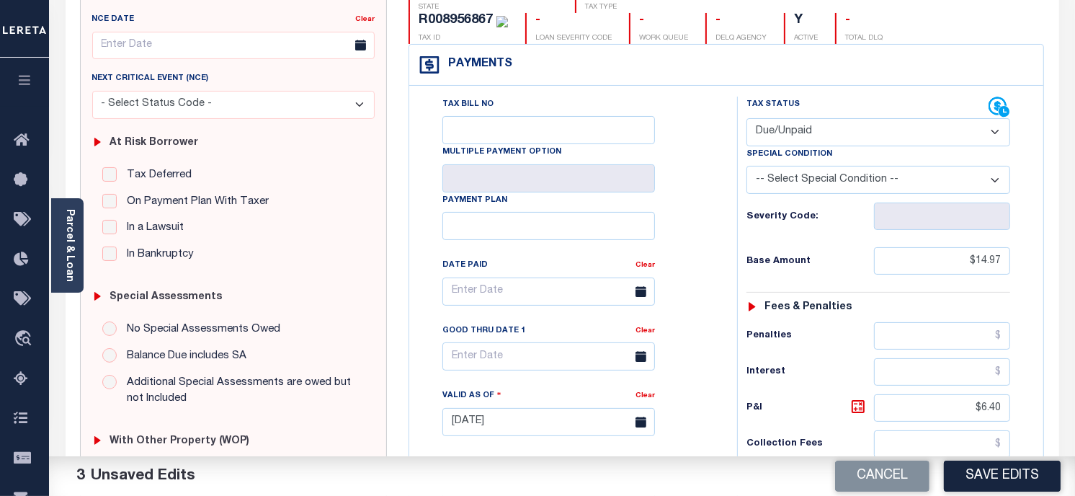
scroll to position [160, 0]
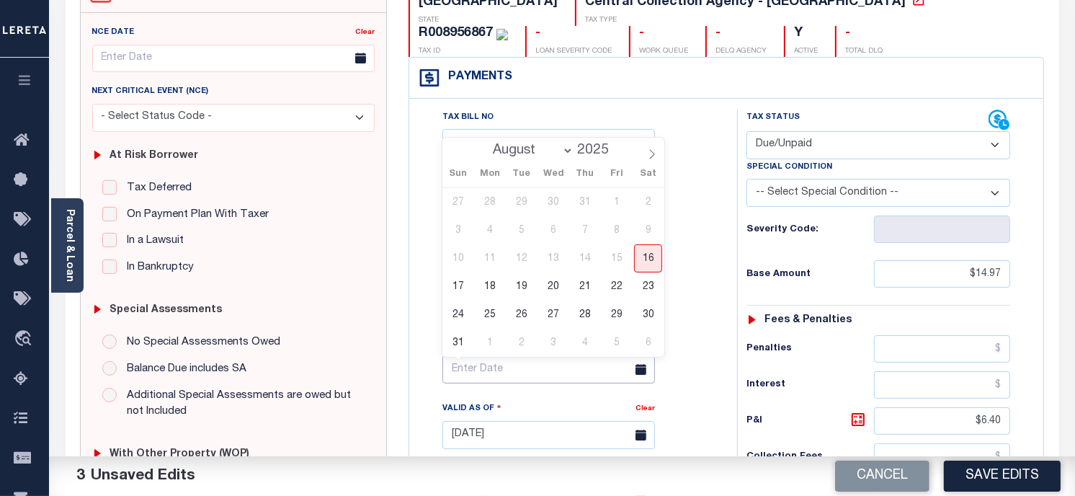
click at [533, 371] on input "text" at bounding box center [548, 369] width 213 height 28
click at [456, 344] on span "31" at bounding box center [458, 343] width 28 height 28
type input "08/31/2025"
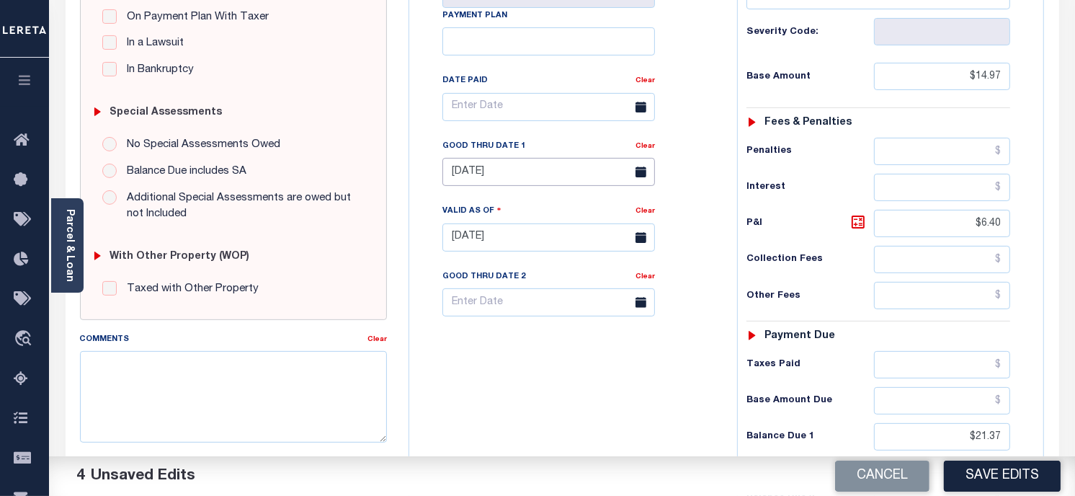
scroll to position [355, 0]
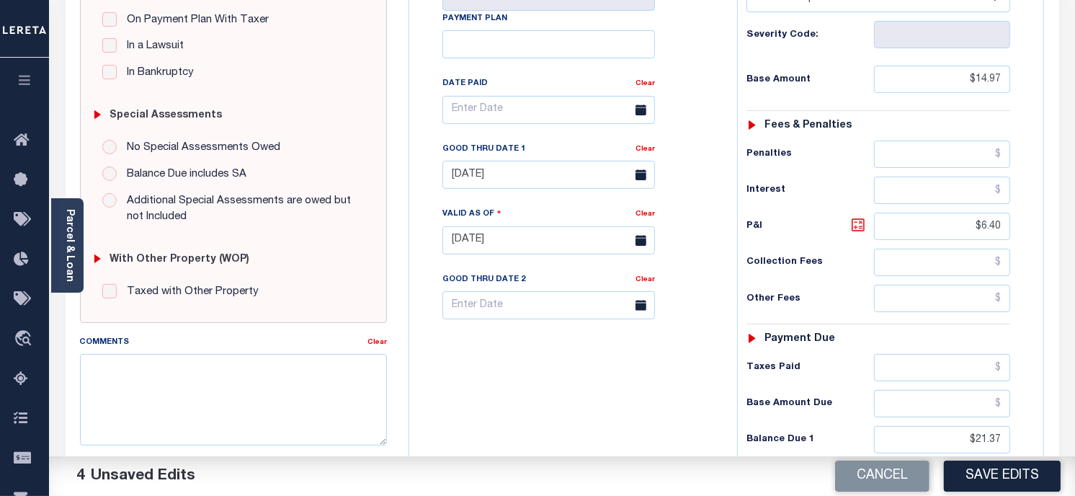
click at [855, 233] on icon at bounding box center [858, 224] width 17 height 17
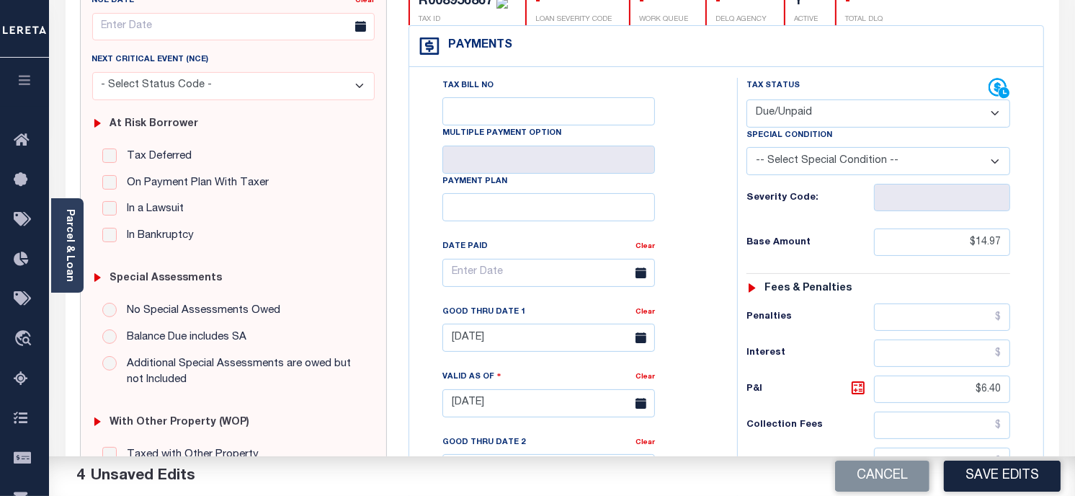
scroll to position [0, 0]
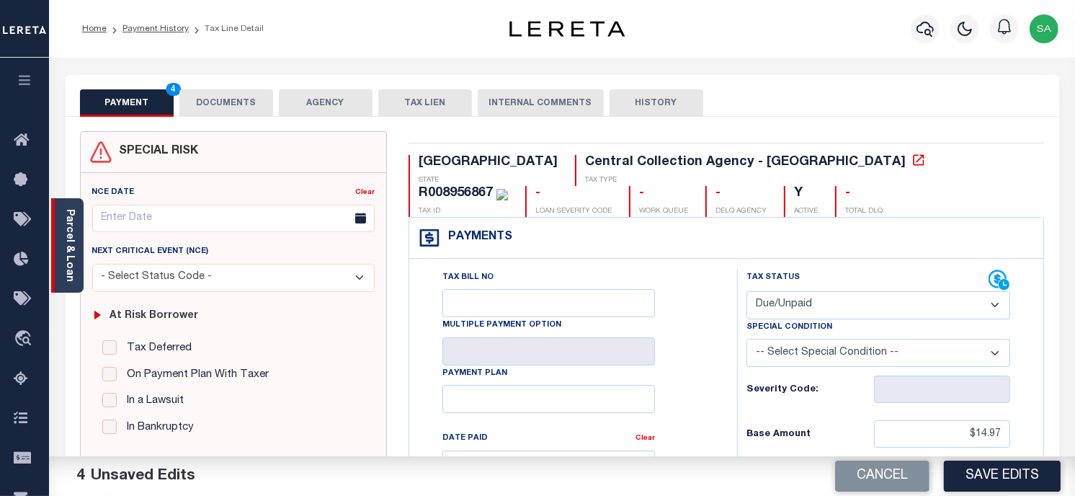
click at [60, 232] on div "Parcel & Loan" at bounding box center [67, 245] width 32 height 94
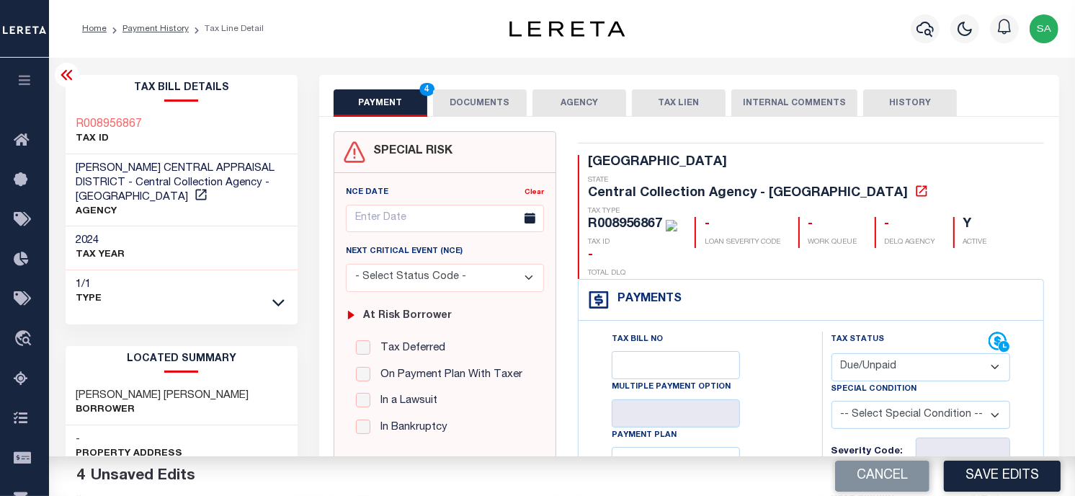
click at [478, 96] on button "DOCUMENTS" at bounding box center [480, 102] width 94 height 27
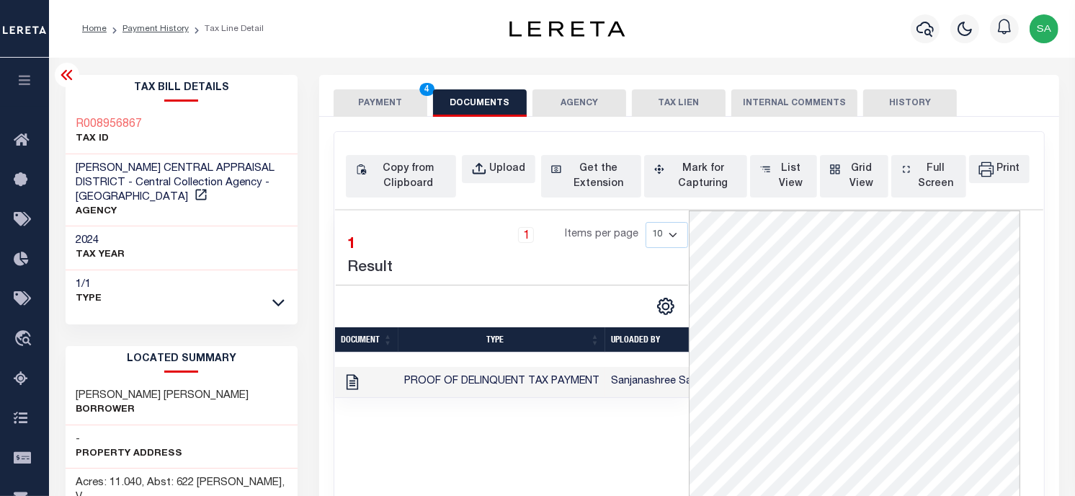
click at [383, 104] on button "PAYMENT 4" at bounding box center [381, 102] width 94 height 27
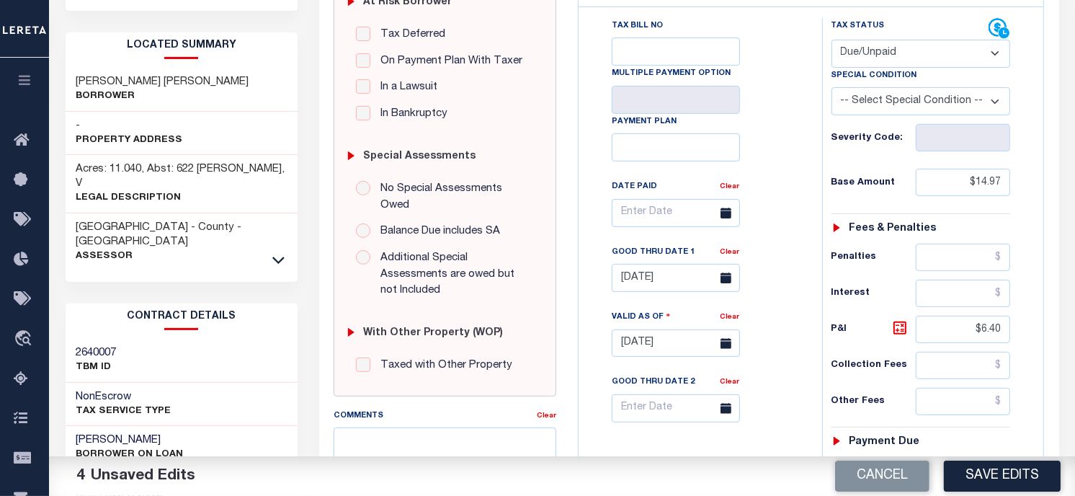
scroll to position [320, 0]
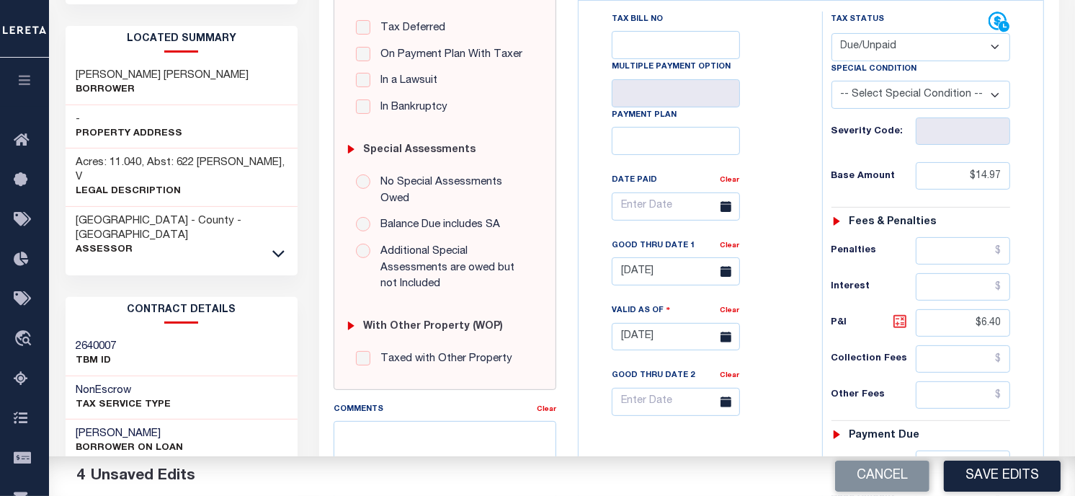
click at [895, 315] on icon at bounding box center [899, 321] width 13 height 13
drag, startPoint x: 999, startPoint y: 473, endPoint x: 1074, endPoint y: 495, distance: 78.7
click at [999, 473] on button "Save Edits" at bounding box center [1002, 475] width 117 height 31
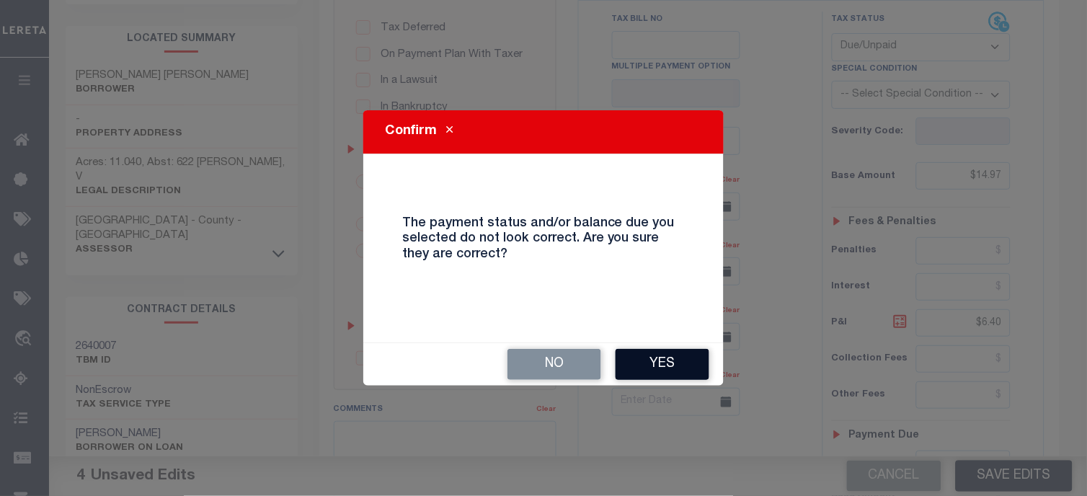
click at [664, 364] on button "Yes" at bounding box center [662, 364] width 94 height 31
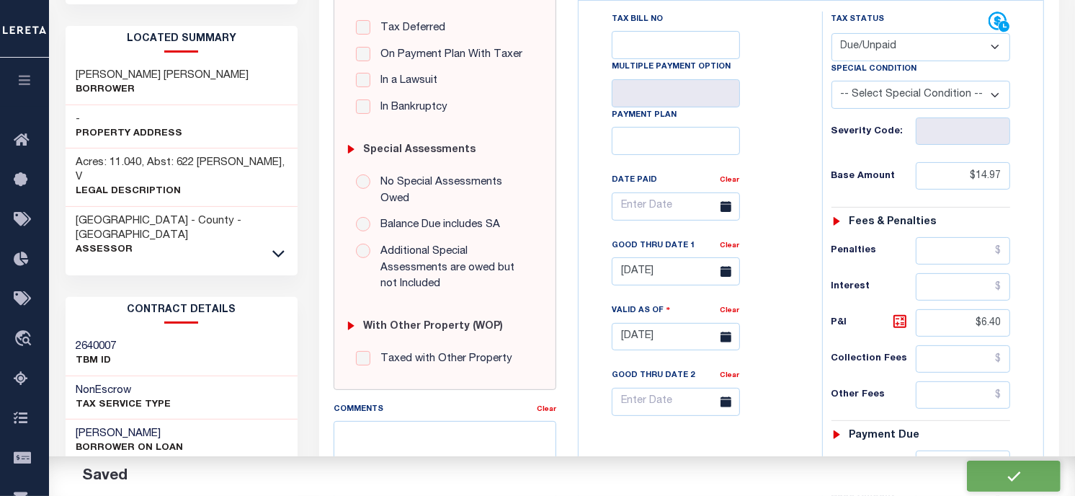
checkbox input "false"
type input "$14.97"
type input "$6.4"
type input "$21.37"
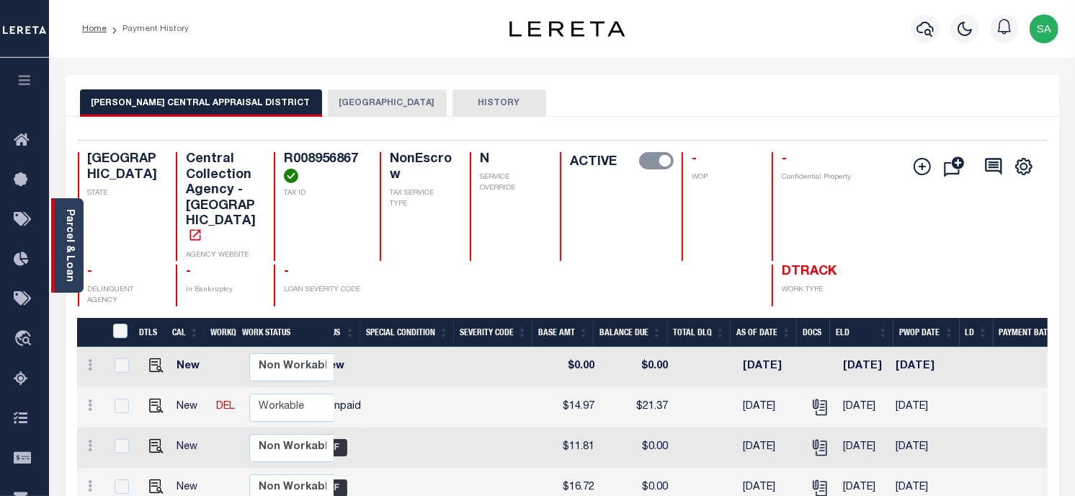
click at [67, 250] on link "Parcel & Loan" at bounding box center [69, 245] width 10 height 73
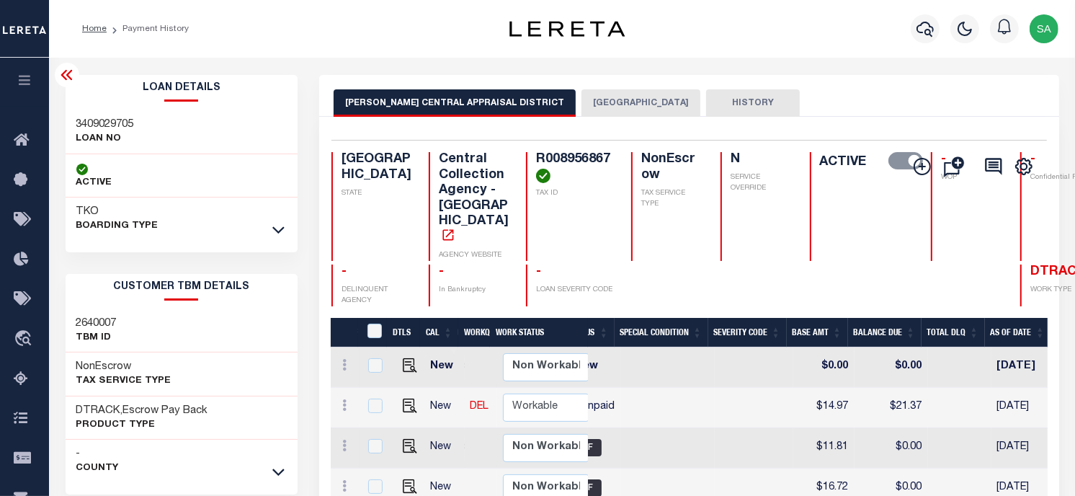
click at [98, 141] on p "LOAN NO" at bounding box center [105, 139] width 58 height 14
click at [102, 120] on h3 "3409029705" at bounding box center [105, 124] width 58 height 14
copy h3 "3409029705"
click at [536, 162] on h4 "R008956867" at bounding box center [575, 167] width 78 height 31
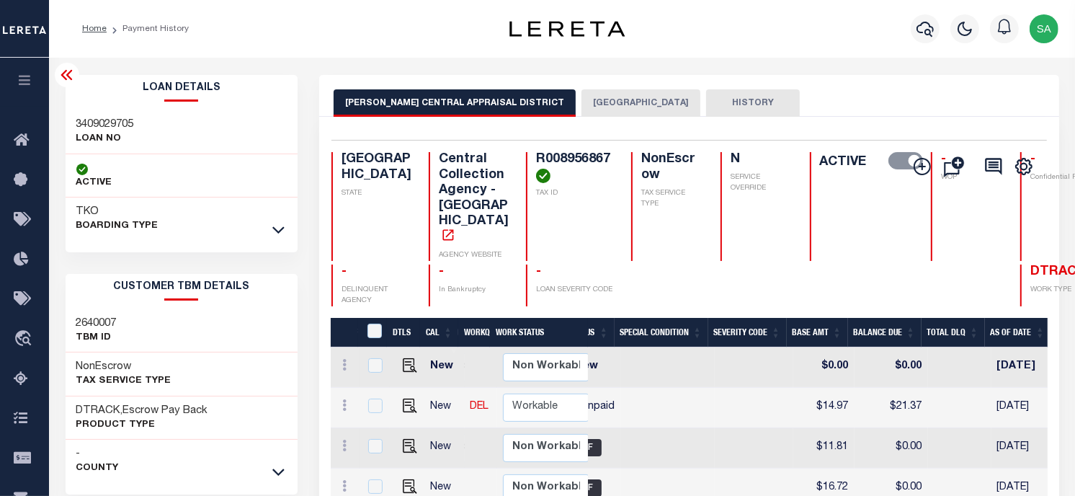
click at [536, 162] on h4 "R008956867" at bounding box center [575, 167] width 78 height 31
copy h4 "R008956867"
click at [870, 105] on div "HARRISON CENTRAL APPRAISAL DISTRICT HARRISON COUNTY HISTORY" at bounding box center [689, 102] width 711 height 27
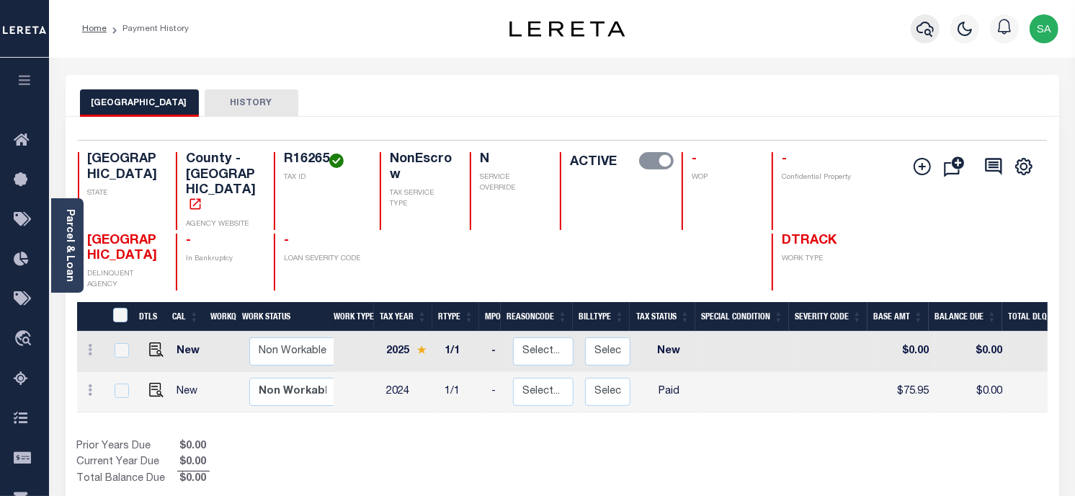
click at [935, 33] on button "button" at bounding box center [925, 28] width 29 height 29
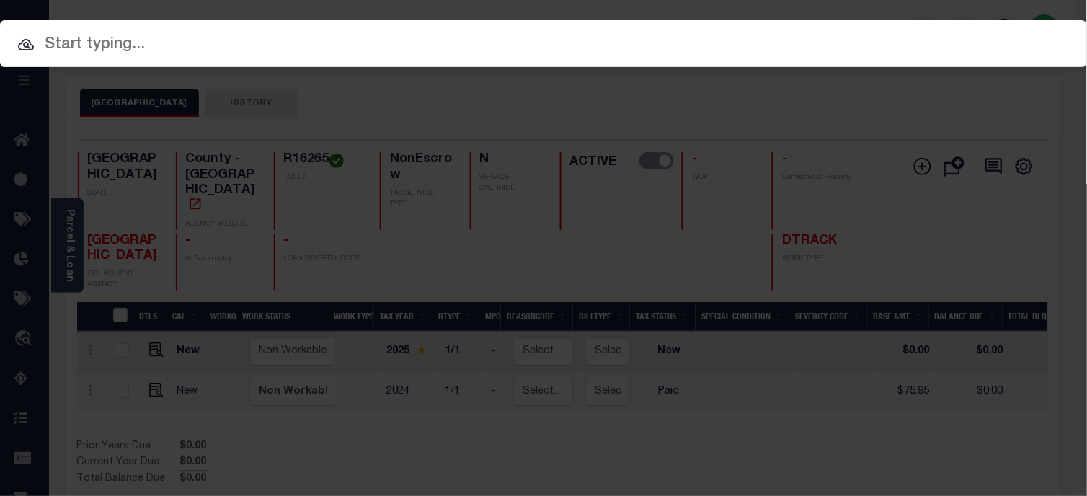
click at [929, 43] on input "text" at bounding box center [543, 44] width 1087 height 25
paste input "2607006165"
type input "2607006165"
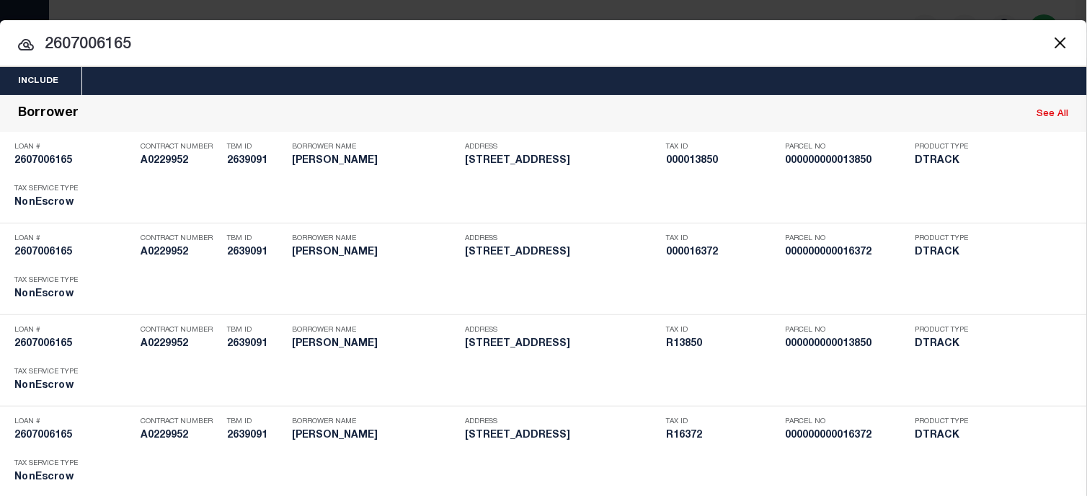
click at [715, 50] on input "2607006165" at bounding box center [543, 44] width 1087 height 25
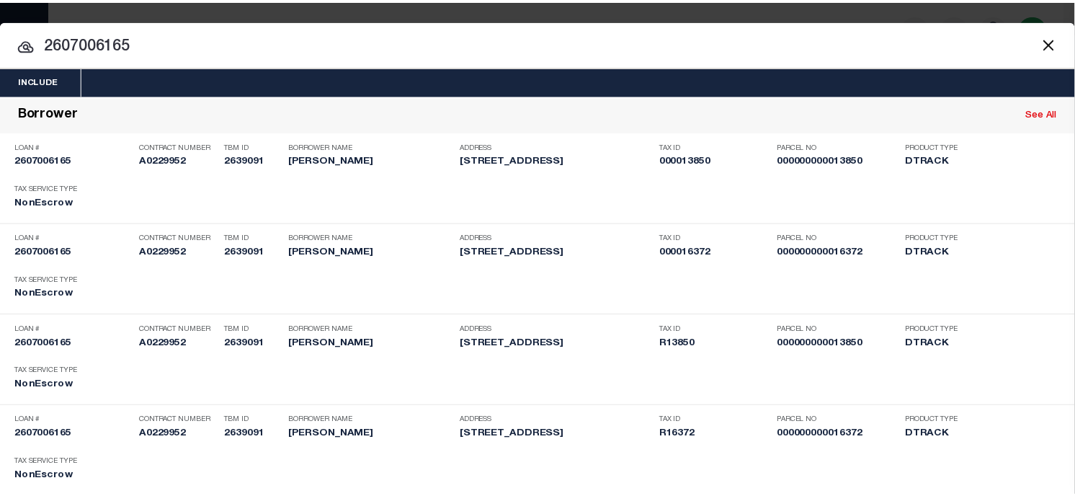
scroll to position [494, 0]
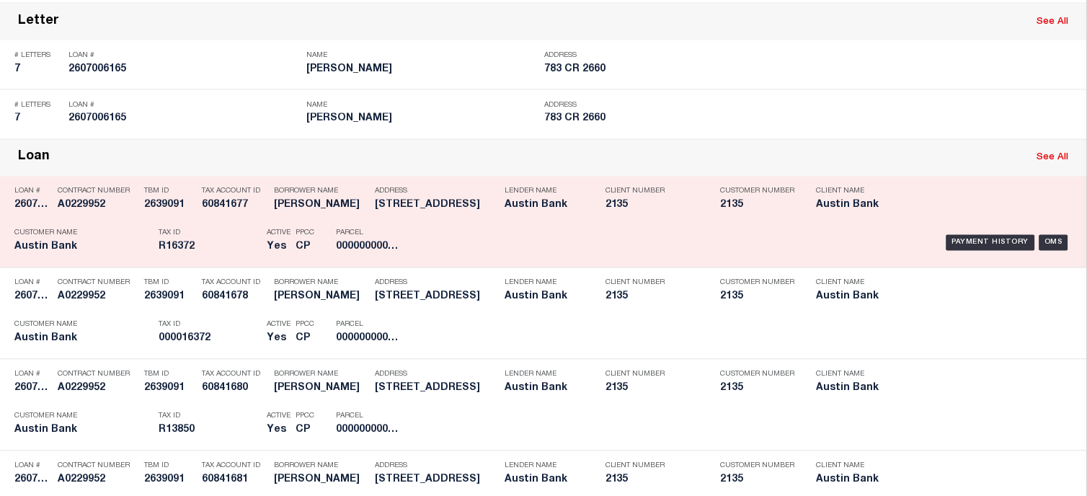
click at [924, 240] on div "Payment History OMS" at bounding box center [747, 243] width 650 height 42
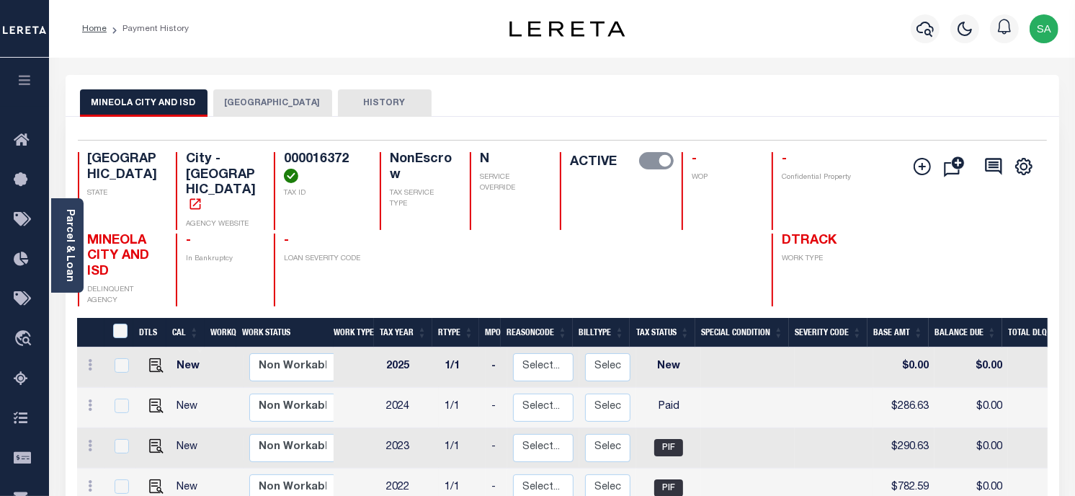
click at [224, 102] on button "[GEOGRAPHIC_DATA]" at bounding box center [272, 102] width 119 height 27
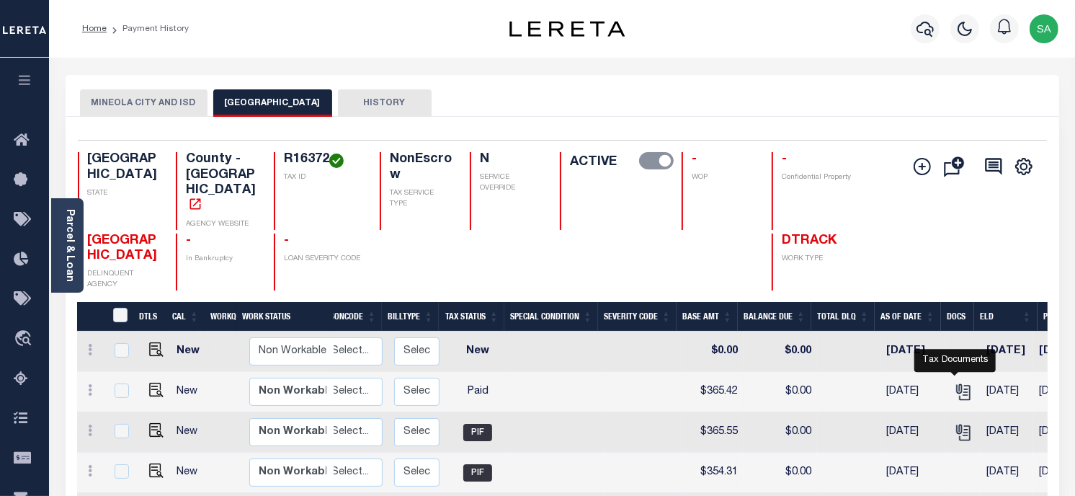
click at [963, 386] on link "" at bounding box center [963, 391] width 23 height 10
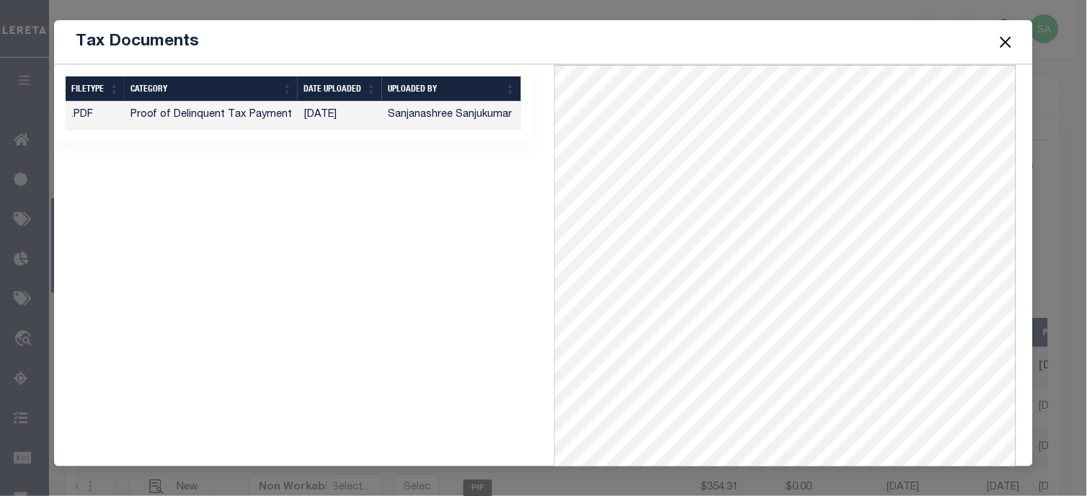
click at [1004, 43] on button "Close" at bounding box center [1005, 41] width 19 height 19
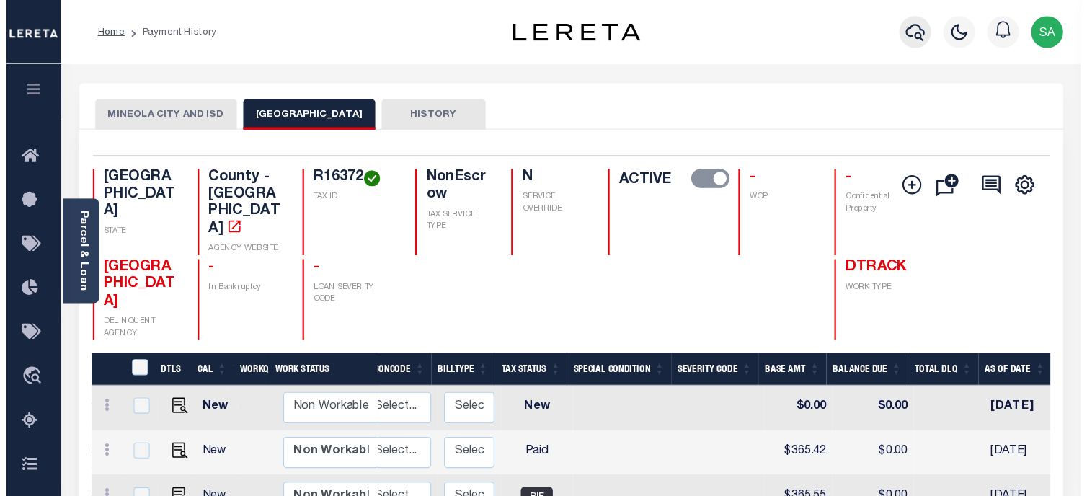
scroll to position [0, 192]
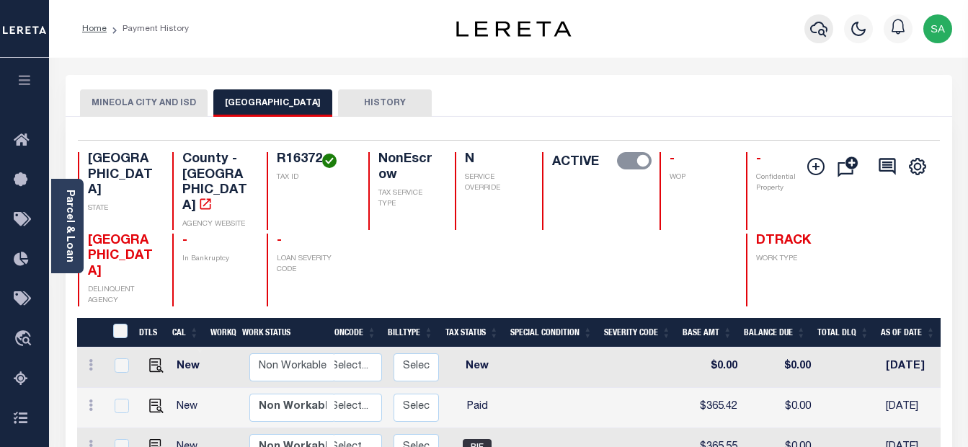
click at [827, 26] on button "button" at bounding box center [818, 28] width 29 height 29
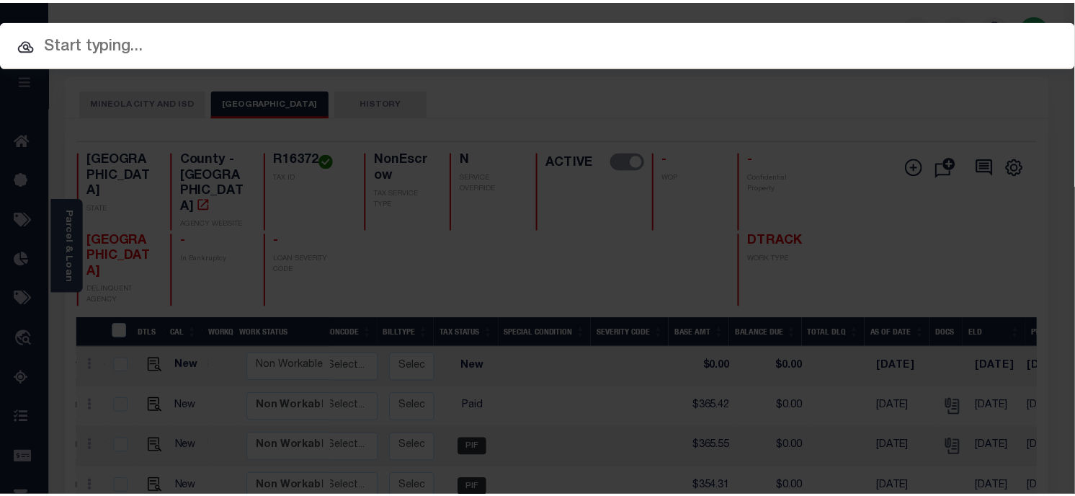
scroll to position [0, 191]
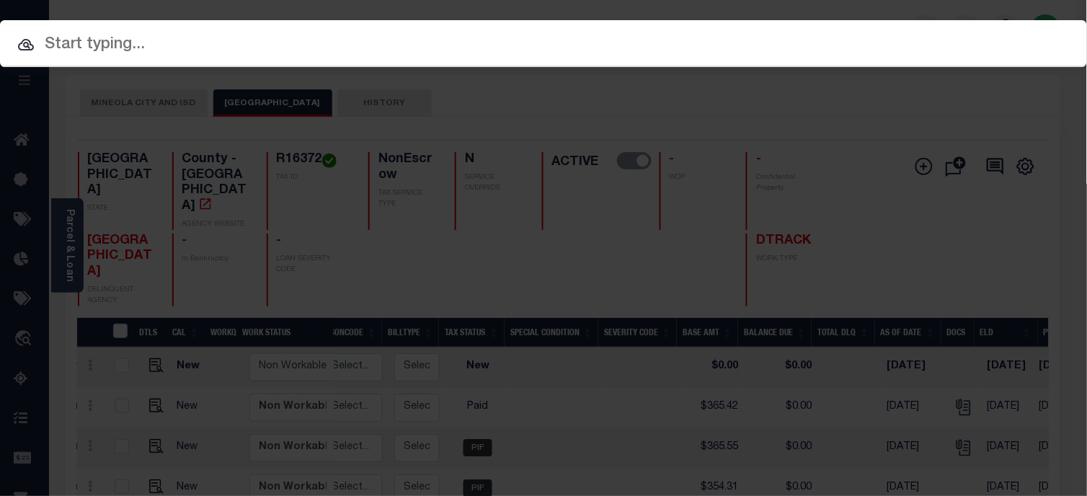
click at [786, 27] on div at bounding box center [543, 43] width 1087 height 46
click at [780, 49] on input "text" at bounding box center [543, 44] width 1087 height 25
paste input "200165216"
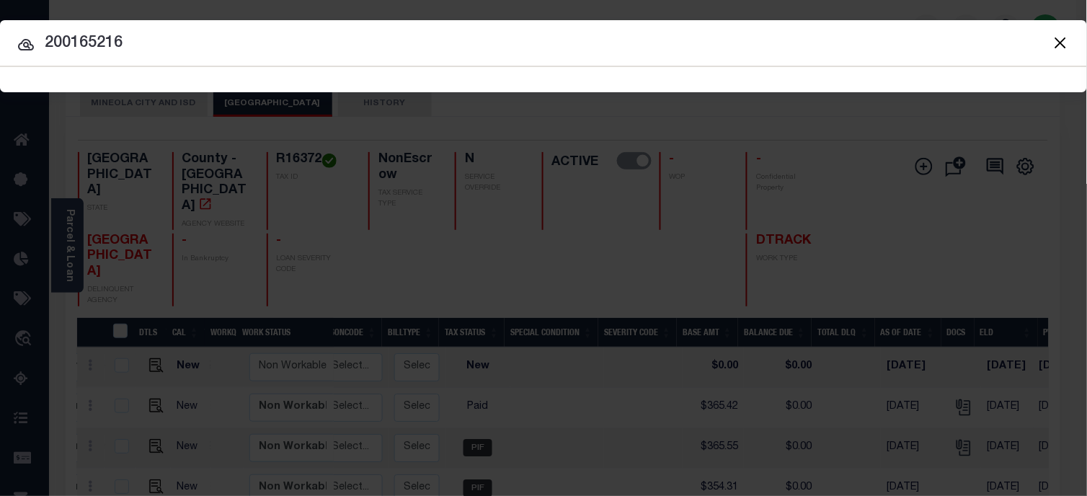
type input "200165216"
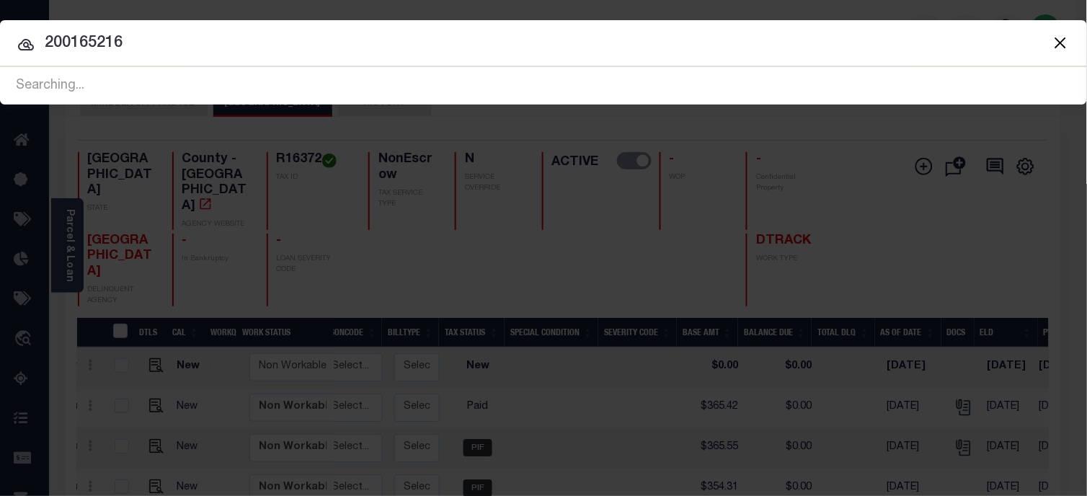
click at [736, 53] on input "200165216" at bounding box center [543, 43] width 1087 height 25
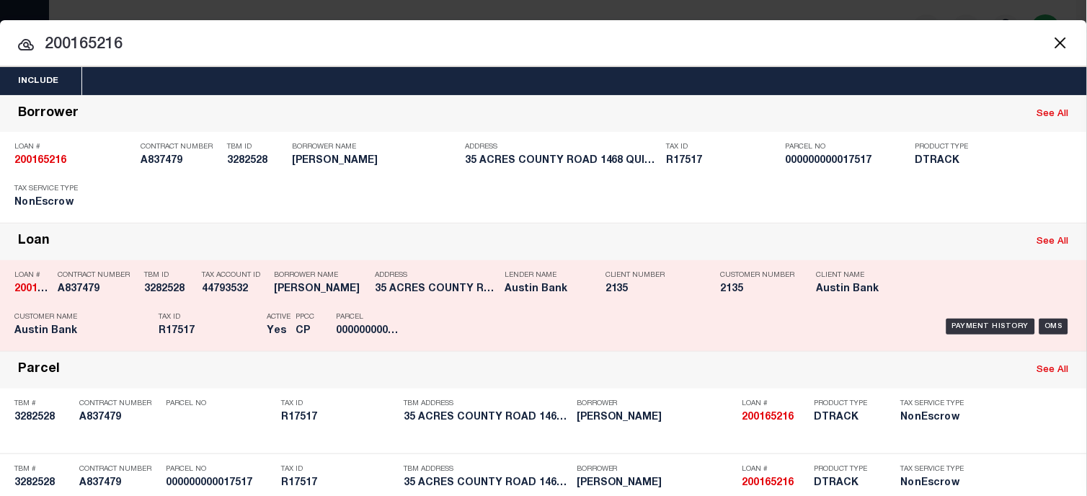
click at [937, 320] on div "Payment History OMS" at bounding box center [747, 327] width 650 height 42
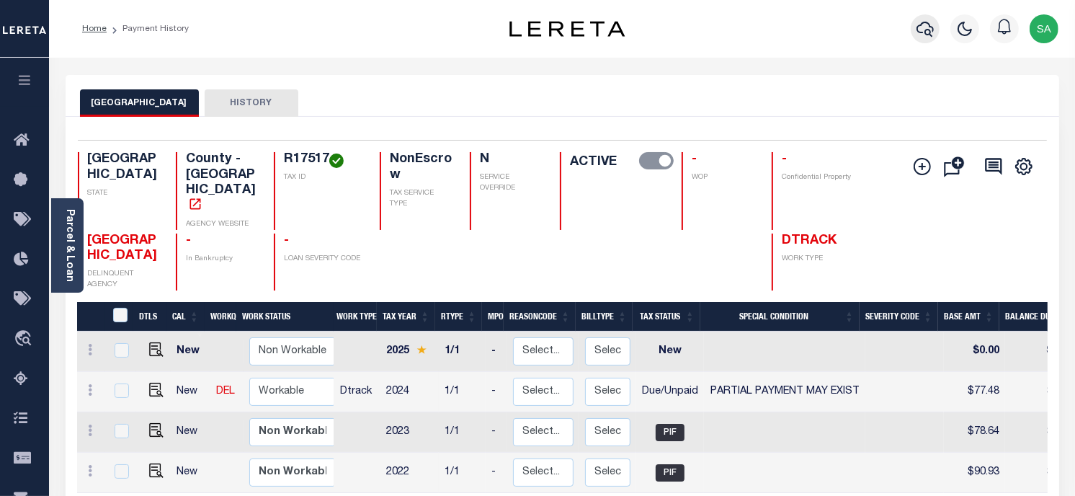
click at [924, 27] on icon "button" at bounding box center [925, 28] width 17 height 17
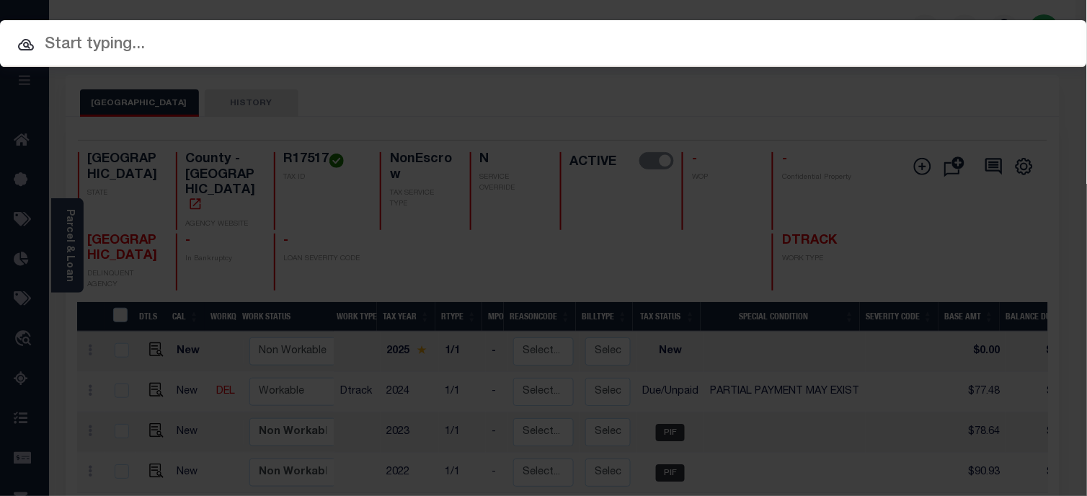
click at [928, 45] on input "text" at bounding box center [543, 44] width 1087 height 25
paste input "2114015377"
type input "2114015377"
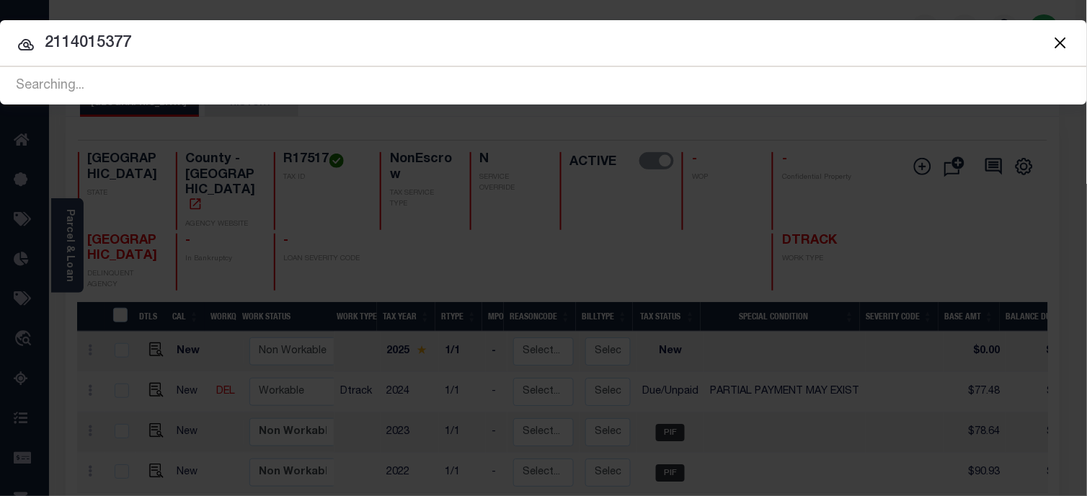
click at [794, 59] on div at bounding box center [543, 43] width 1087 height 46
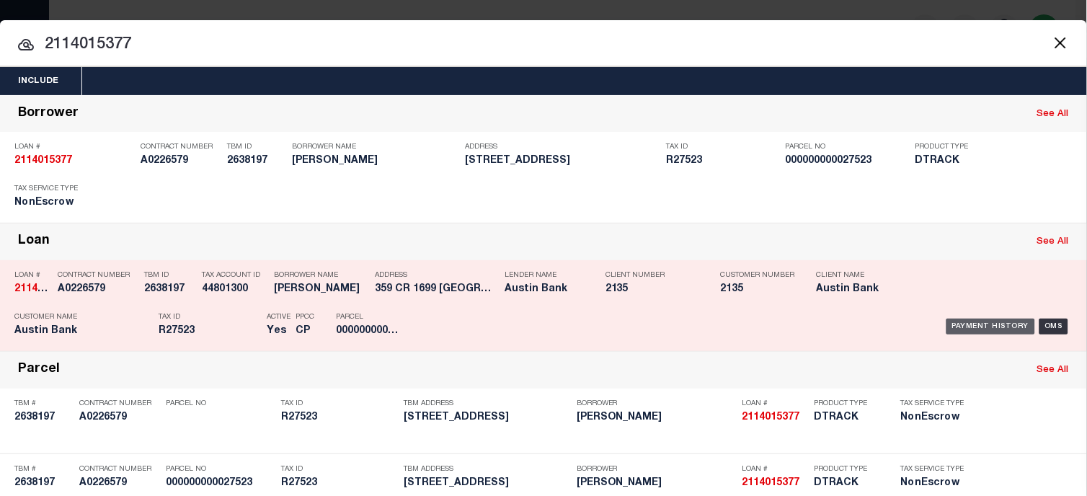
click at [973, 319] on div "Payment History" at bounding box center [990, 326] width 89 height 16
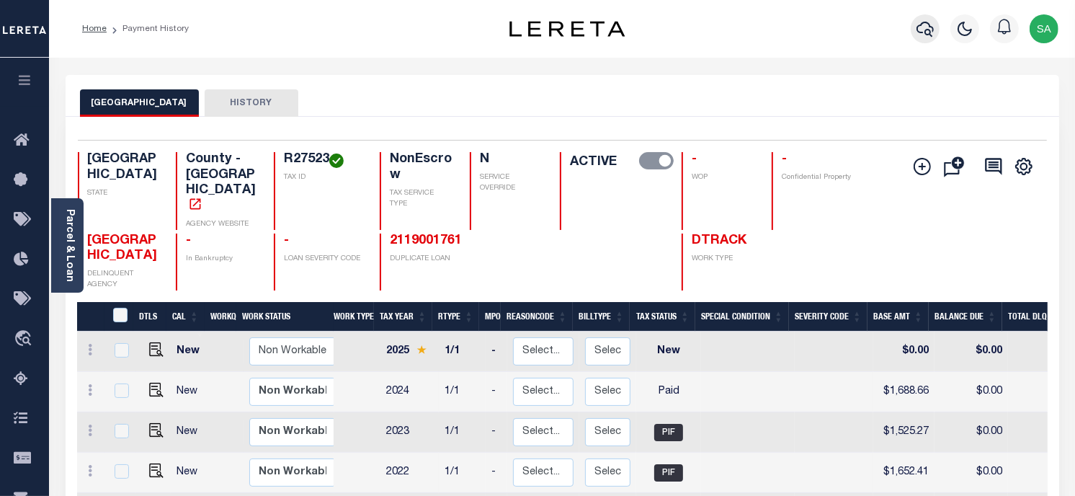
click at [923, 24] on icon "button" at bounding box center [925, 29] width 17 height 15
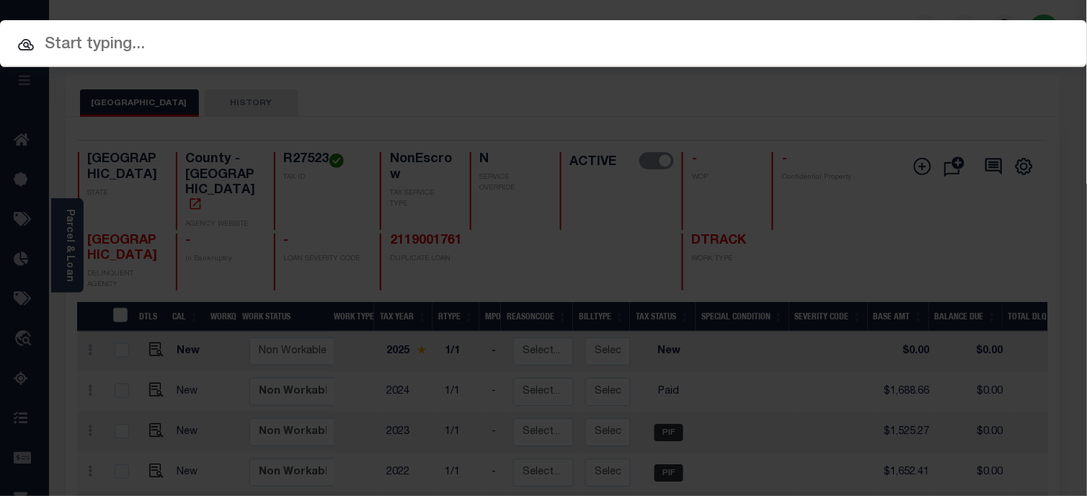
click at [931, 44] on input "text" at bounding box center [543, 44] width 1087 height 25
paste input "2119001761"
type input "2119001761"
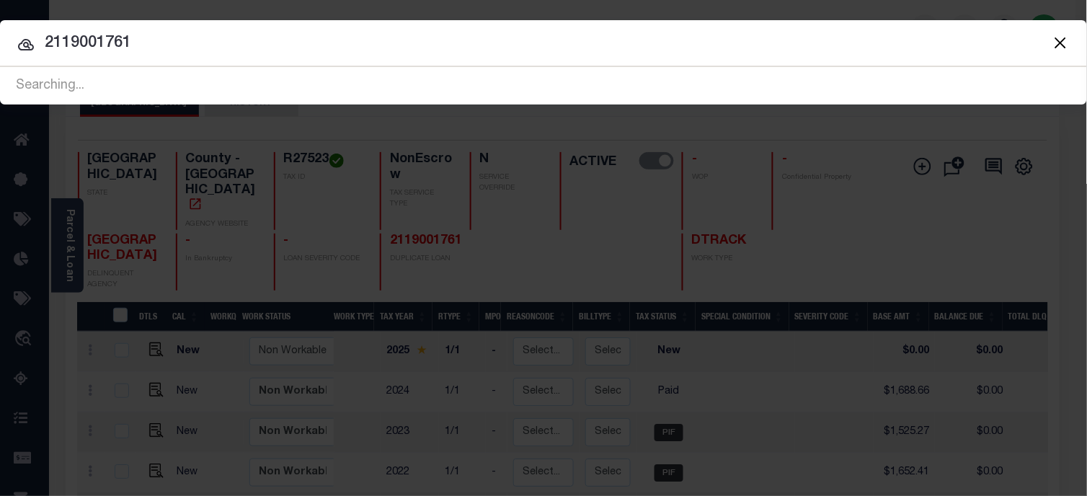
click at [844, 49] on input "2119001761" at bounding box center [543, 43] width 1087 height 25
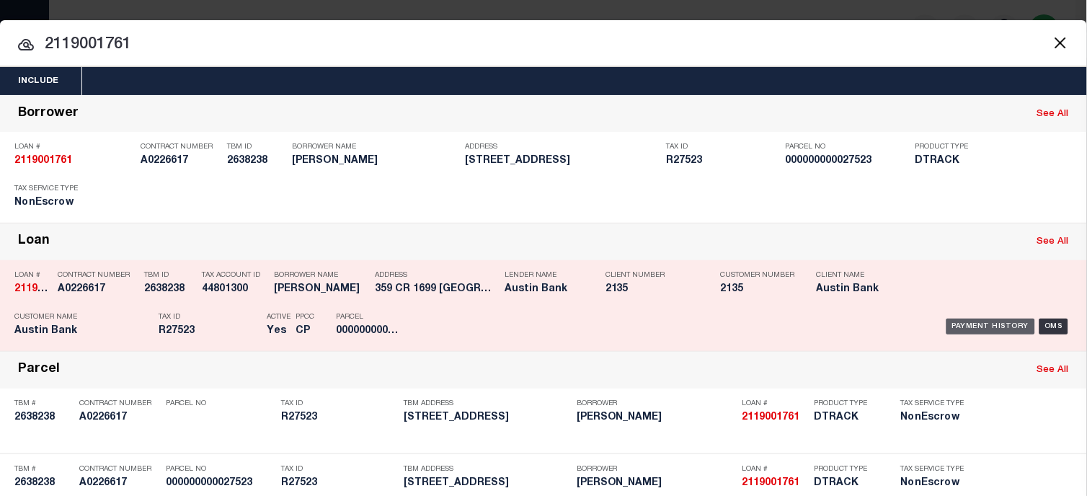
click at [981, 321] on div "Payment History" at bounding box center [990, 326] width 89 height 16
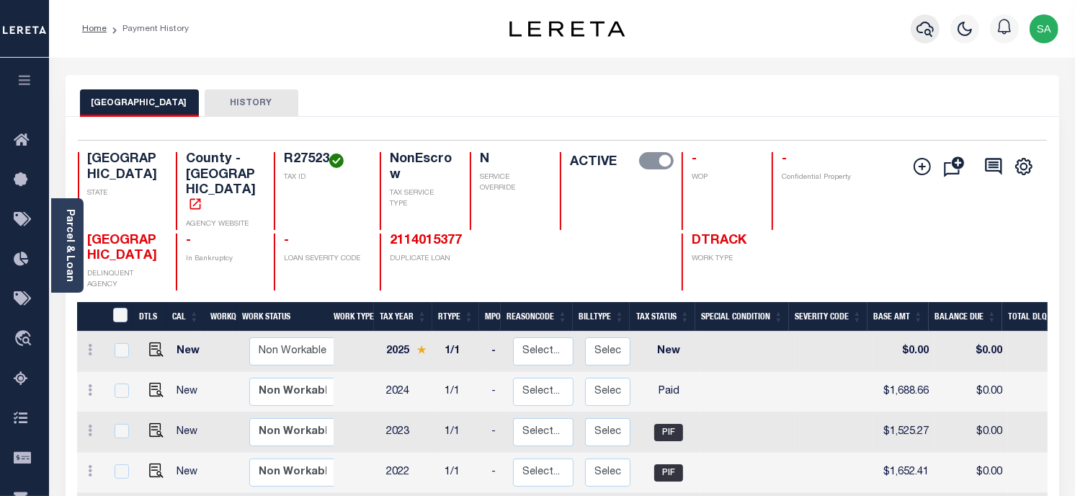
click at [934, 32] on icon "button" at bounding box center [925, 28] width 17 height 17
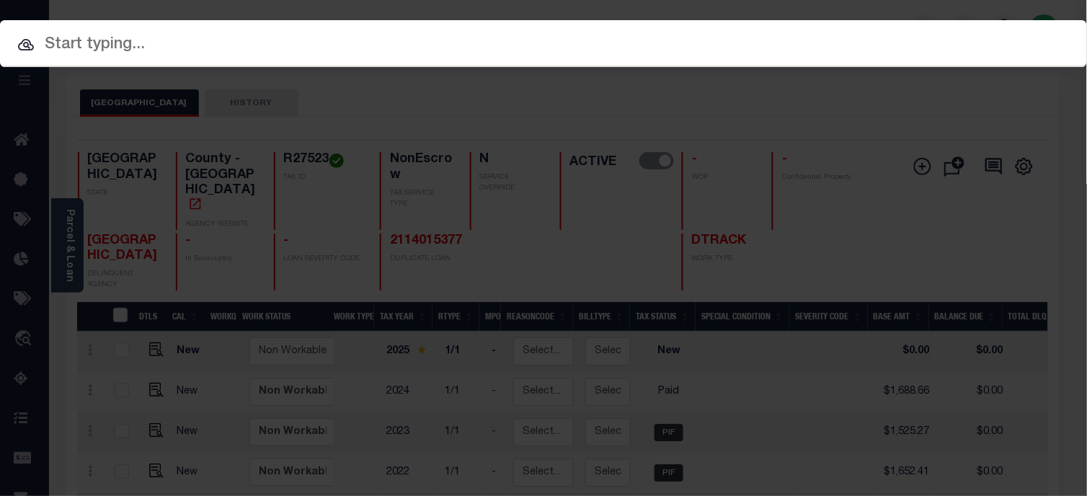
click at [935, 46] on input "text" at bounding box center [543, 44] width 1087 height 25
paste input "2111017065"
type input "2111017065"
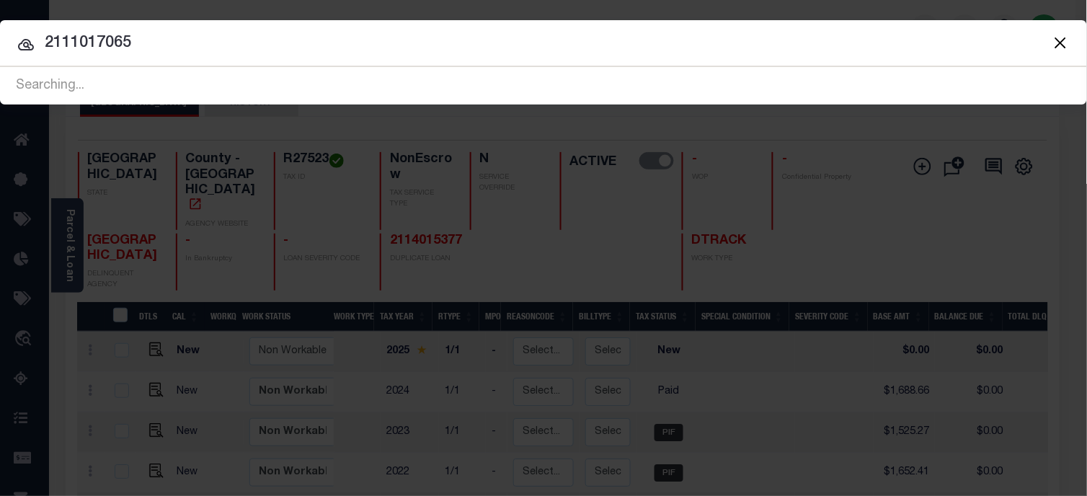
click at [807, 73] on div "Searching..." at bounding box center [543, 86] width 1087 height 37
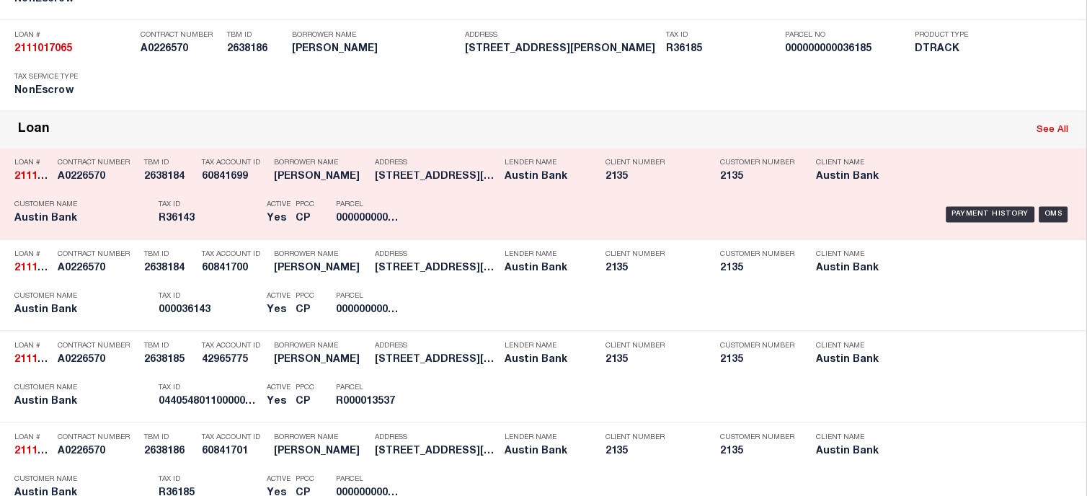
scroll to position [485, 0]
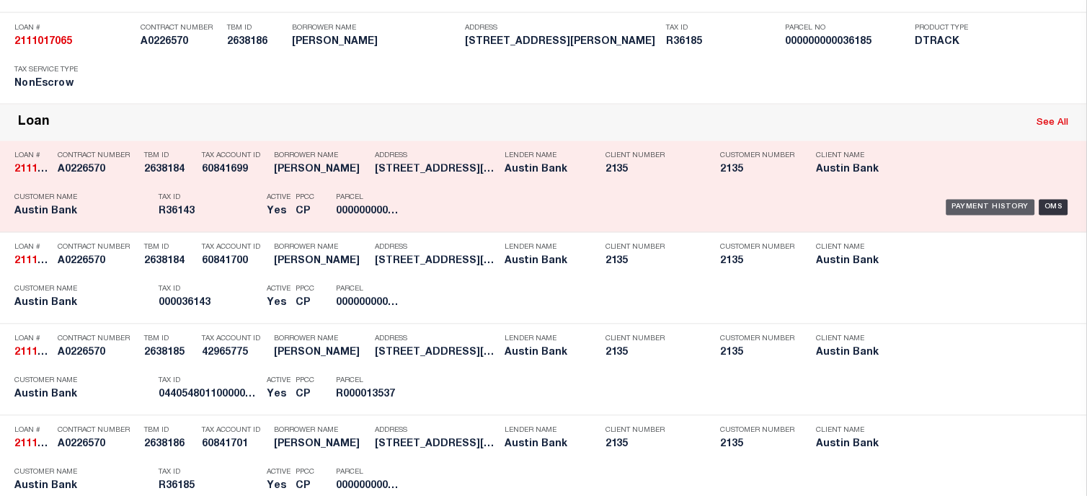
click at [985, 210] on div "Payment History" at bounding box center [990, 208] width 89 height 16
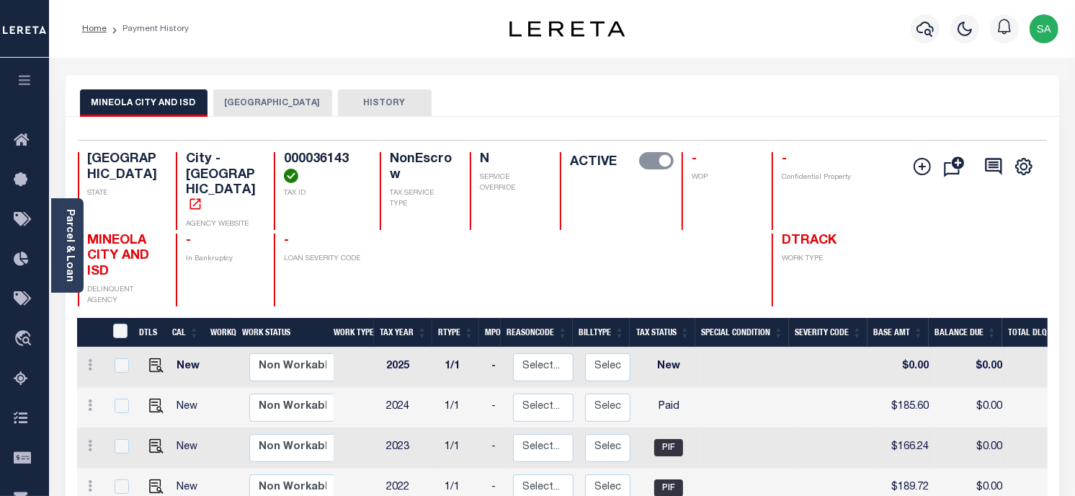
click at [276, 105] on button "[GEOGRAPHIC_DATA]" at bounding box center [272, 102] width 119 height 27
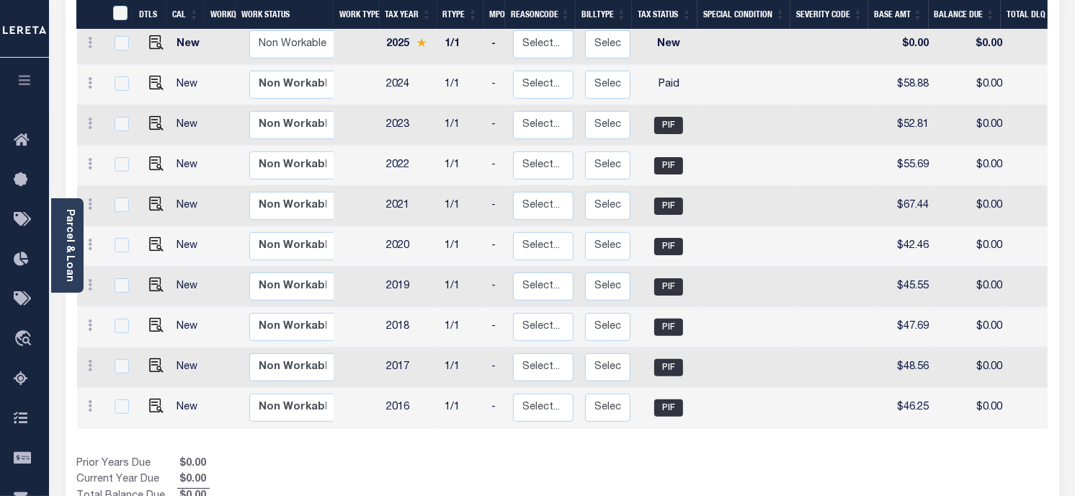
scroll to position [320, 0]
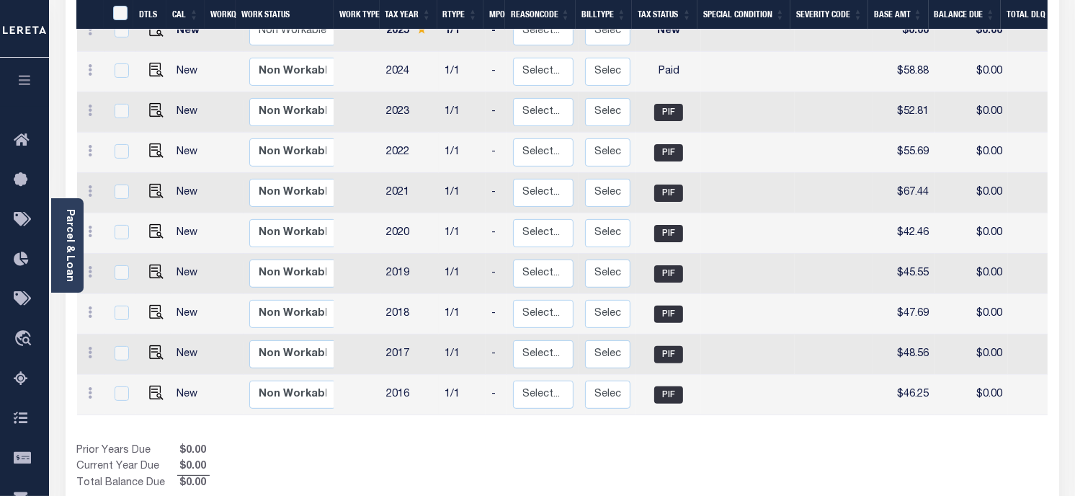
drag, startPoint x: 738, startPoint y: 406, endPoint x: 882, endPoint y: 422, distance: 145.0
click at [882, 422] on div "DTLS CAL WorkQ Work Status Work Type Tax Year RType MPO ReasonCode BillType Tax…" at bounding box center [562, 236] width 971 height 509
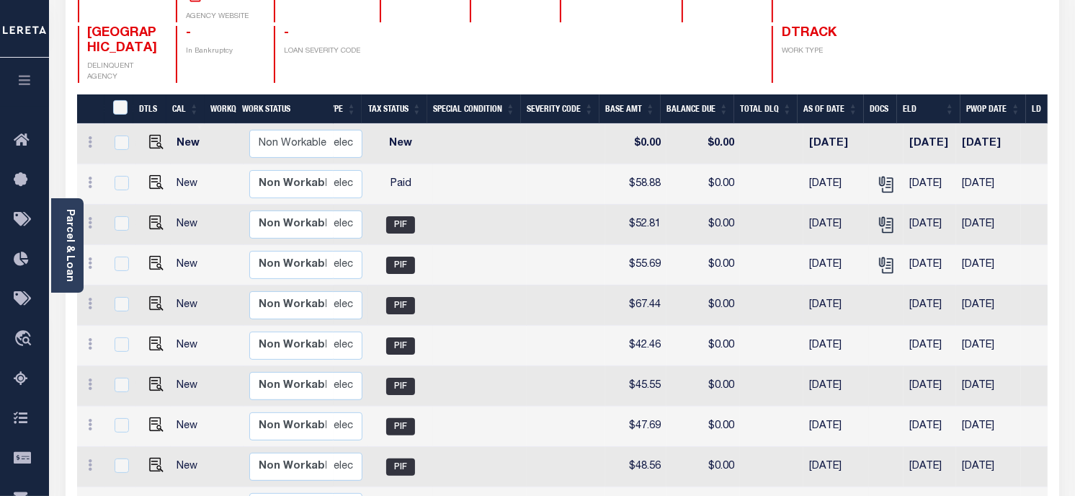
scroll to position [80, 0]
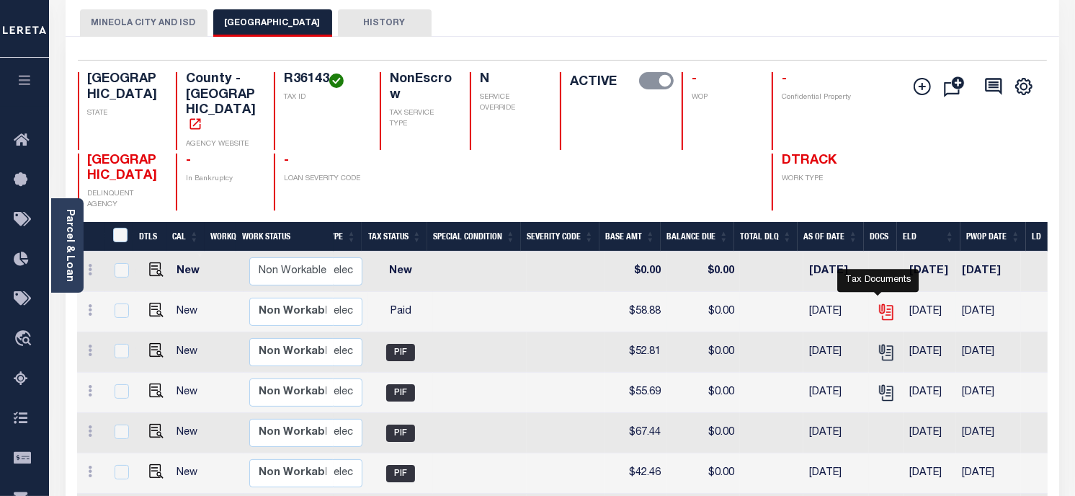
click at [877, 303] on icon "" at bounding box center [886, 312] width 19 height 19
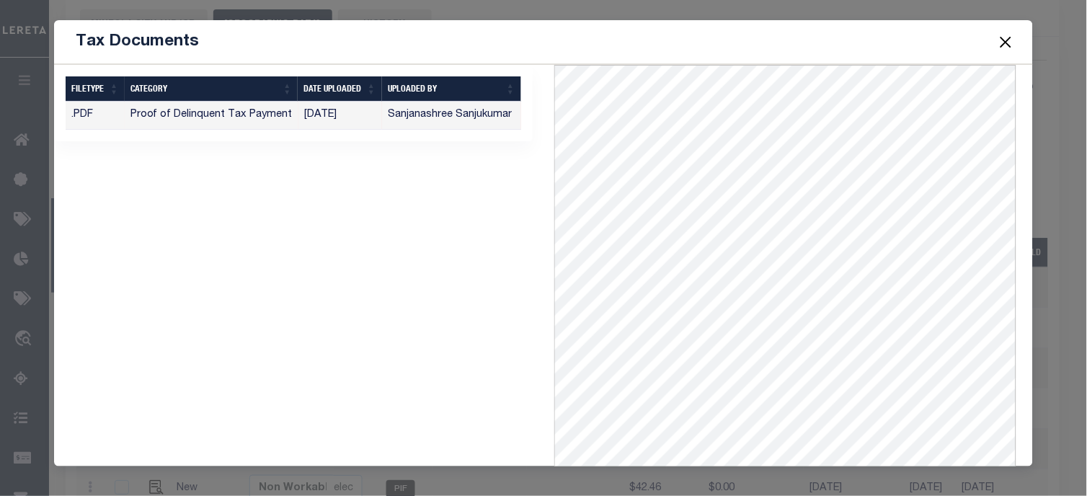
click at [1005, 42] on button "Close" at bounding box center [1005, 41] width 19 height 19
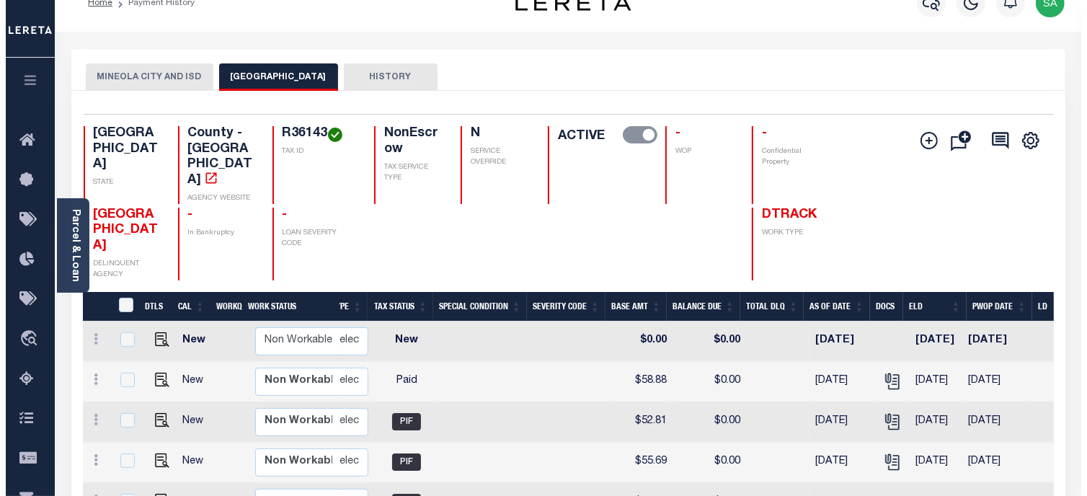
scroll to position [0, 0]
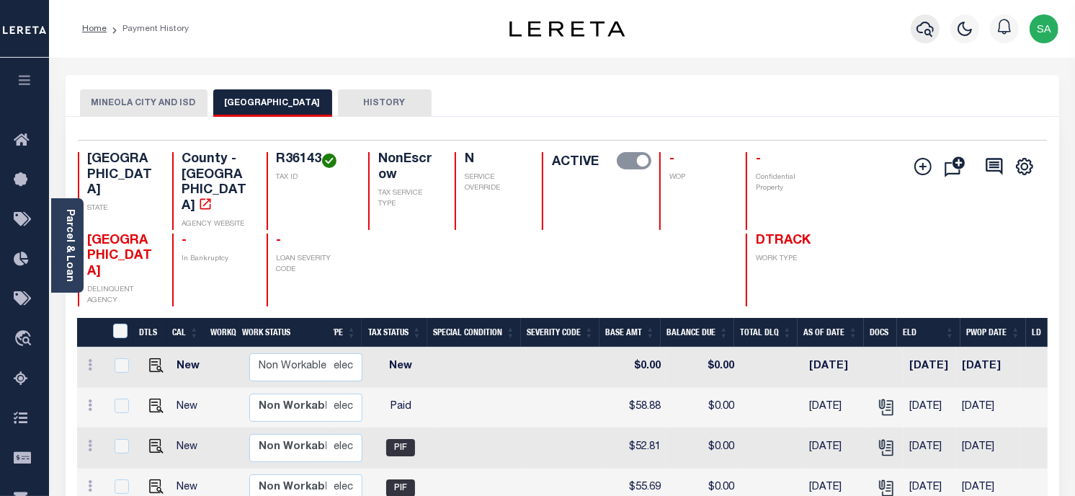
click at [914, 27] on button "button" at bounding box center [925, 28] width 29 height 29
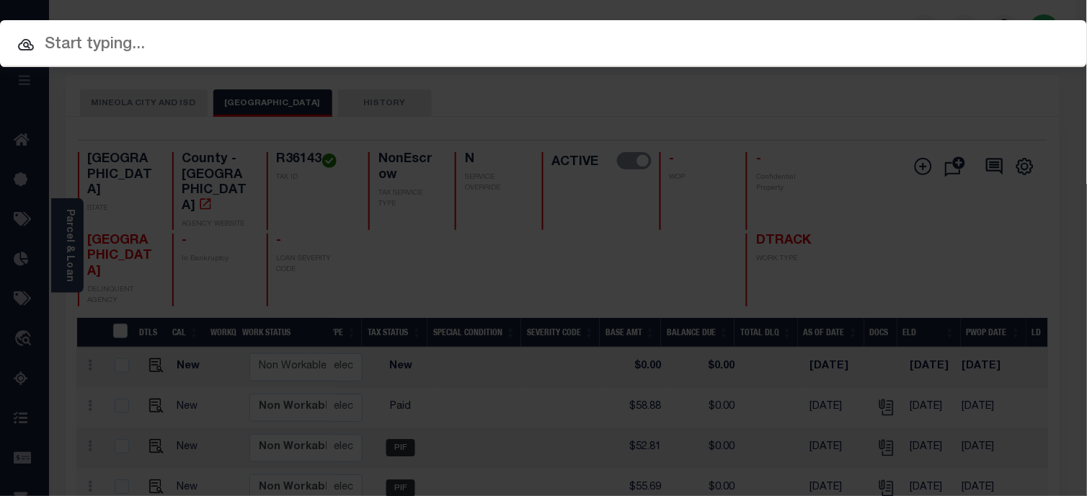
click at [921, 34] on input "text" at bounding box center [543, 44] width 1087 height 25
paste input "2111017065"
type input "2111017065"
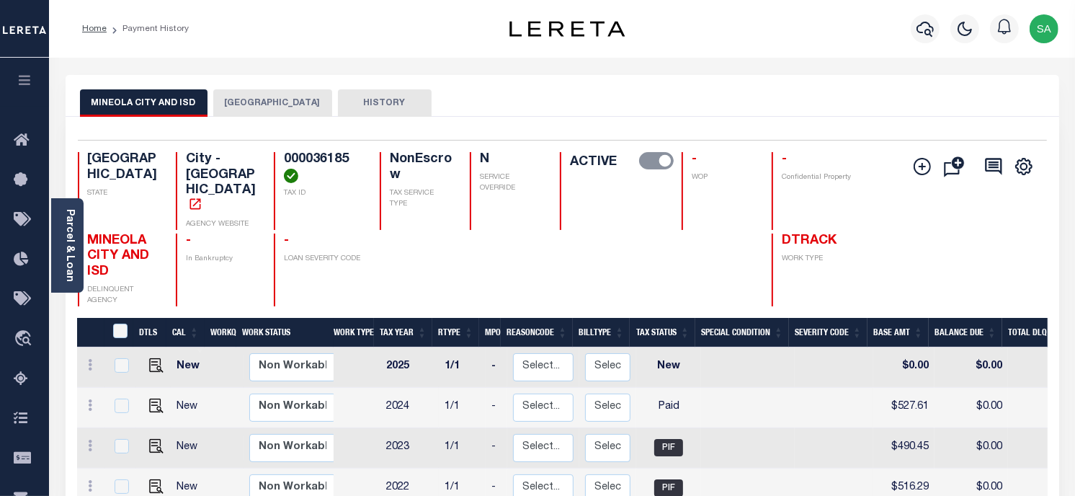
click at [246, 101] on button "[GEOGRAPHIC_DATA]" at bounding box center [272, 102] width 119 height 27
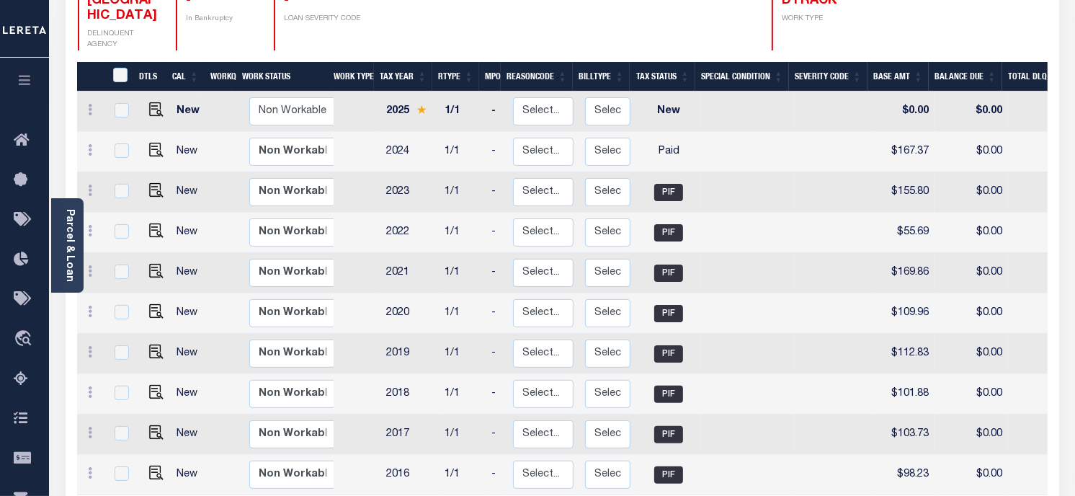
scroll to position [393, 0]
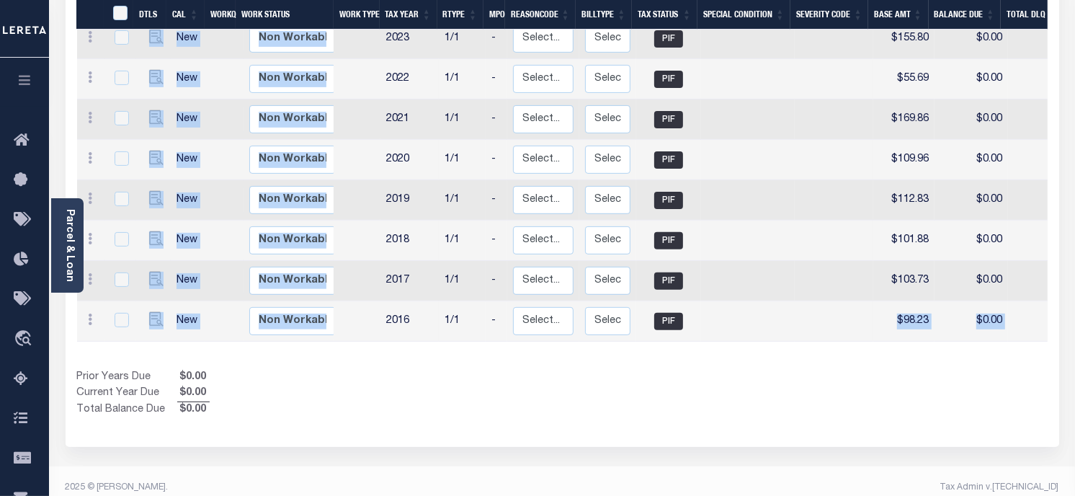
drag, startPoint x: 710, startPoint y: 476, endPoint x: 917, endPoint y: 507, distance: 208.5
click at [917, 495] on html "Home Payment History Profile Sign out" at bounding box center [537, 58] width 1075 height 903
click at [661, 406] on div "Selected 10 Results 1 Items per page 25 50 100 [GEOGRAPHIC_DATA]" at bounding box center [563, 84] width 994 height 723
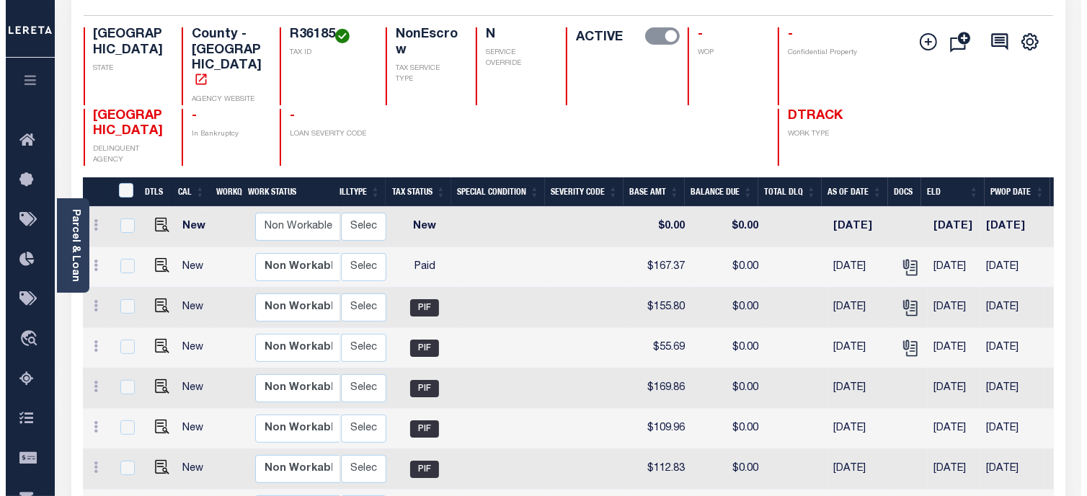
scroll to position [0, 0]
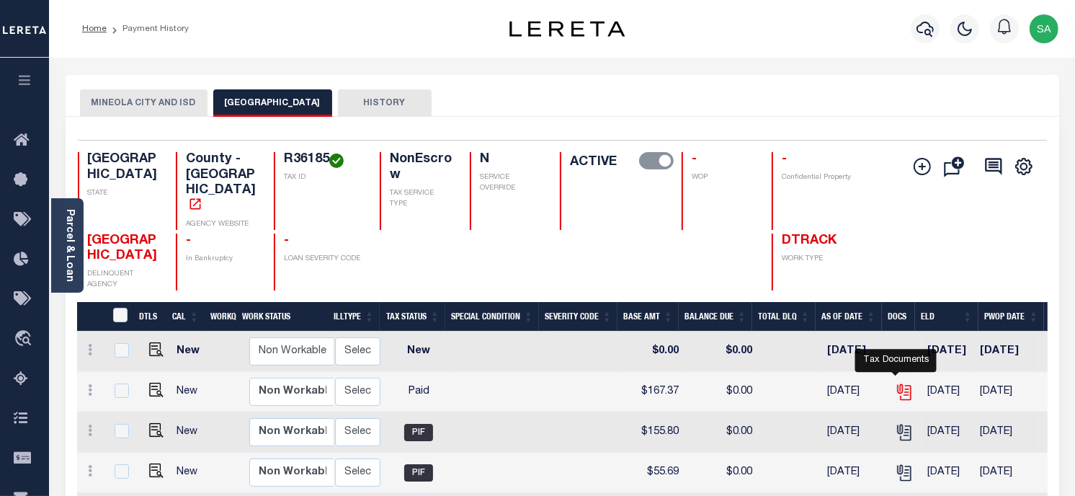
click at [904, 383] on icon "" at bounding box center [904, 392] width 19 height 19
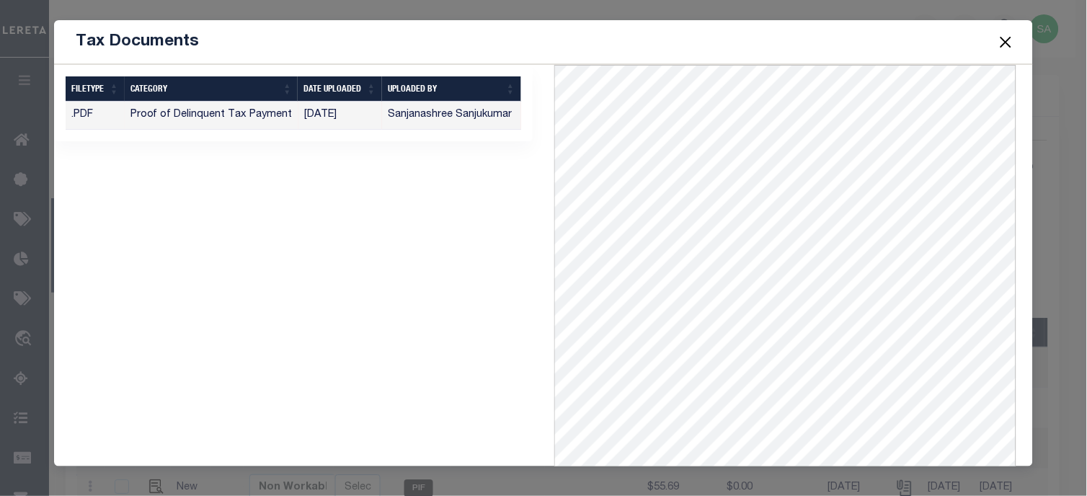
click at [1003, 40] on button "Close" at bounding box center [1005, 41] width 19 height 19
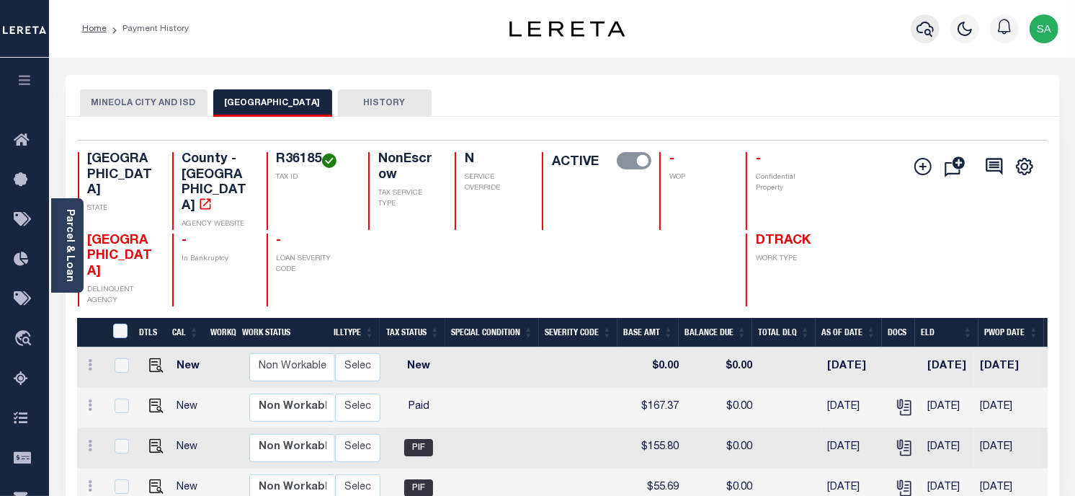
click at [918, 29] on icon "button" at bounding box center [925, 29] width 17 height 15
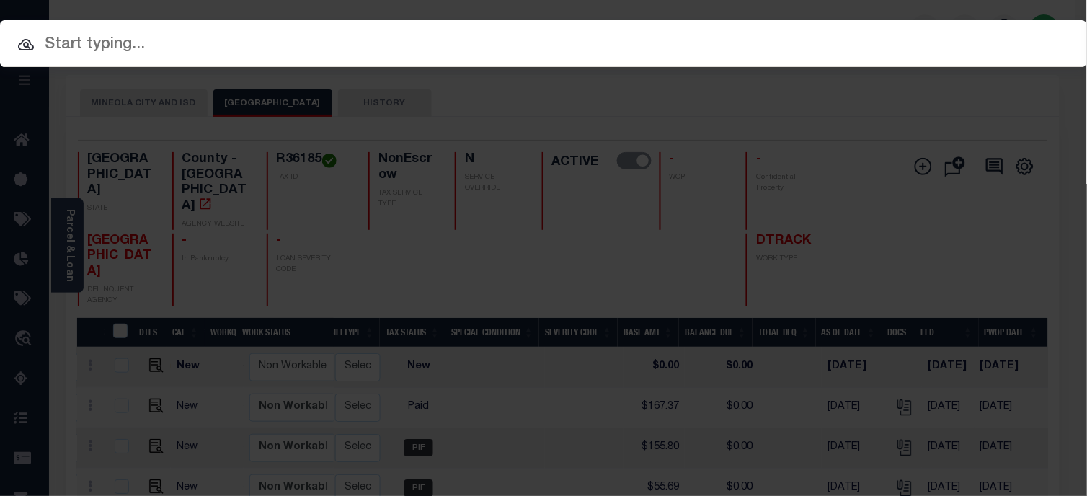
click at [929, 48] on input "text" at bounding box center [543, 44] width 1087 height 25
paste input "120032505"
type input "120032505"
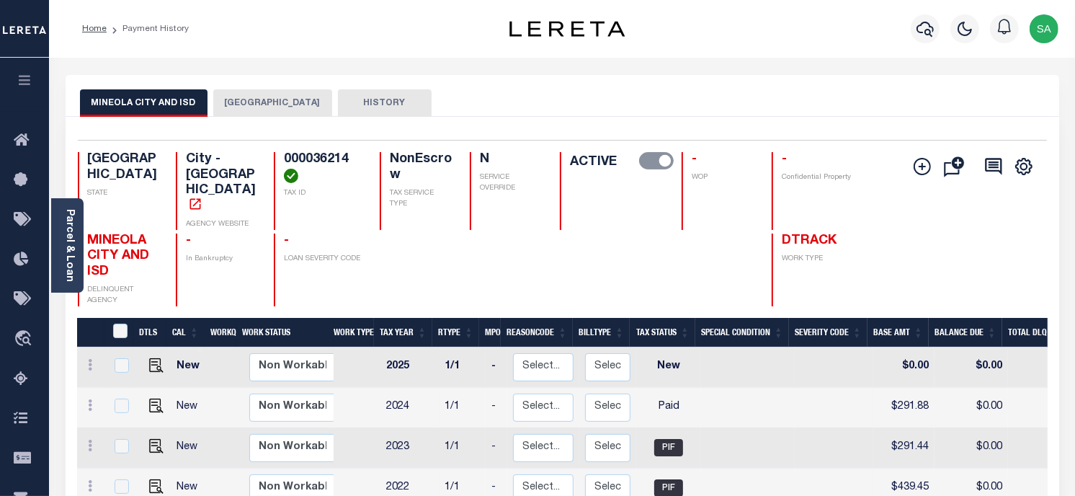
click at [259, 99] on button "[GEOGRAPHIC_DATA]" at bounding box center [272, 102] width 119 height 27
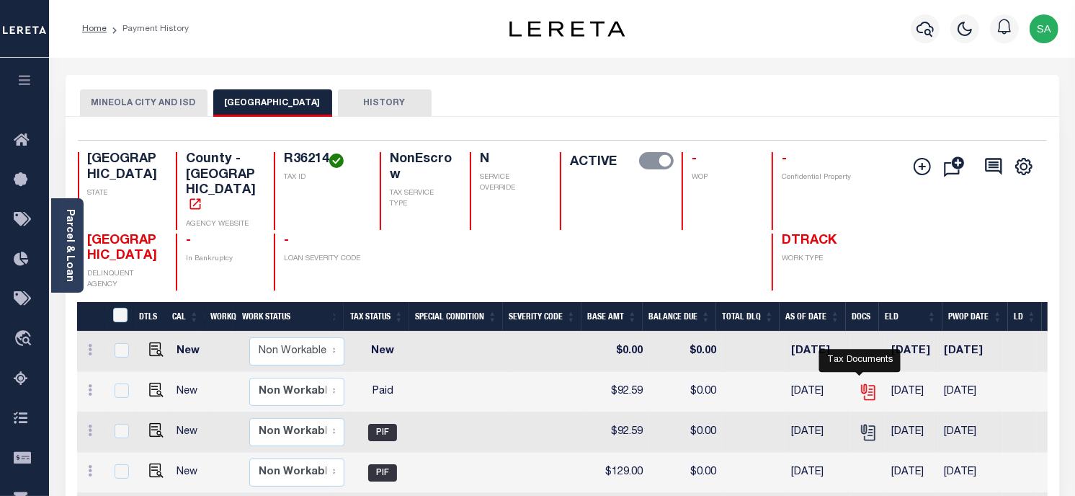
click at [859, 383] on icon "" at bounding box center [868, 392] width 19 height 19
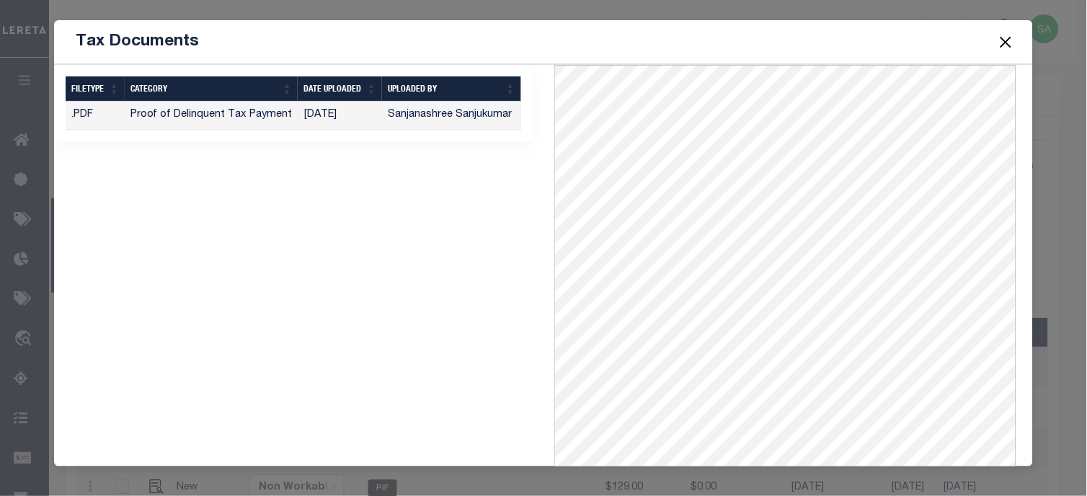
click at [1005, 45] on button "Close" at bounding box center [1005, 41] width 19 height 19
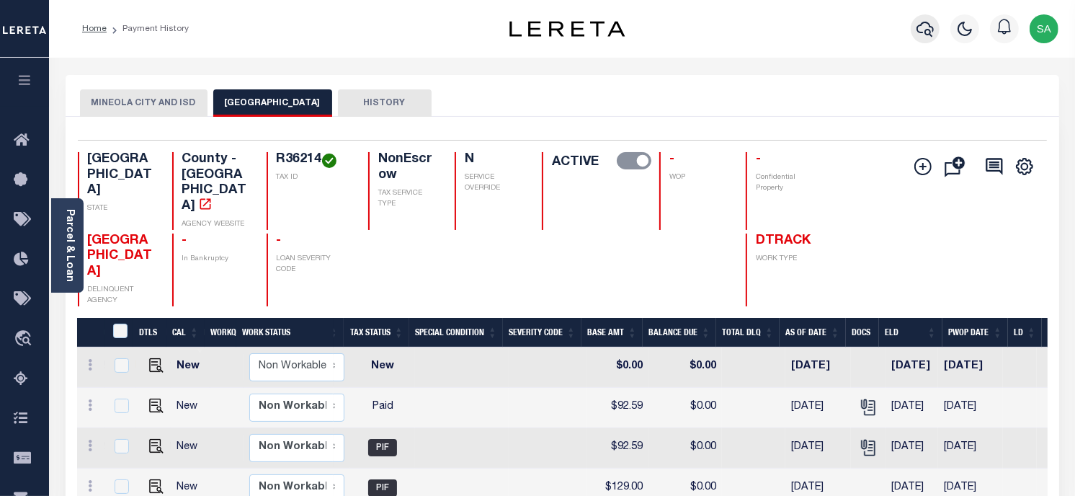
click at [922, 23] on icon "button" at bounding box center [925, 28] width 17 height 17
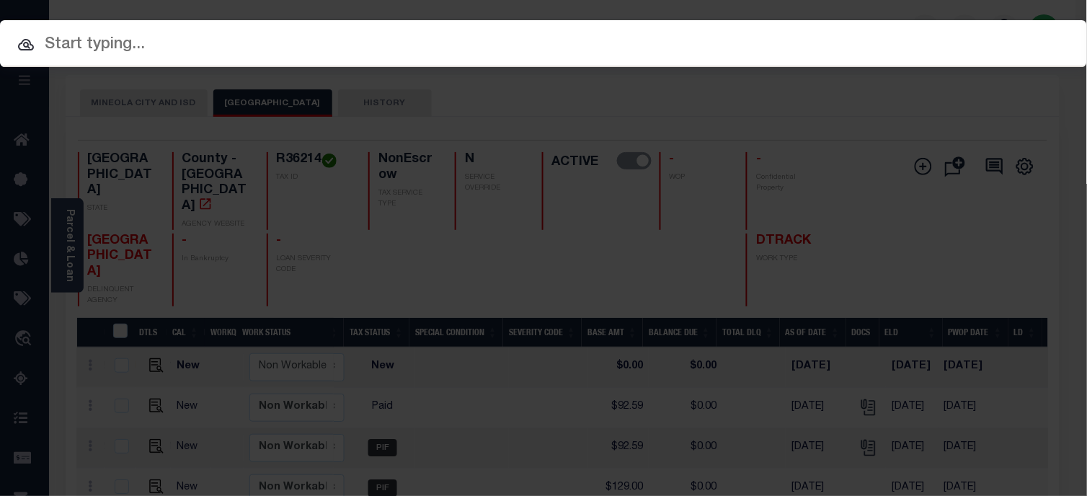
click at [933, 40] on input "text" at bounding box center [543, 44] width 1087 height 25
paste input "120032505"
type input "120032505"
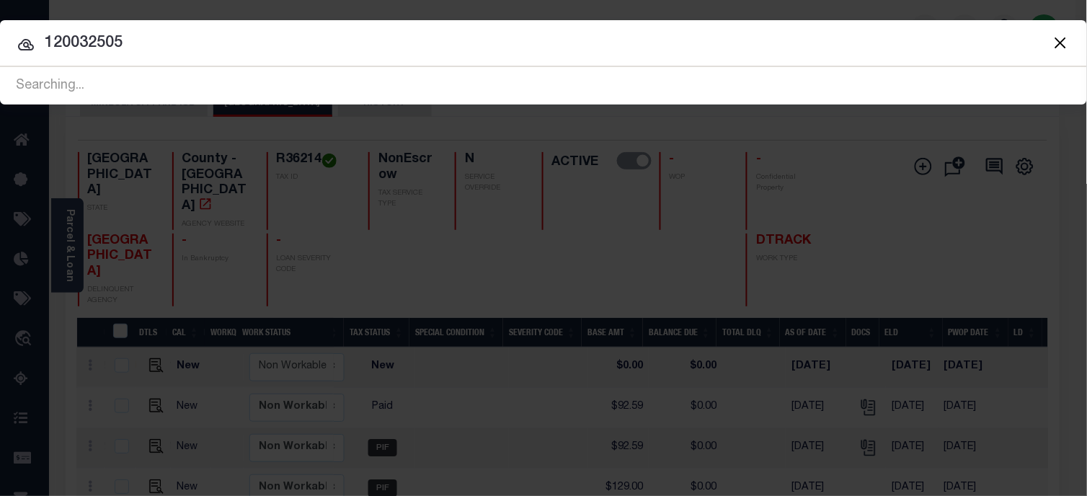
click at [654, 27] on div at bounding box center [543, 43] width 1087 height 46
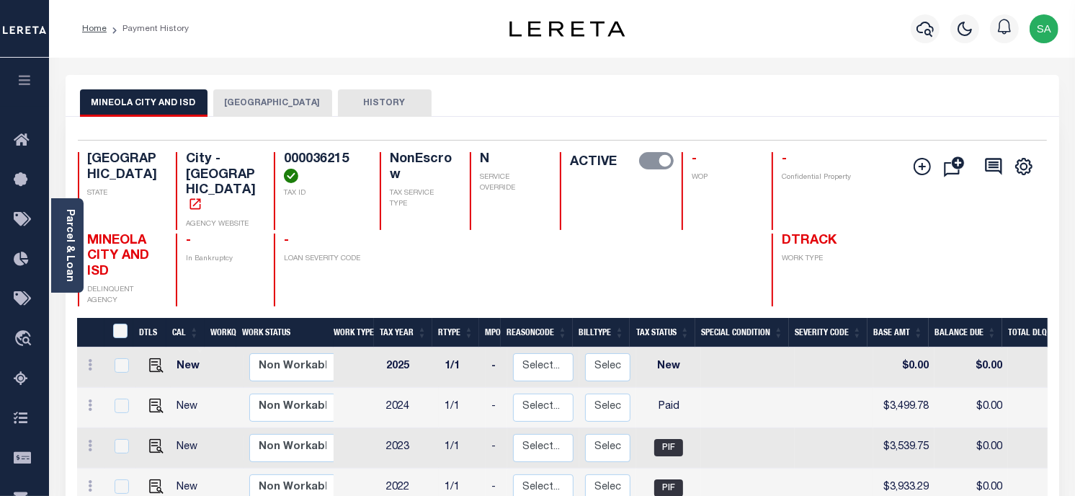
click at [255, 97] on button "[GEOGRAPHIC_DATA]" at bounding box center [272, 102] width 119 height 27
